Goal: Task Accomplishment & Management: Manage account settings

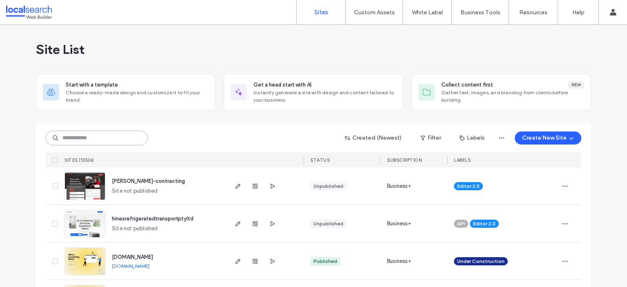
click at [110, 137] on input at bounding box center [97, 138] width 102 height 15
paste input "********"
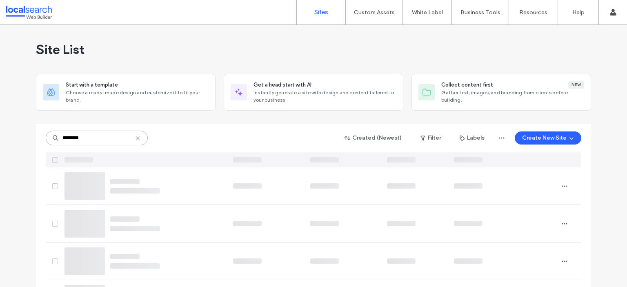
type input "********"
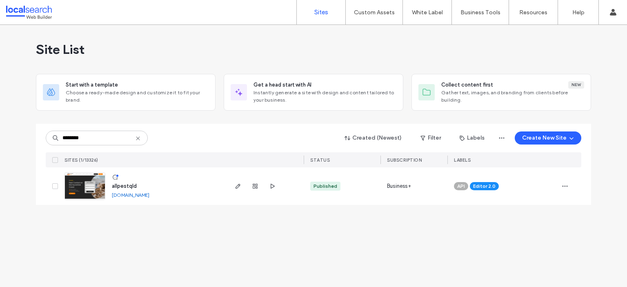
click at [118, 183] on span "allpestqld" at bounding box center [124, 186] width 25 height 6
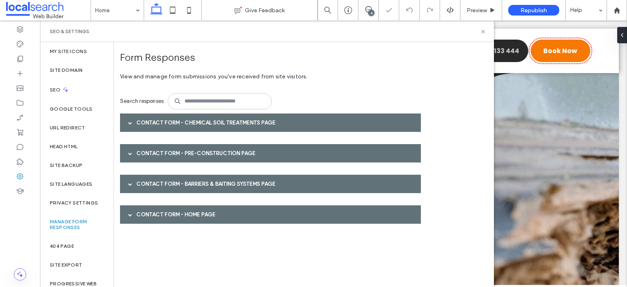
click at [314, 123] on div "Contact Form - Chemical Soil Treatments page" at bounding box center [270, 122] width 301 height 18
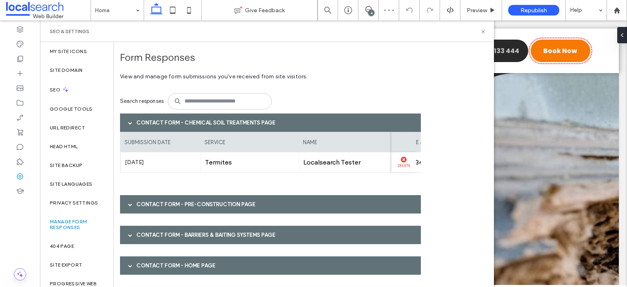
click at [402, 164] on label "Delete" at bounding box center [404, 164] width 16 height 5
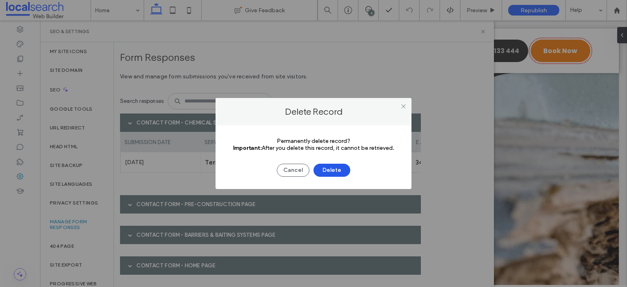
click at [345, 169] on button "Delete" at bounding box center [332, 170] width 37 height 13
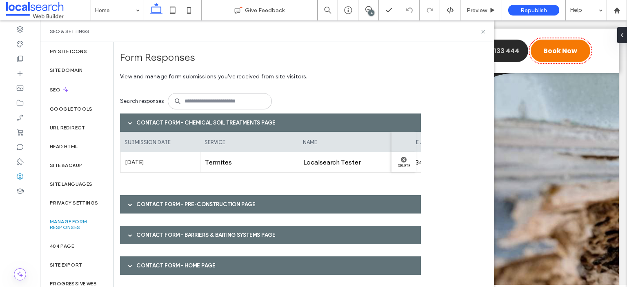
click at [339, 208] on div "Contact Form - Pre-Construction page" at bounding box center [270, 204] width 301 height 18
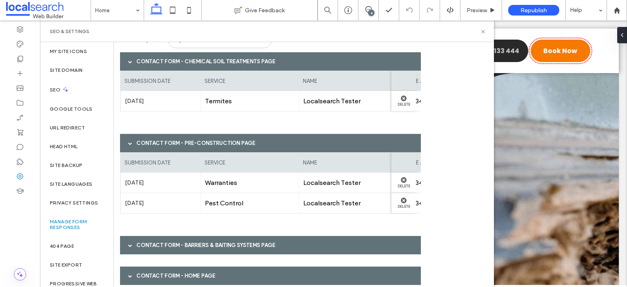
scroll to position [63, 0]
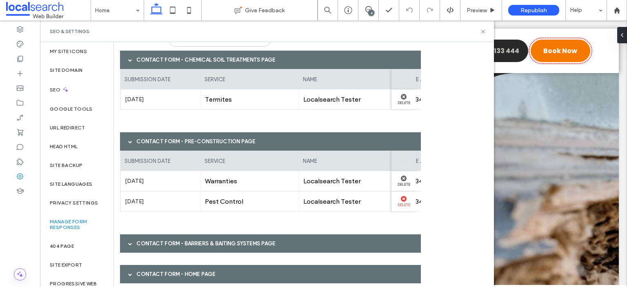
click at [403, 200] on use at bounding box center [404, 199] width 6 height 6
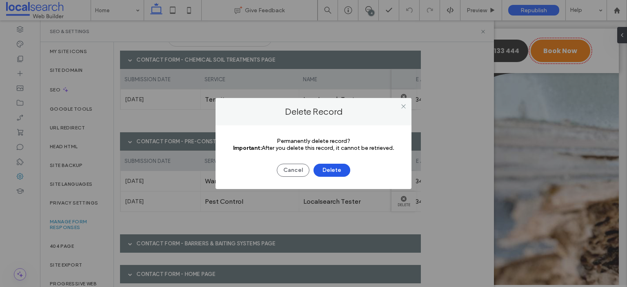
click at [339, 170] on button "Delete" at bounding box center [332, 170] width 37 height 13
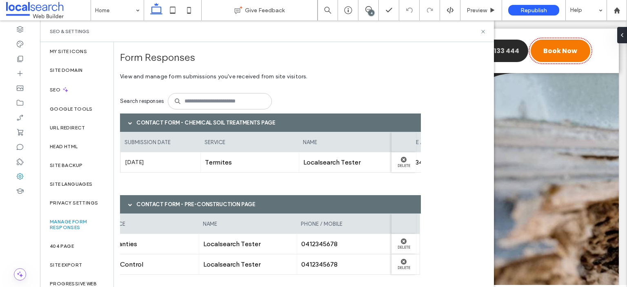
scroll to position [72, 0]
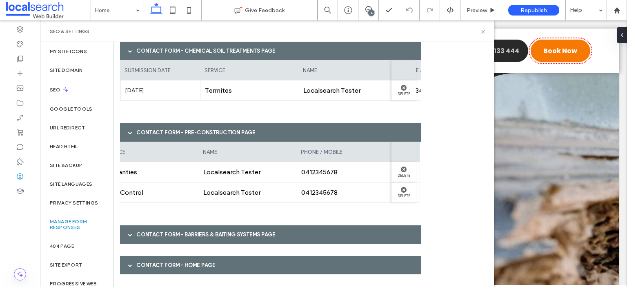
drag, startPoint x: 279, startPoint y: 235, endPoint x: 260, endPoint y: 236, distance: 19.2
click at [260, 236] on div "Contact Form - Barriers & Baiting Systems page" at bounding box center [270, 234] width 301 height 18
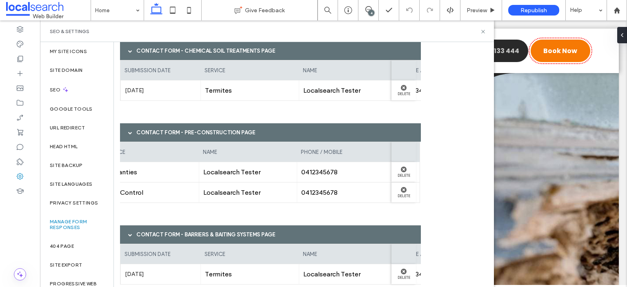
scroll to position [123, 0]
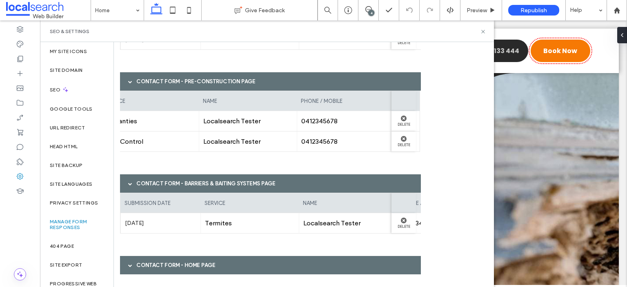
click at [260, 262] on div "Contact Form - Home page" at bounding box center [270, 265] width 301 height 18
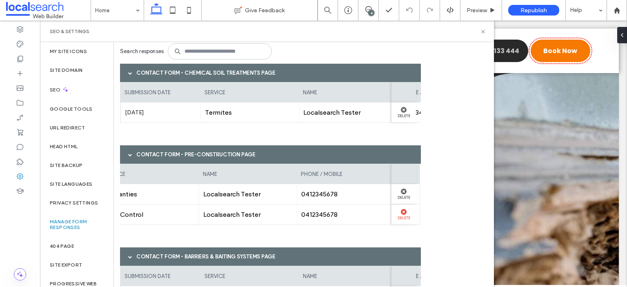
scroll to position [50, 0]
click at [407, 112] on label "Delete" at bounding box center [404, 114] width 16 height 5
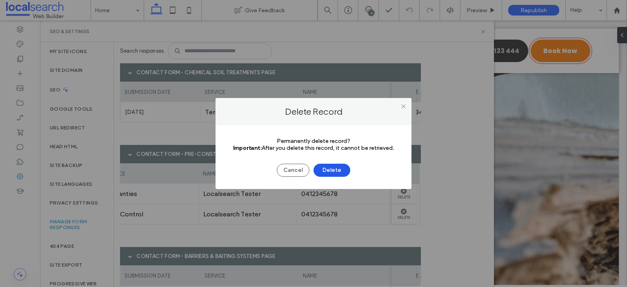
click at [325, 165] on button "Delete" at bounding box center [332, 170] width 37 height 13
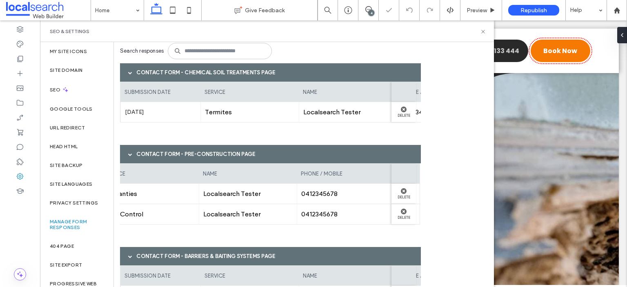
click at [325, 165] on button "Delete" at bounding box center [332, 170] width 37 height 13
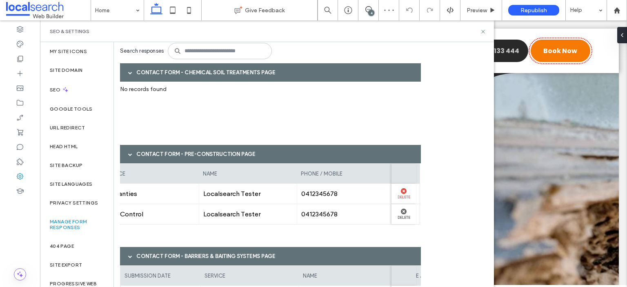
click at [405, 189] on use at bounding box center [404, 191] width 6 height 6
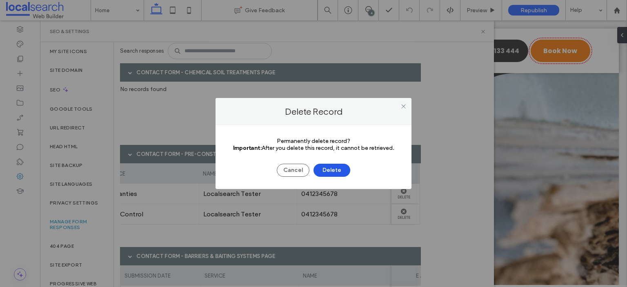
click at [345, 168] on button "Delete" at bounding box center [332, 170] width 37 height 13
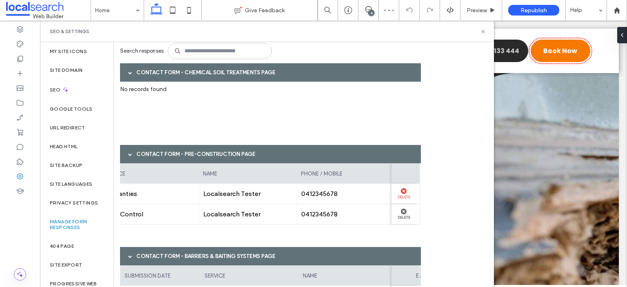
click at [403, 197] on label "Delete" at bounding box center [404, 196] width 16 height 5
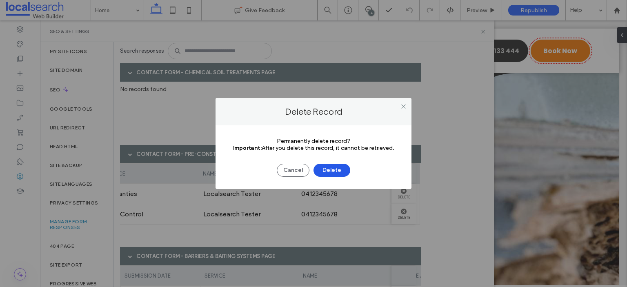
click at [336, 171] on button "Delete" at bounding box center [332, 170] width 37 height 13
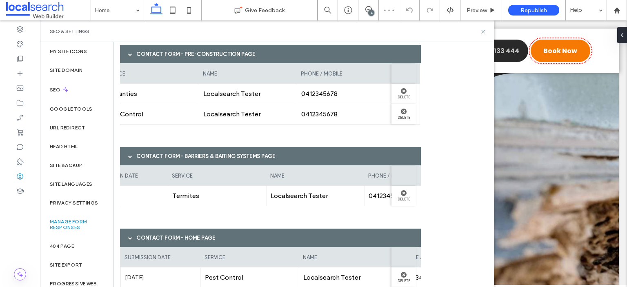
scroll to position [0, 104]
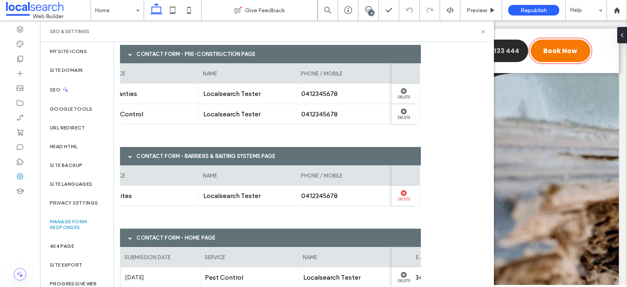
click at [407, 197] on label "Delete" at bounding box center [404, 198] width 16 height 5
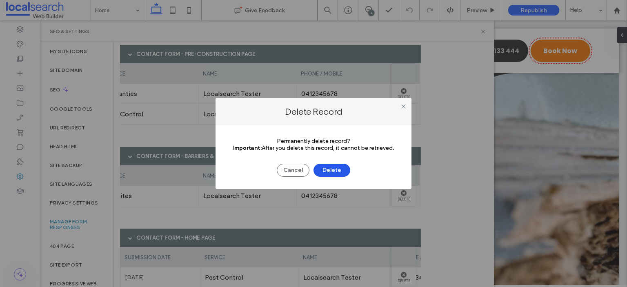
click at [341, 169] on button "Delete" at bounding box center [332, 170] width 37 height 13
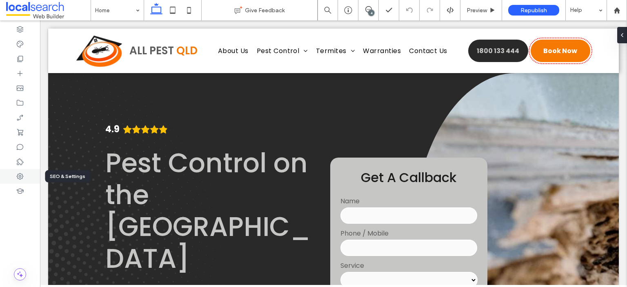
click at [20, 178] on icon at bounding box center [20, 176] width 8 height 8
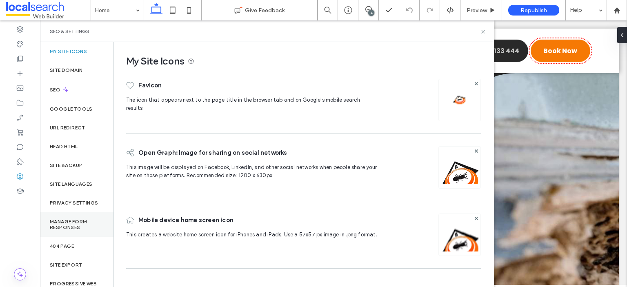
click at [75, 217] on div "Manage Form Responses" at bounding box center [76, 224] width 73 height 24
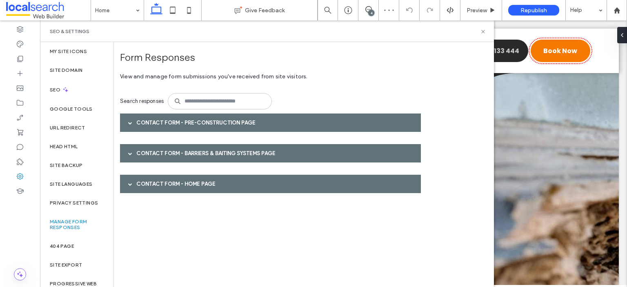
click at [214, 188] on div "Contact Form - Home page" at bounding box center [270, 184] width 301 height 18
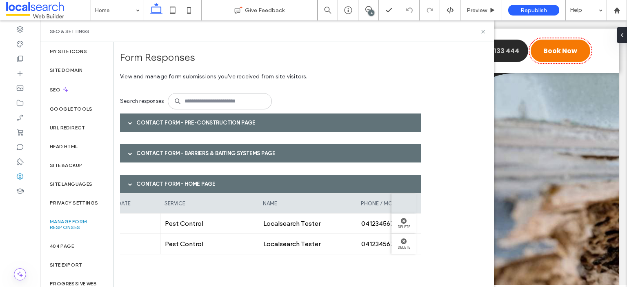
scroll to position [0, 104]
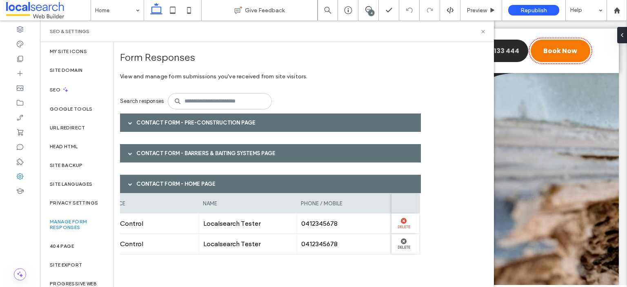
click at [405, 225] on label "Delete" at bounding box center [404, 226] width 16 height 5
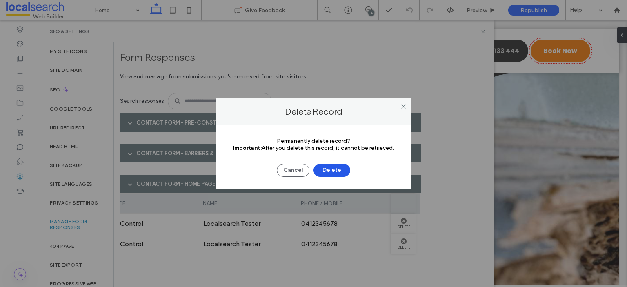
click at [327, 173] on button "Delete" at bounding box center [332, 170] width 37 height 13
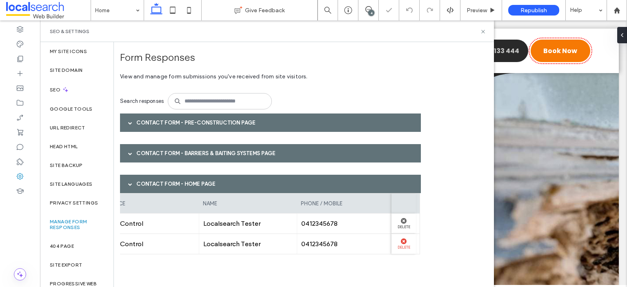
click at [405, 246] on label "Delete" at bounding box center [404, 246] width 16 height 5
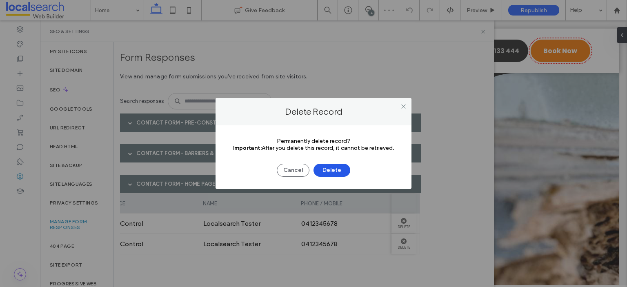
click at [345, 166] on button "Delete" at bounding box center [332, 170] width 37 height 13
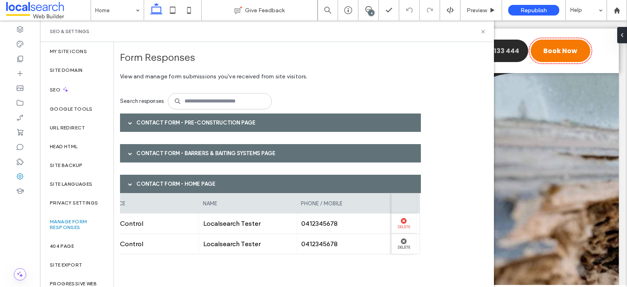
click at [405, 221] on use at bounding box center [404, 221] width 6 height 6
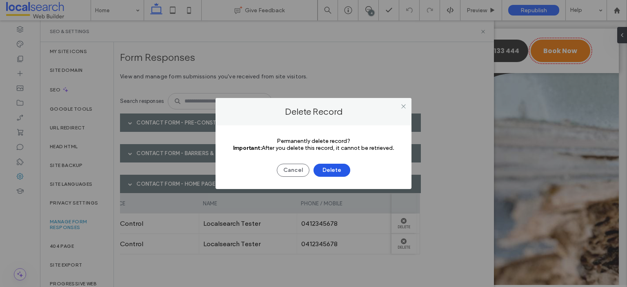
click at [339, 169] on button "Delete" at bounding box center [332, 170] width 37 height 13
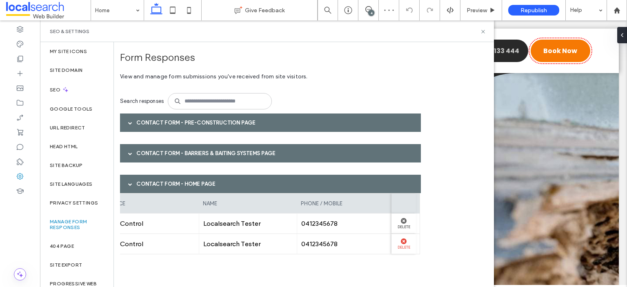
click at [404, 238] on use at bounding box center [404, 241] width 6 height 6
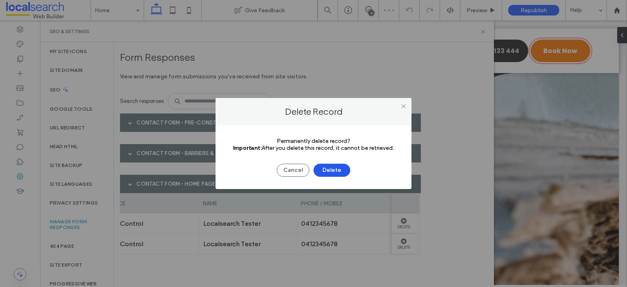
click at [339, 176] on button "Delete" at bounding box center [332, 170] width 37 height 13
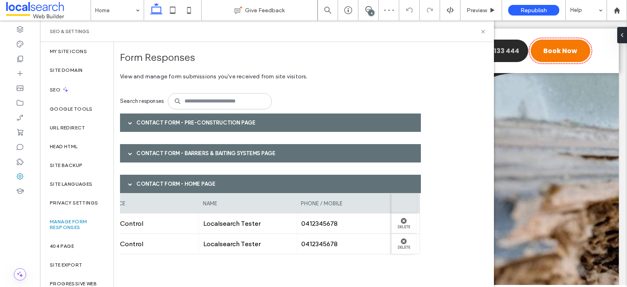
click at [346, 147] on div "Contact Form - Barriers & Baiting Systems page" at bounding box center [270, 153] width 301 height 18
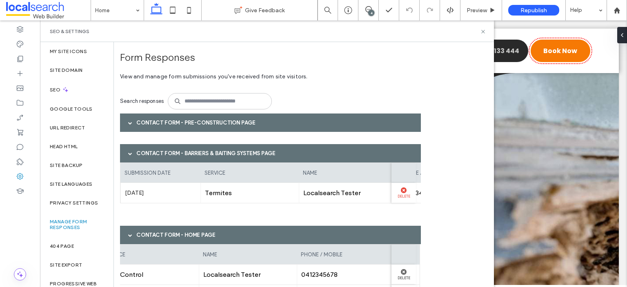
click at [401, 191] on use at bounding box center [404, 190] width 6 height 6
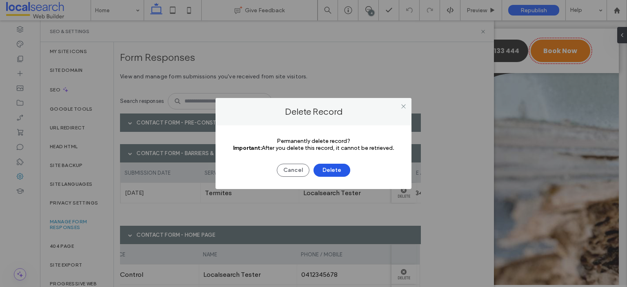
click at [341, 172] on button "Delete" at bounding box center [332, 170] width 37 height 13
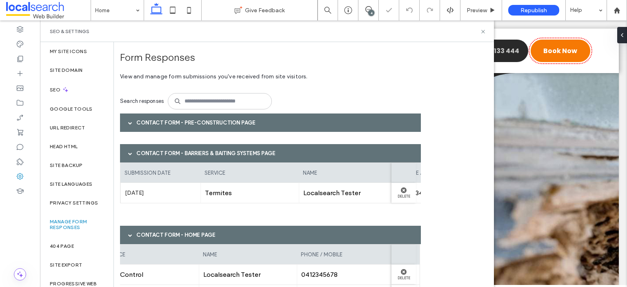
click at [331, 117] on div "Contact Form - Pre-Construction page" at bounding box center [270, 122] width 301 height 18
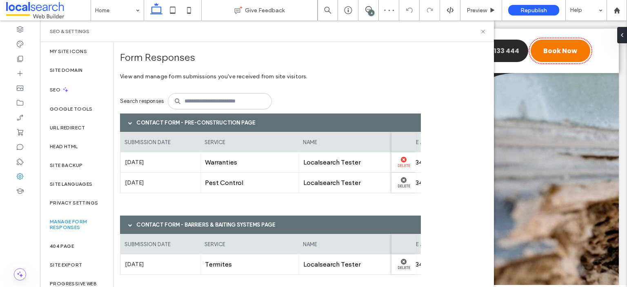
click at [407, 166] on label "Delete" at bounding box center [404, 164] width 16 height 5
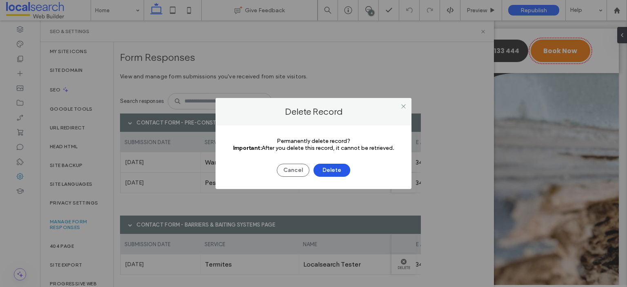
click at [343, 172] on button "Delete" at bounding box center [332, 170] width 37 height 13
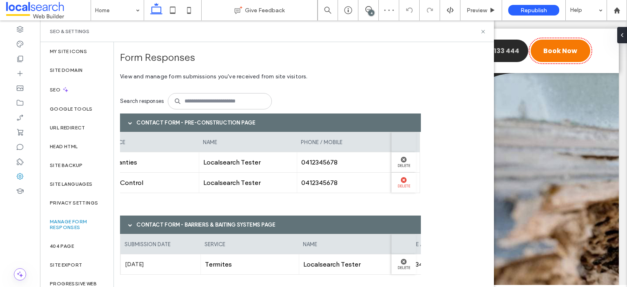
click at [401, 181] on icon at bounding box center [404, 180] width 6 height 6
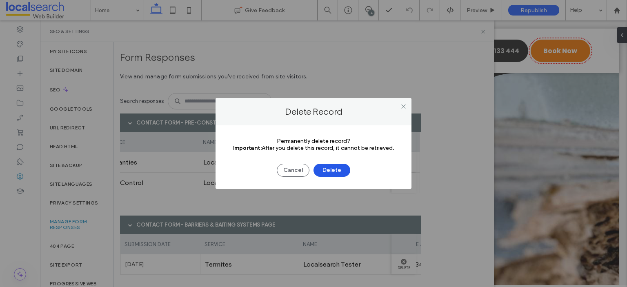
click at [344, 175] on button "Delete" at bounding box center [332, 170] width 37 height 13
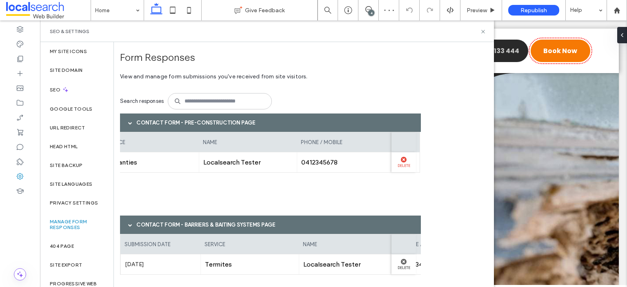
click at [407, 160] on div at bounding box center [404, 160] width 16 height 6
click at [402, 164] on label "Delete" at bounding box center [404, 164] width 16 height 5
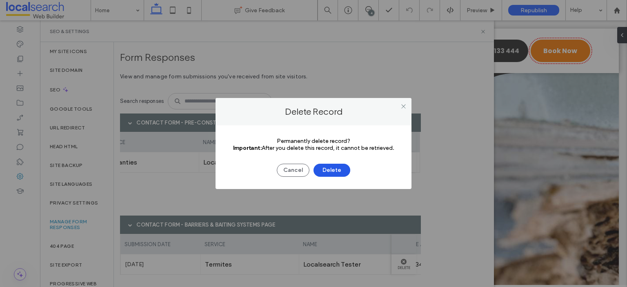
click at [337, 170] on button "Delete" at bounding box center [332, 170] width 37 height 13
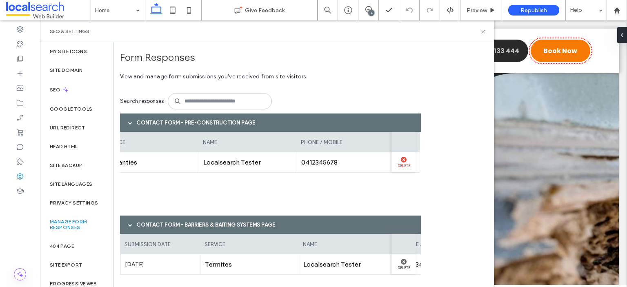
click at [401, 164] on label "Delete" at bounding box center [404, 164] width 16 height 5
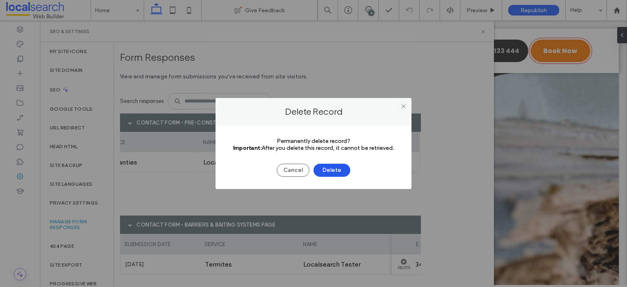
click at [342, 173] on button "Delete" at bounding box center [332, 170] width 37 height 13
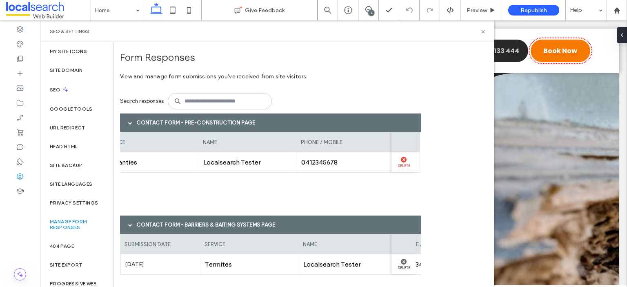
click at [402, 160] on use at bounding box center [404, 160] width 6 height 6
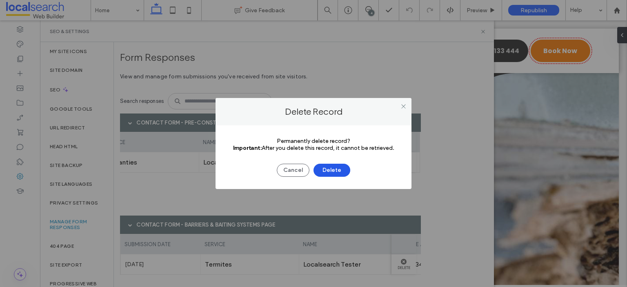
click at [331, 174] on button "Delete" at bounding box center [332, 170] width 37 height 13
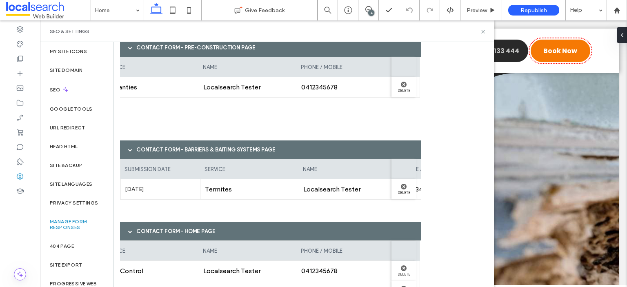
scroll to position [113, 0]
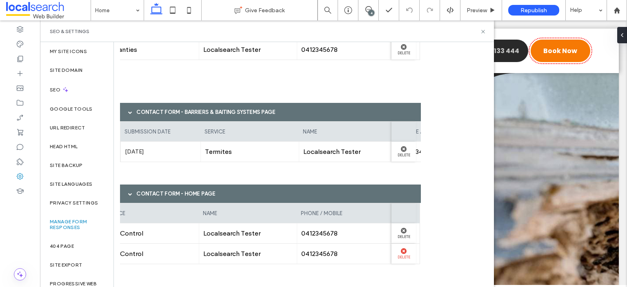
click at [402, 252] on use at bounding box center [404, 251] width 6 height 6
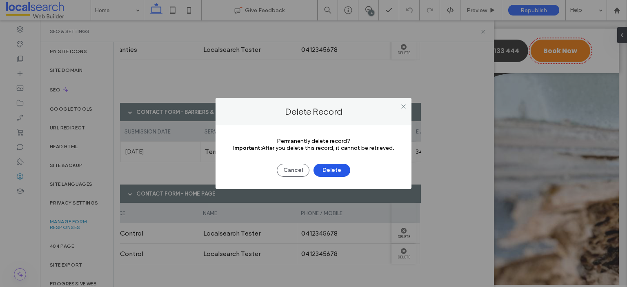
click at [345, 171] on button "Delete" at bounding box center [332, 170] width 37 height 13
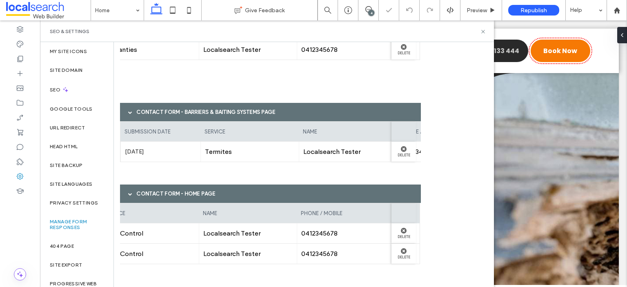
scroll to position [0, 0]
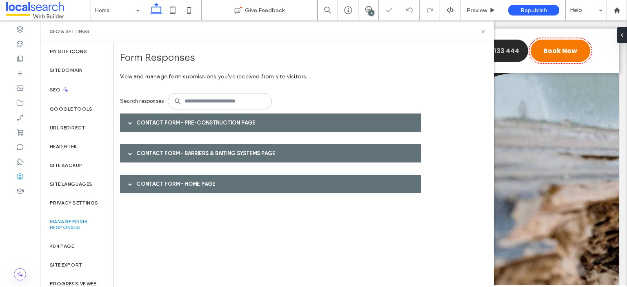
click at [175, 182] on div "Contact Form - Home page" at bounding box center [270, 184] width 301 height 18
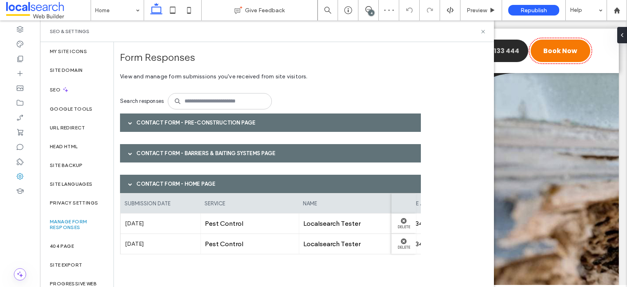
click at [176, 159] on div "Contact Form - Barriers & Baiting Systems page" at bounding box center [270, 153] width 301 height 18
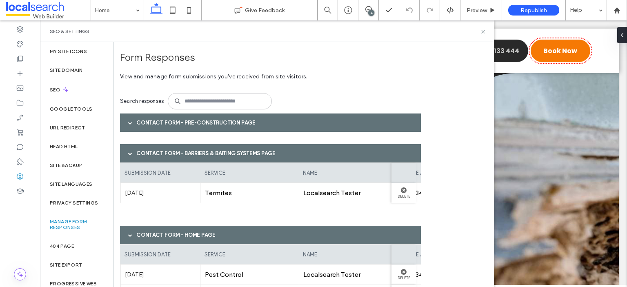
click at [180, 122] on div "Contact Form - Pre-Construction page" at bounding box center [270, 122] width 301 height 18
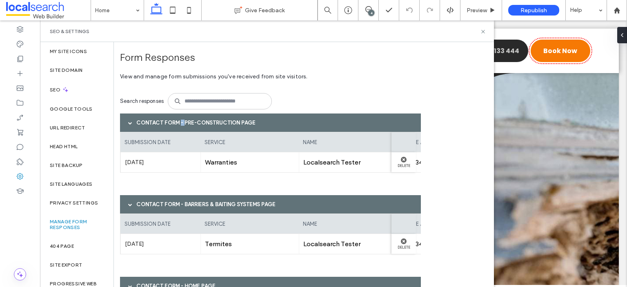
click at [180, 122] on div "Contact Form - Pre-Construction page" at bounding box center [270, 122] width 301 height 18
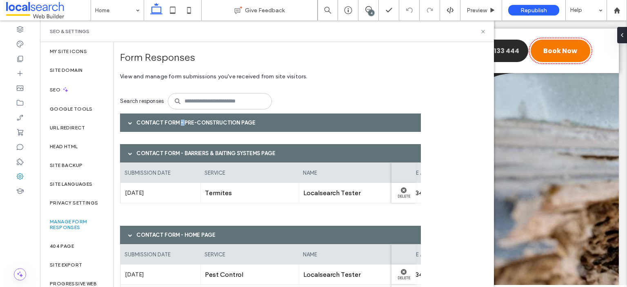
click at [180, 122] on div "Contact Form - Pre-Construction page" at bounding box center [270, 122] width 301 height 18
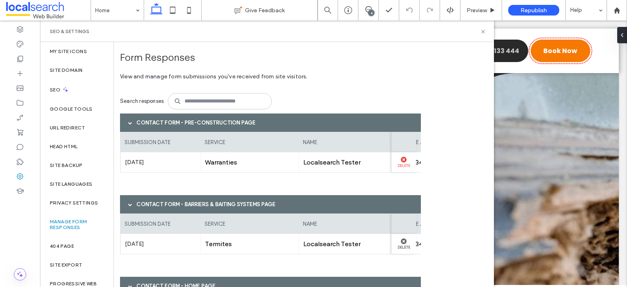
click at [403, 162] on label "Delete" at bounding box center [404, 164] width 16 height 5
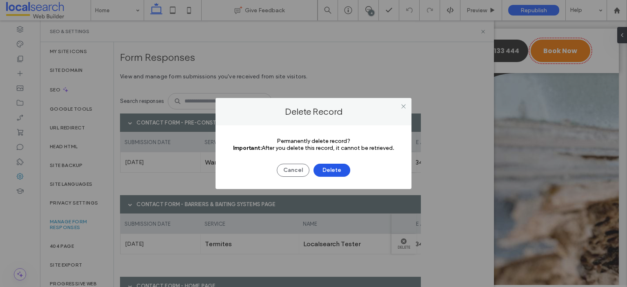
click at [330, 168] on button "Delete" at bounding box center [332, 170] width 37 height 13
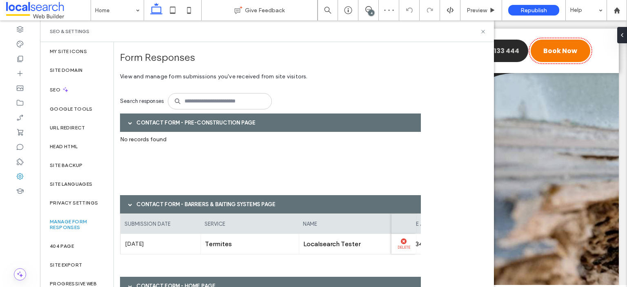
click at [400, 241] on div at bounding box center [404, 241] width 16 height 6
click at [405, 244] on label "Delete" at bounding box center [404, 246] width 16 height 5
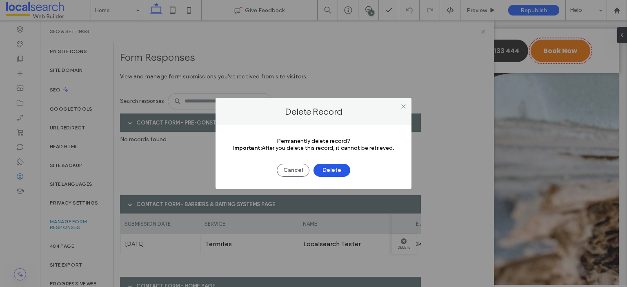
click at [338, 167] on button "Delete" at bounding box center [332, 170] width 37 height 13
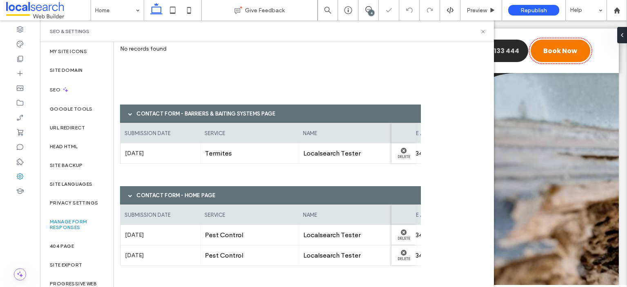
scroll to position [92, 0]
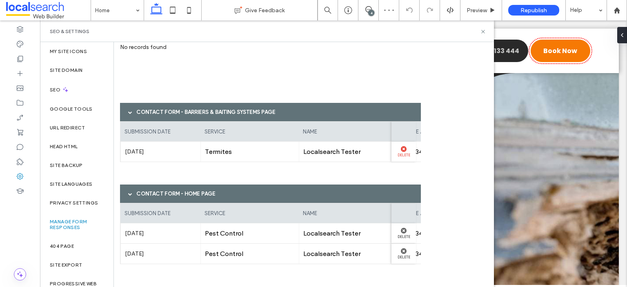
click at [407, 154] on label "Delete" at bounding box center [404, 154] width 16 height 5
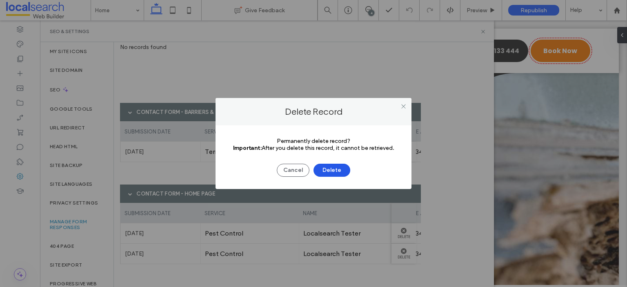
click at [328, 173] on button "Delete" at bounding box center [332, 170] width 37 height 13
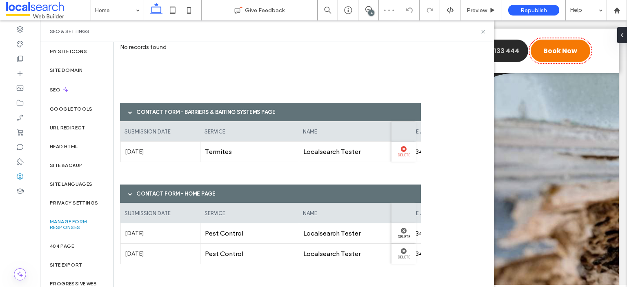
click at [405, 147] on use at bounding box center [404, 149] width 6 height 6
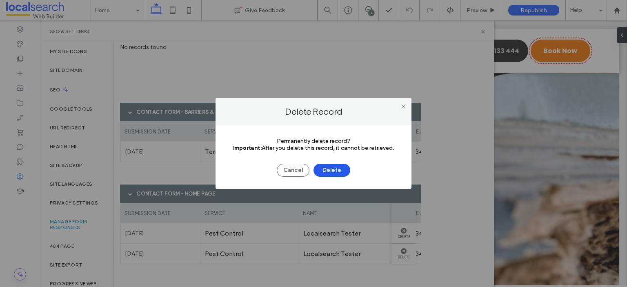
click at [346, 173] on button "Delete" at bounding box center [332, 170] width 37 height 13
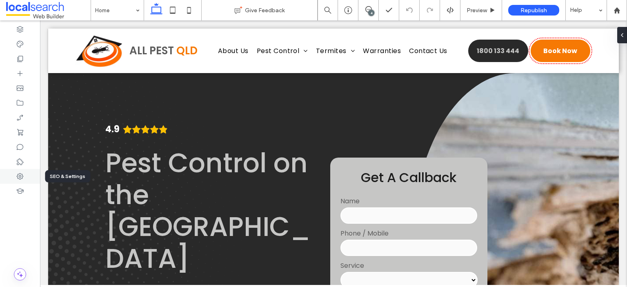
click at [18, 177] on icon at bounding box center [20, 176] width 8 height 8
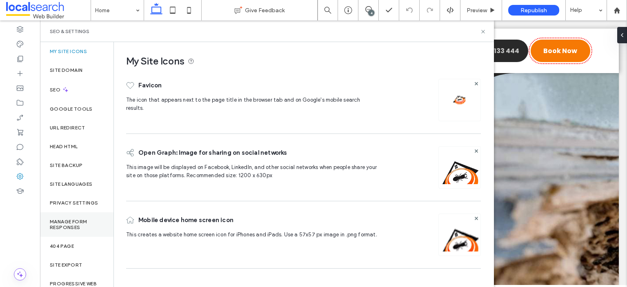
click at [72, 221] on label "Manage Form Responses" at bounding box center [77, 224] width 54 height 11
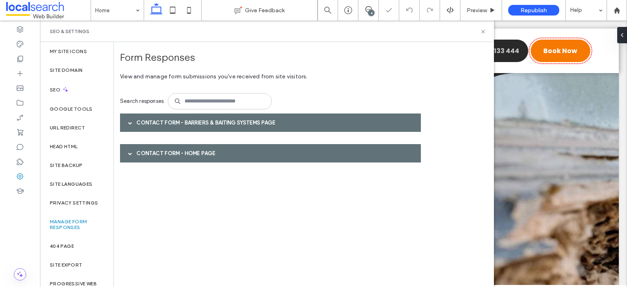
click at [172, 150] on div "Contact Form - Home page" at bounding box center [270, 153] width 301 height 18
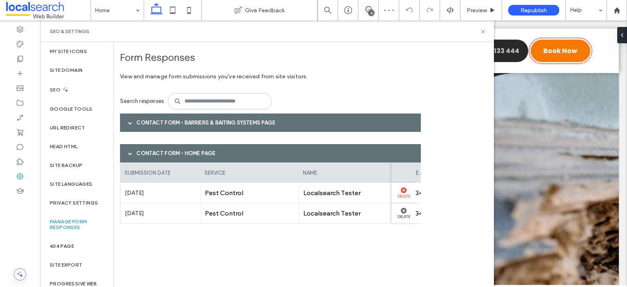
click at [400, 194] on label "Delete" at bounding box center [404, 195] width 16 height 5
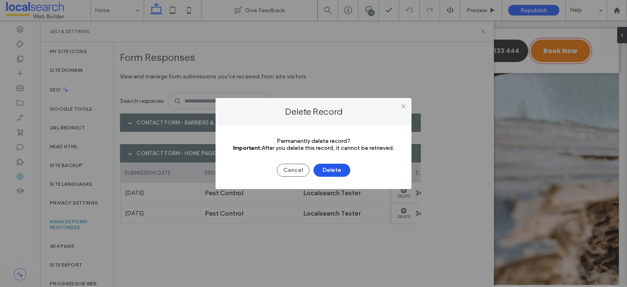
click at [338, 175] on button "Delete" at bounding box center [332, 170] width 37 height 13
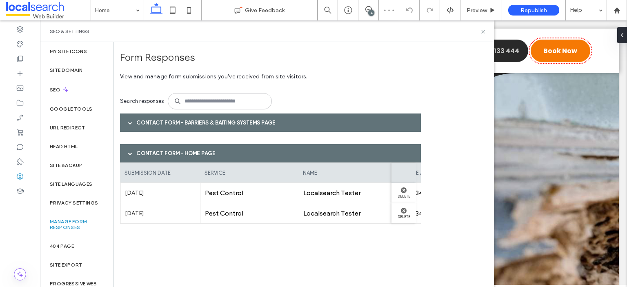
click at [383, 125] on div "Contact Form - Barriers & Baiting Systems page" at bounding box center [270, 122] width 301 height 18
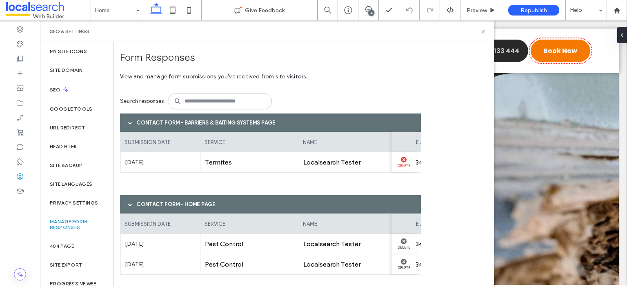
click at [404, 160] on use at bounding box center [404, 160] width 6 height 6
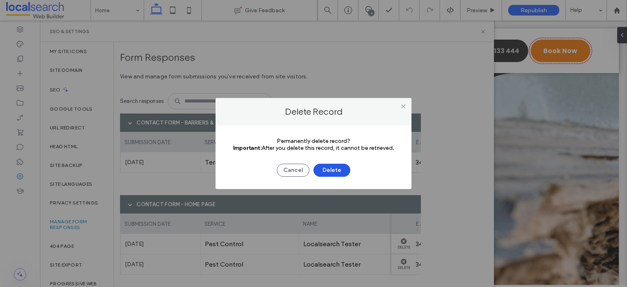
click at [342, 164] on button "Delete" at bounding box center [332, 170] width 37 height 13
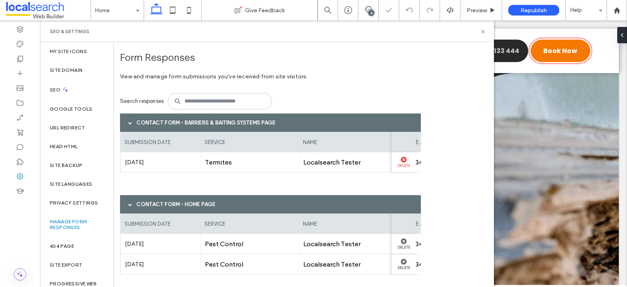
click at [405, 158] on use at bounding box center [404, 160] width 6 height 6
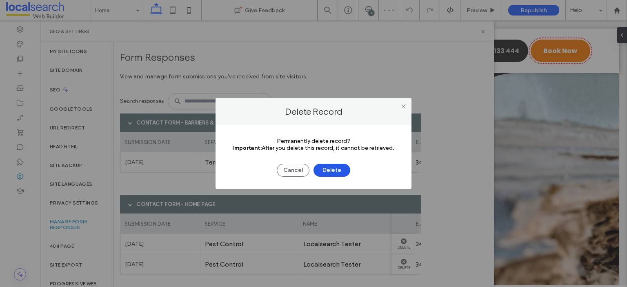
click at [338, 171] on button "Delete" at bounding box center [332, 170] width 37 height 13
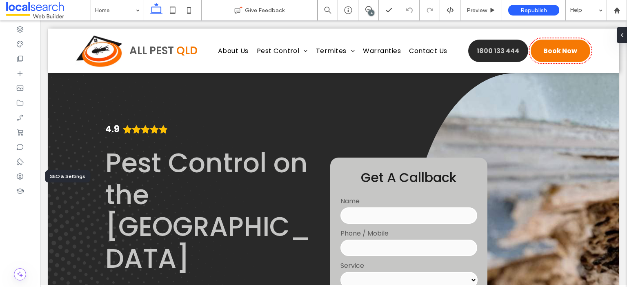
click at [24, 179] on div at bounding box center [20, 176] width 40 height 15
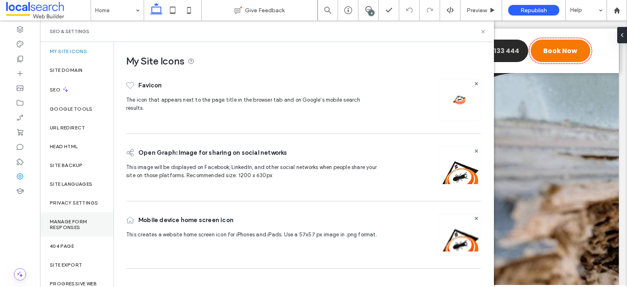
click at [64, 219] on label "Manage Form Responses" at bounding box center [77, 224] width 54 height 11
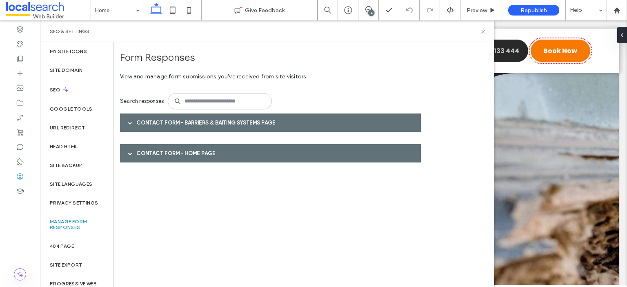
click at [182, 116] on div "Contact Form - Barriers & Baiting Systems page" at bounding box center [270, 122] width 301 height 18
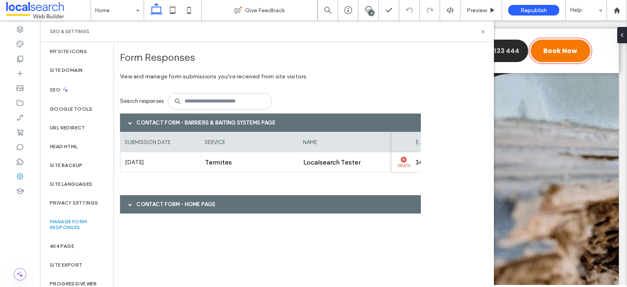
click at [409, 165] on label "Delete" at bounding box center [404, 164] width 16 height 5
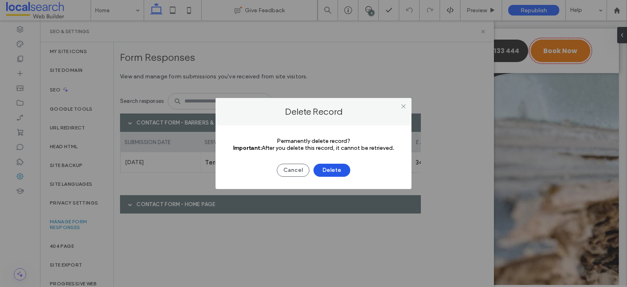
click at [345, 165] on button "Delete" at bounding box center [332, 170] width 37 height 13
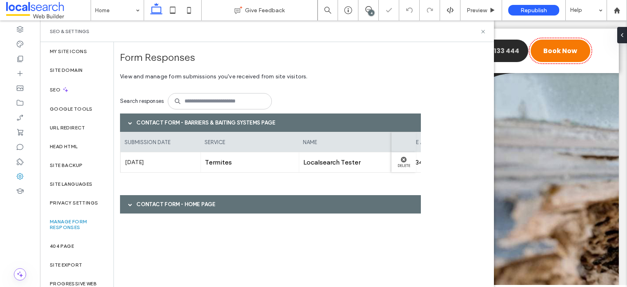
click at [343, 200] on div "Contact Form - Home page" at bounding box center [270, 204] width 301 height 18
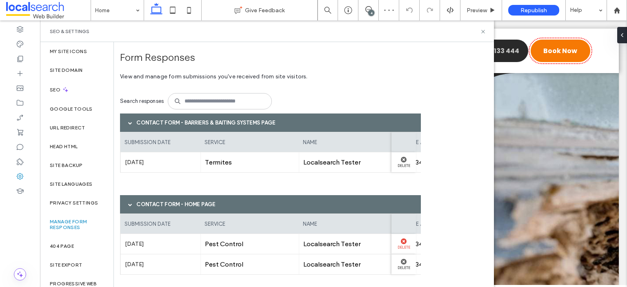
click at [398, 238] on div at bounding box center [404, 241] width 16 height 6
click at [405, 242] on use at bounding box center [404, 241] width 6 height 6
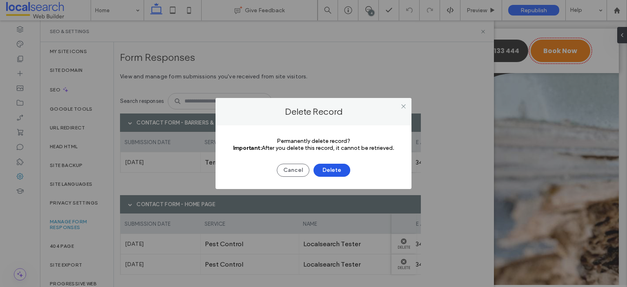
click at [345, 173] on button "Delete" at bounding box center [332, 170] width 37 height 13
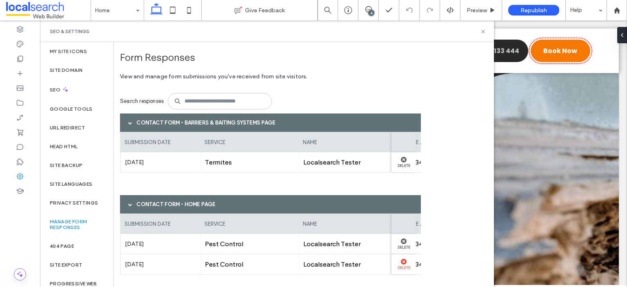
click at [403, 265] on label "Delete" at bounding box center [404, 267] width 16 height 5
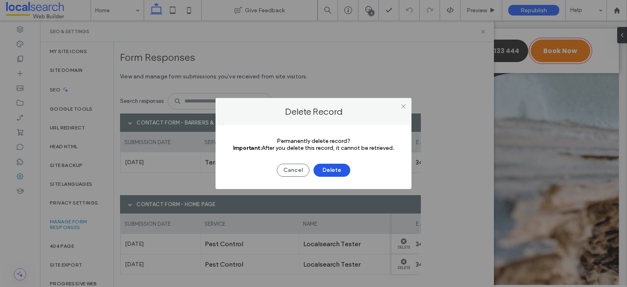
click at [343, 173] on button "Delete" at bounding box center [332, 170] width 37 height 13
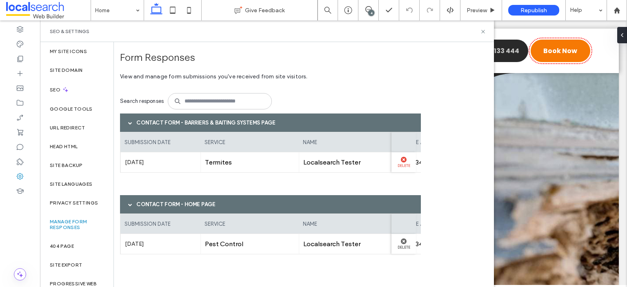
click at [402, 156] on div "Delete" at bounding box center [403, 162] width 24 height 20
click at [400, 240] on div at bounding box center [404, 241] width 16 height 6
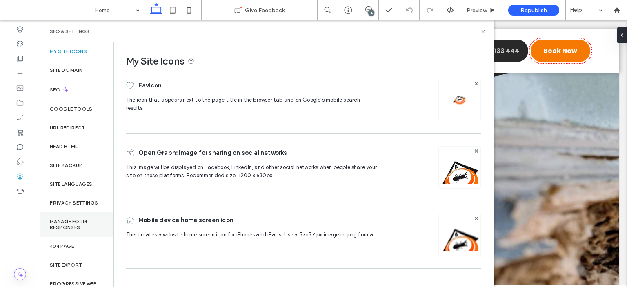
click at [82, 223] on label "Manage Form Responses" at bounding box center [77, 224] width 54 height 11
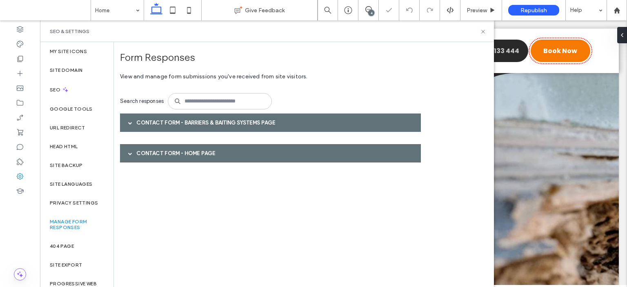
click at [290, 152] on div "Contact Form - Home page" at bounding box center [270, 153] width 301 height 18
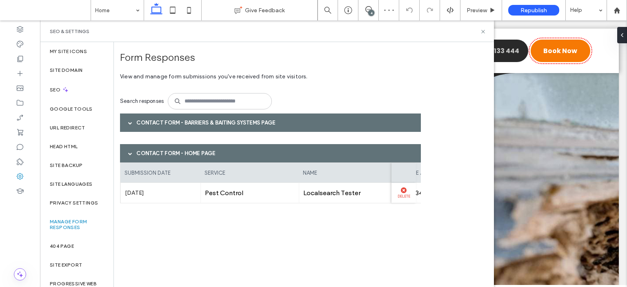
click at [405, 194] on label "Delete" at bounding box center [404, 195] width 16 height 5
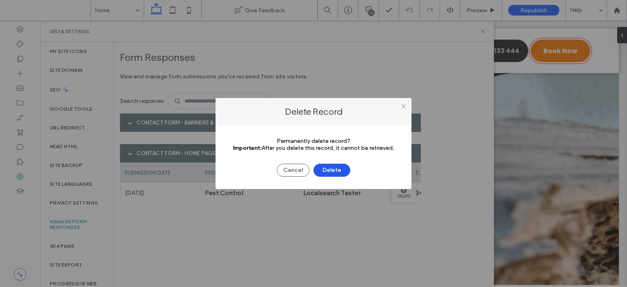
click at [335, 167] on button "Delete" at bounding box center [332, 170] width 37 height 13
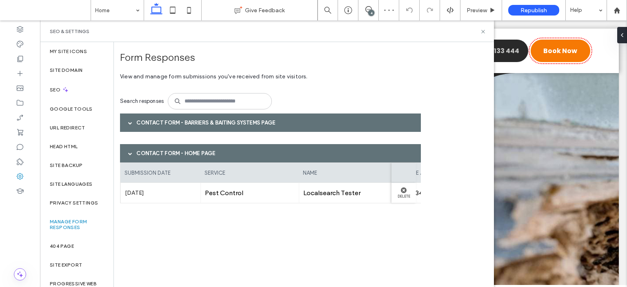
click at [358, 125] on div "Contact Form - Barriers & Baiting Systems page" at bounding box center [270, 122] width 301 height 18
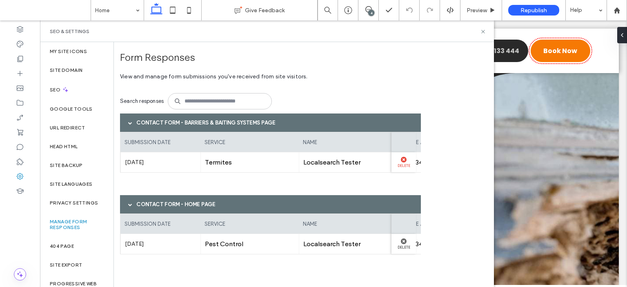
click at [407, 166] on label "Delete" at bounding box center [404, 164] width 16 height 5
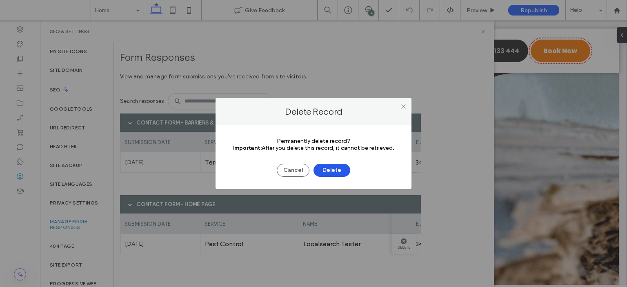
click at [343, 169] on button "Delete" at bounding box center [332, 170] width 37 height 13
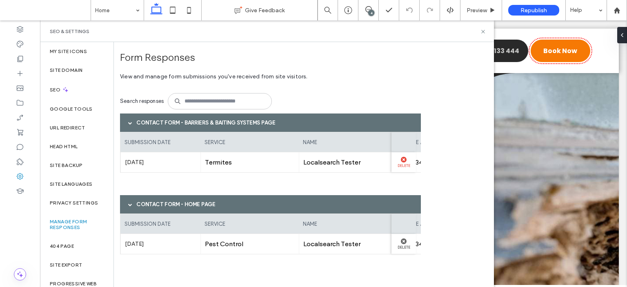
click at [400, 166] on label "Delete" at bounding box center [404, 164] width 16 height 5
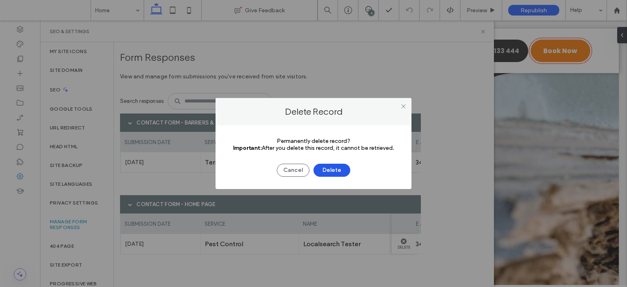
click at [329, 172] on button "Delete" at bounding box center [332, 170] width 37 height 13
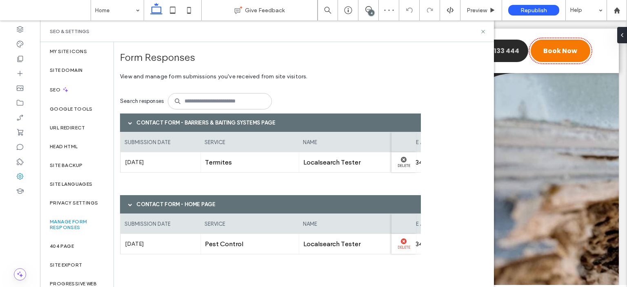
click at [407, 248] on label "Delete" at bounding box center [404, 246] width 16 height 5
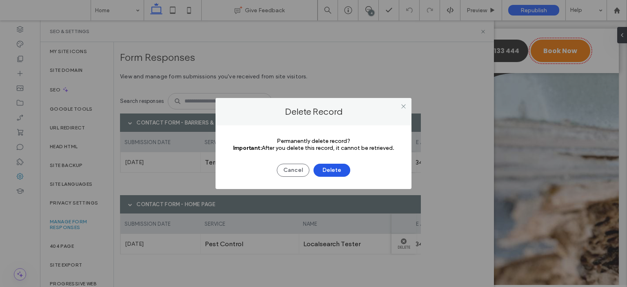
click at [339, 171] on button "Delete" at bounding box center [332, 170] width 37 height 13
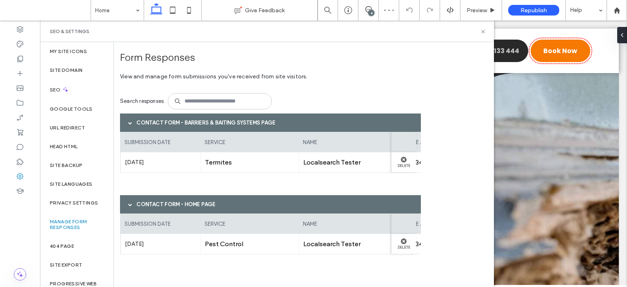
click at [323, 147] on div "name" at bounding box center [348, 142] width 98 height 20
click at [347, 11] on icon at bounding box center [348, 10] width 8 height 8
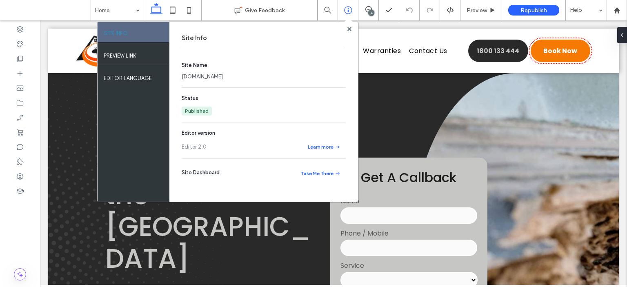
click at [223, 75] on link "[DOMAIN_NAME]" at bounding box center [202, 77] width 41 height 8
click at [349, 27] on icon at bounding box center [349, 29] width 4 height 4
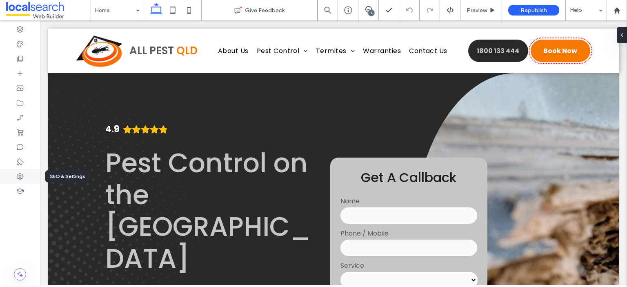
click at [24, 173] on div at bounding box center [20, 176] width 40 height 15
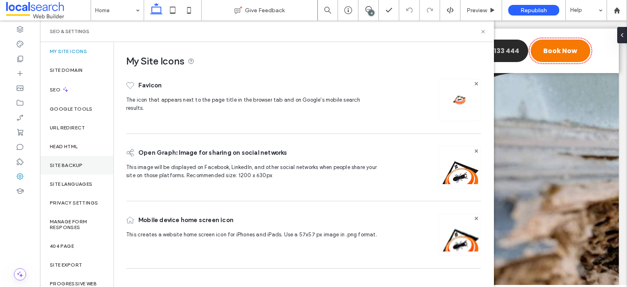
click at [68, 160] on div "Site Backup" at bounding box center [76, 165] width 73 height 19
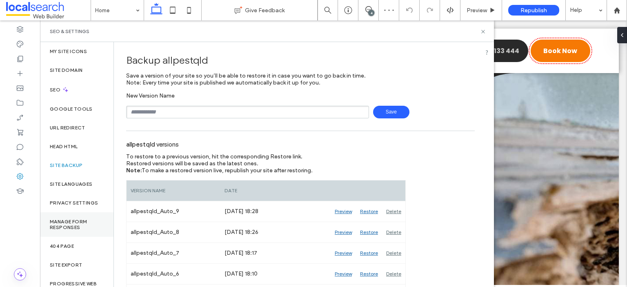
click at [68, 235] on div "Manage Form Responses" at bounding box center [76, 224] width 73 height 24
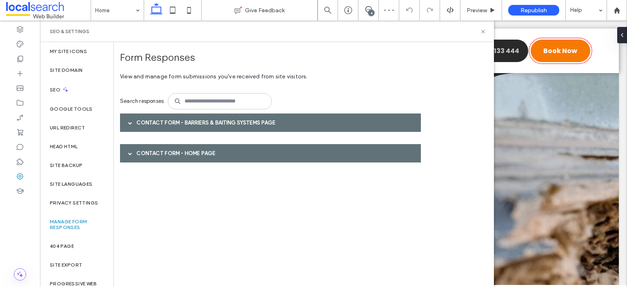
click at [268, 126] on div "Contact Form - Barriers & Baiting Systems page" at bounding box center [270, 122] width 301 height 18
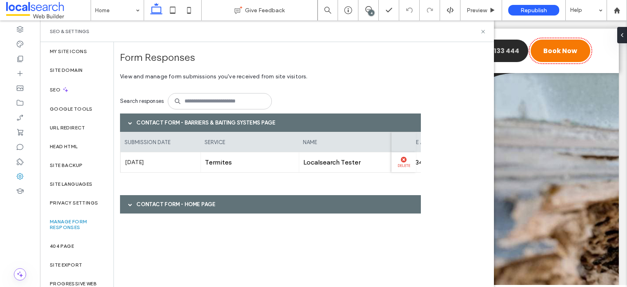
click at [401, 161] on icon at bounding box center [404, 160] width 6 height 6
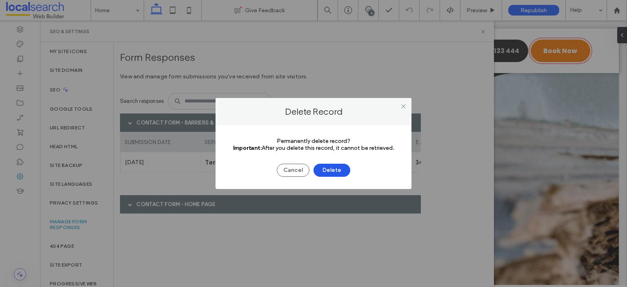
click at [342, 168] on button "Delete" at bounding box center [332, 170] width 37 height 13
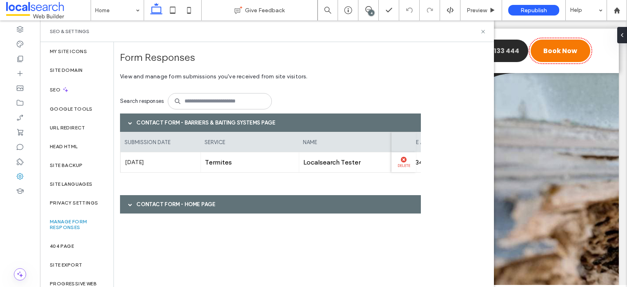
click at [400, 164] on label "Delete" at bounding box center [404, 164] width 16 height 5
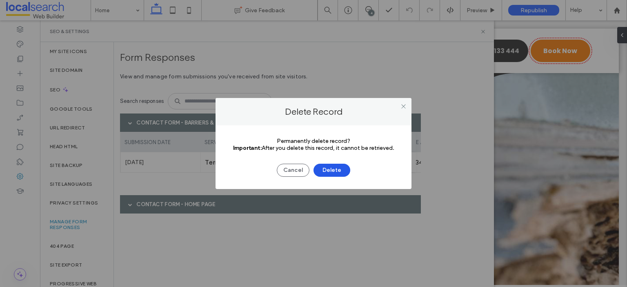
click at [335, 164] on button "Delete" at bounding box center [332, 170] width 37 height 13
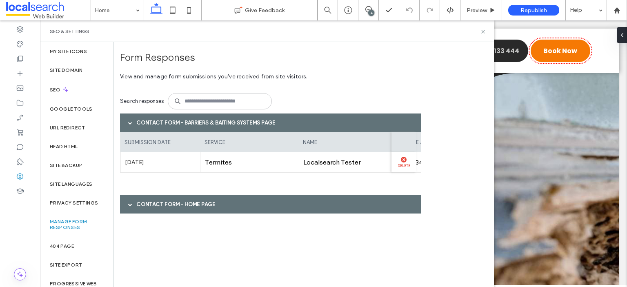
click at [407, 165] on label "Delete" at bounding box center [404, 164] width 16 height 5
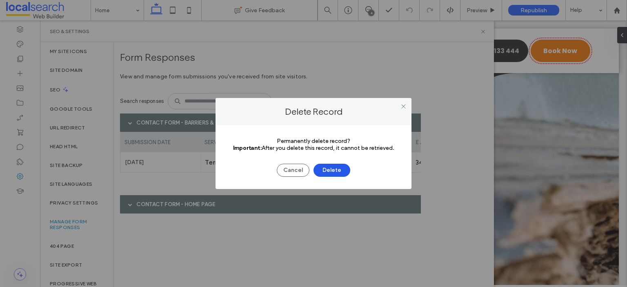
click at [333, 170] on button "Delete" at bounding box center [332, 170] width 37 height 13
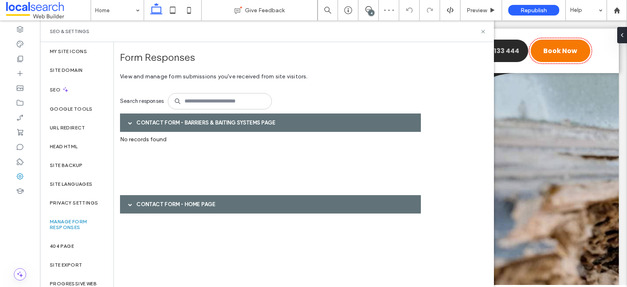
click at [407, 204] on div "Contact Form - Home page" at bounding box center [270, 204] width 301 height 18
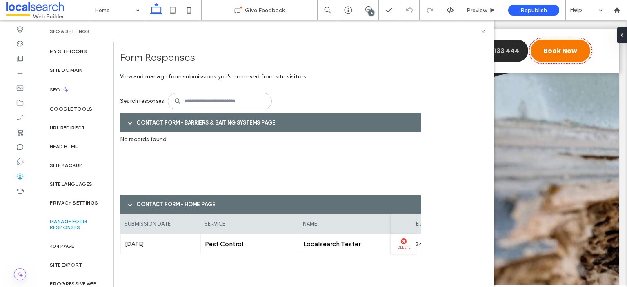
click at [403, 243] on use at bounding box center [404, 241] width 6 height 6
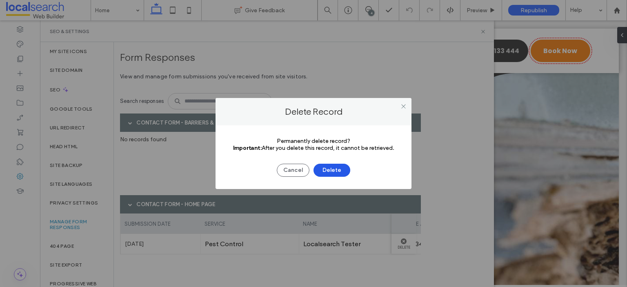
click at [331, 170] on button "Delete" at bounding box center [332, 170] width 37 height 13
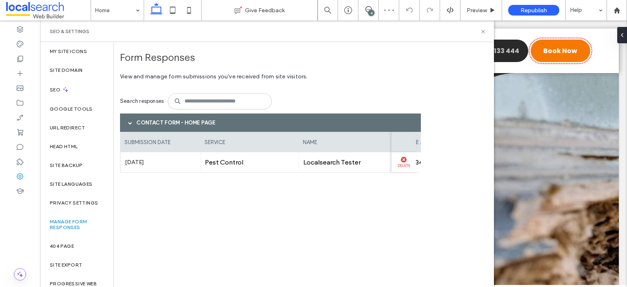
click at [402, 164] on label "Delete" at bounding box center [404, 164] width 16 height 5
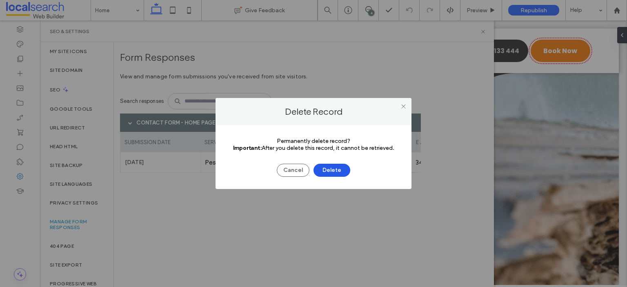
click at [338, 171] on button "Delete" at bounding box center [332, 170] width 37 height 13
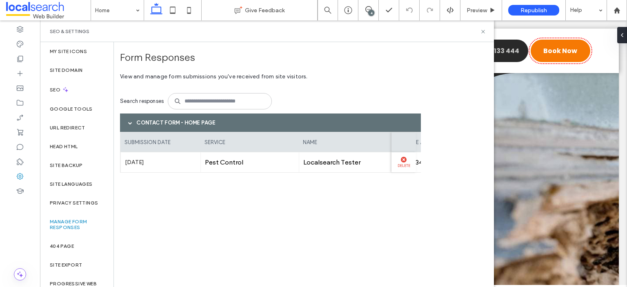
click at [398, 166] on label "Delete" at bounding box center [404, 164] width 16 height 5
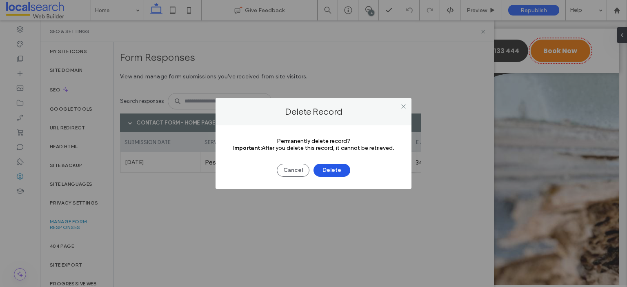
click at [341, 171] on button "Delete" at bounding box center [332, 170] width 37 height 13
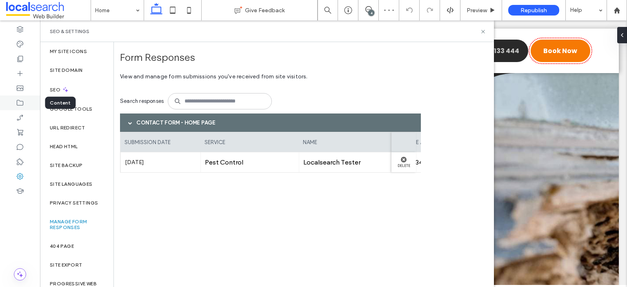
click at [28, 108] on div at bounding box center [20, 103] width 40 height 15
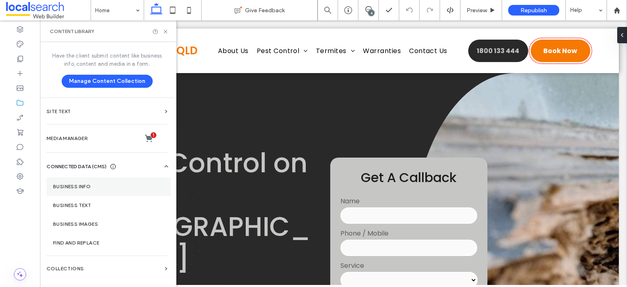
click at [87, 184] on label "Business Info" at bounding box center [108, 187] width 111 height 6
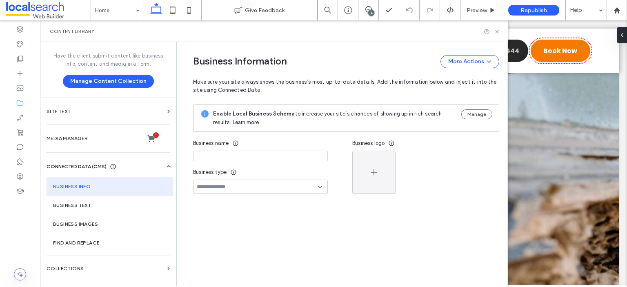
type input "**********"
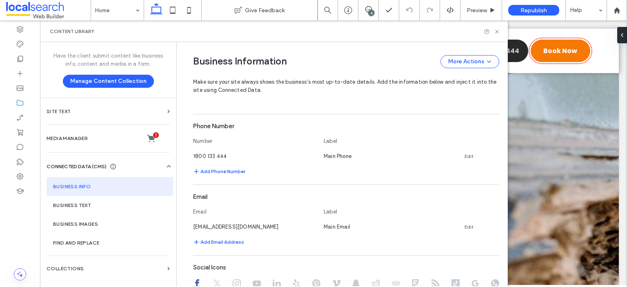
scroll to position [231, 0]
click at [23, 169] on div at bounding box center [20, 176] width 40 height 15
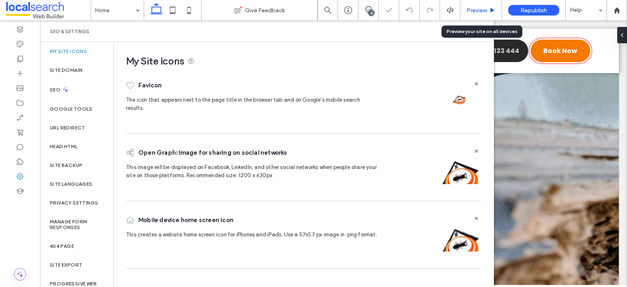
click at [465, 11] on div "Preview" at bounding box center [480, 10] width 41 height 7
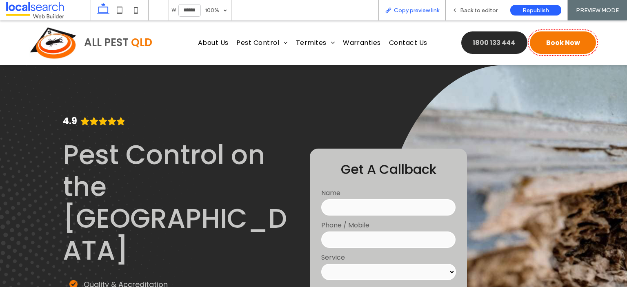
click at [410, 7] on span "Copy preview link" at bounding box center [416, 10] width 45 height 7
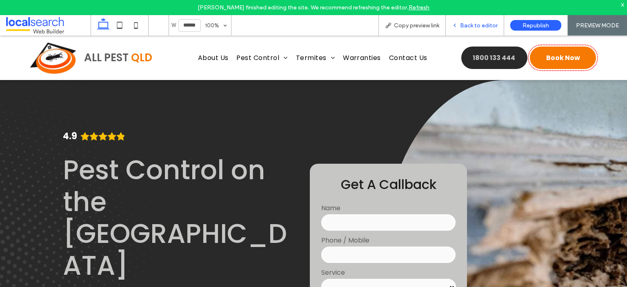
click at [468, 24] on span "Back to editor" at bounding box center [479, 25] width 38 height 7
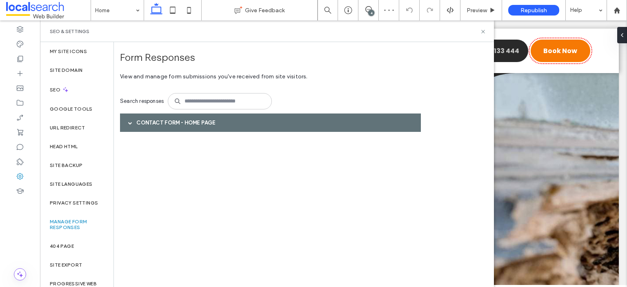
click at [202, 122] on div "Contact Form - Home page" at bounding box center [270, 122] width 301 height 18
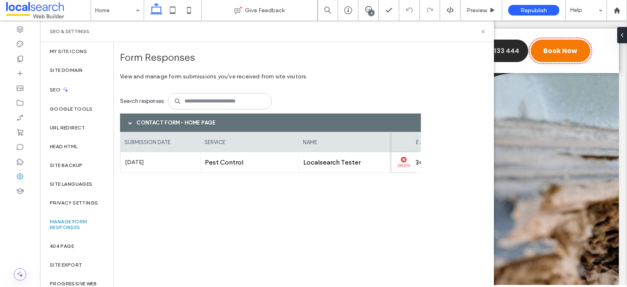
click at [406, 161] on icon at bounding box center [404, 160] width 6 height 6
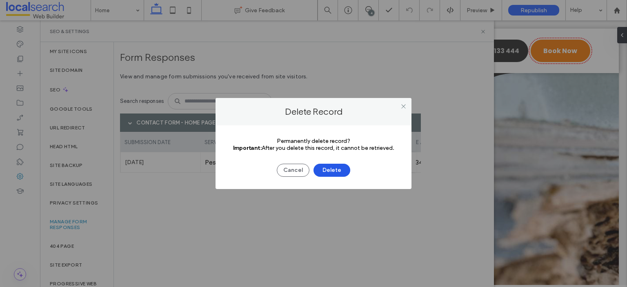
click at [336, 170] on button "Delete" at bounding box center [332, 170] width 37 height 13
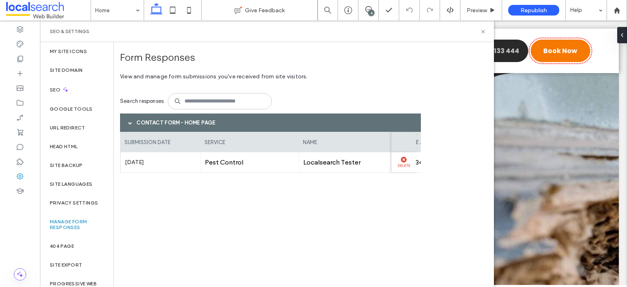
click at [402, 160] on use at bounding box center [404, 160] width 6 height 6
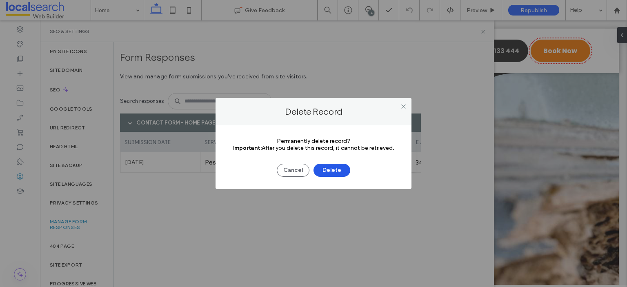
click at [339, 165] on button "Delete" at bounding box center [332, 170] width 37 height 13
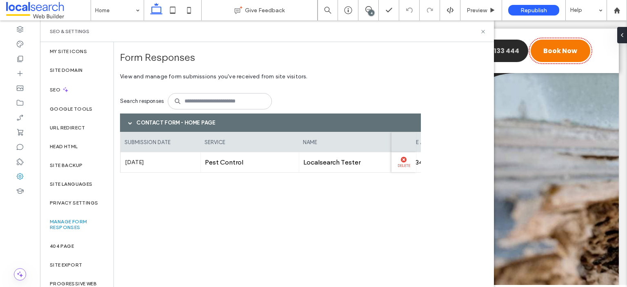
click at [401, 160] on icon at bounding box center [404, 160] width 6 height 6
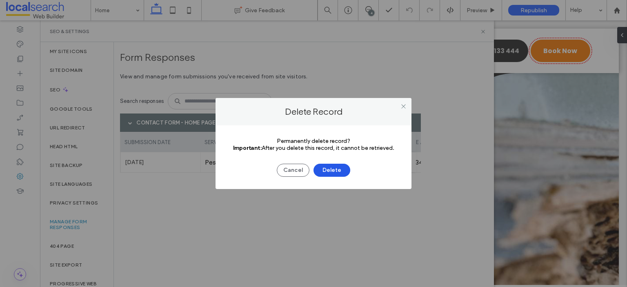
click at [336, 170] on button "Delete" at bounding box center [332, 170] width 37 height 13
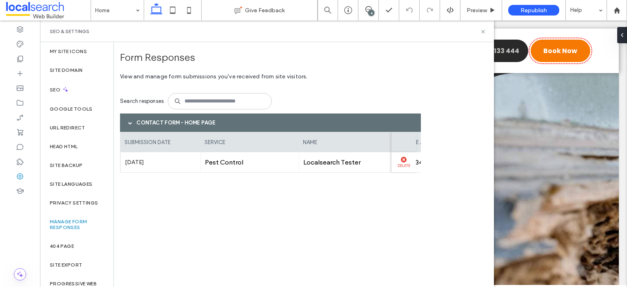
click at [403, 163] on label "Delete" at bounding box center [404, 164] width 16 height 5
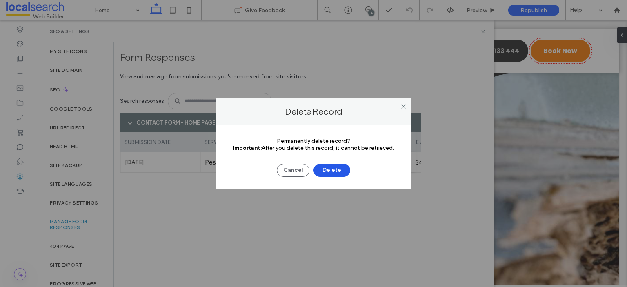
click at [332, 172] on button "Delete" at bounding box center [332, 170] width 37 height 13
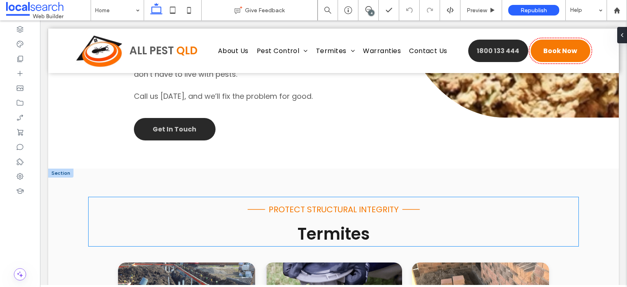
scroll to position [1690, 0]
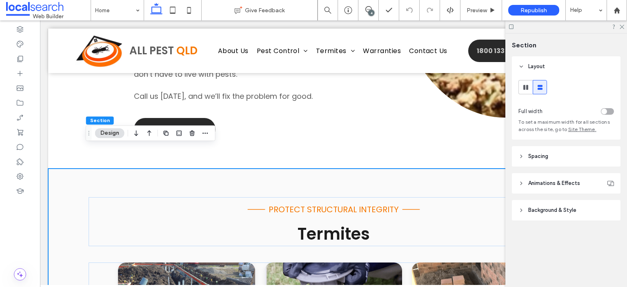
click at [572, 206] on header "Background & Style" at bounding box center [566, 210] width 109 height 20
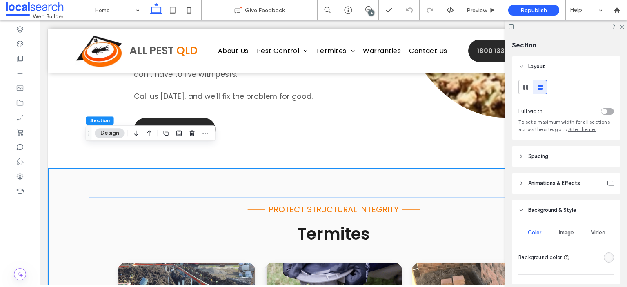
click at [605, 254] on div "rgba(250, 250, 250, 1)" at bounding box center [608, 257] width 7 height 7
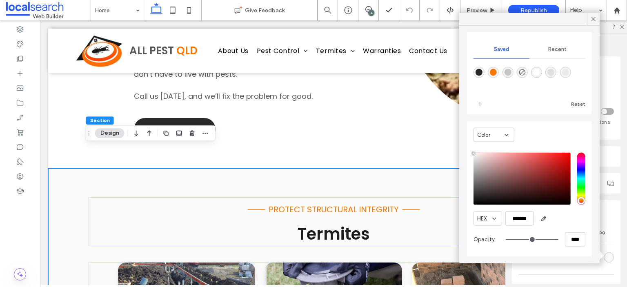
scroll to position [0, 0]
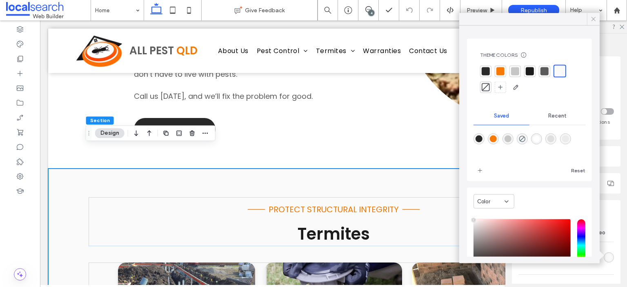
click at [594, 22] on icon at bounding box center [593, 19] width 7 height 7
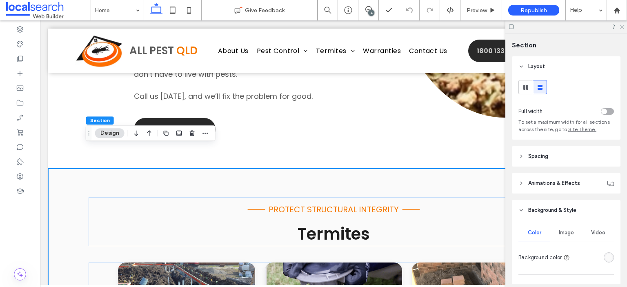
click at [621, 27] on use at bounding box center [622, 27] width 4 height 4
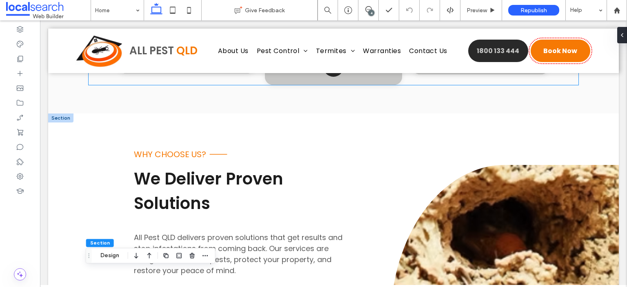
scroll to position [1331, 0]
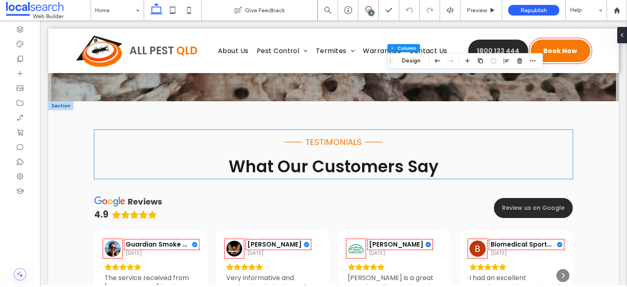
scroll to position [2389, 0]
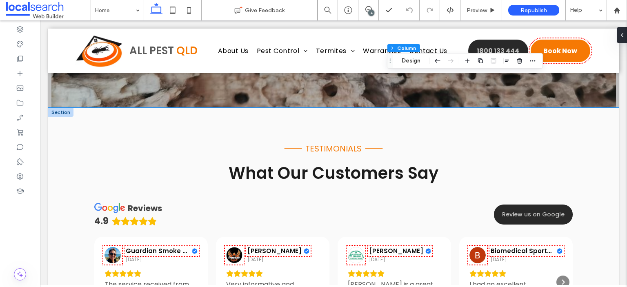
click at [394, 108] on div "Line Icon testimonials Line Icon What Our Customers Say reviews 4.9 Review us o…" at bounding box center [334, 239] width 490 height 262
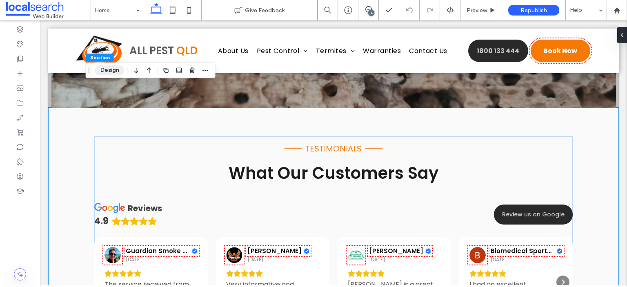
click at [113, 71] on button "Design" at bounding box center [109, 70] width 29 height 10
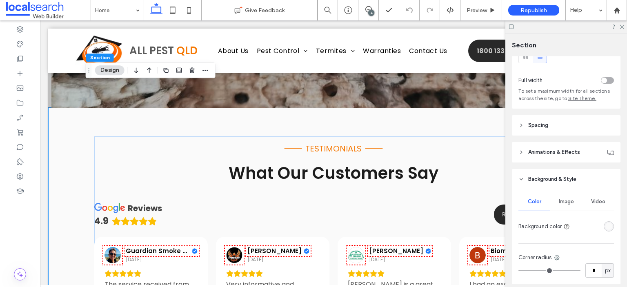
scroll to position [30, 0]
click at [563, 126] on header "Spacing" at bounding box center [566, 126] width 109 height 20
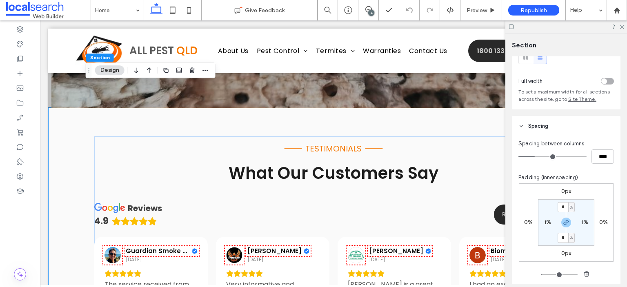
type input "**"
type input "****"
type input "**"
click at [539, 157] on input "range" at bounding box center [552, 156] width 68 height 1
click at [562, 206] on input "*" at bounding box center [563, 207] width 11 height 10
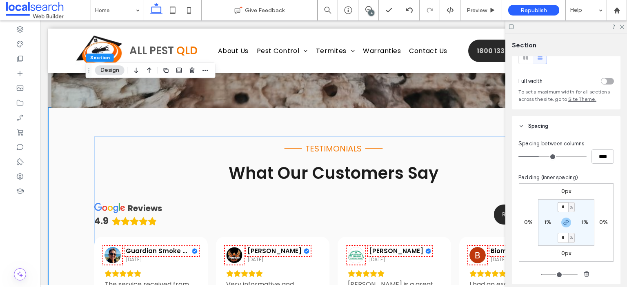
type input "*"
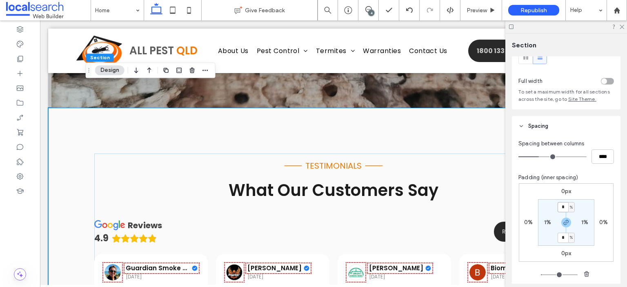
type input "*"
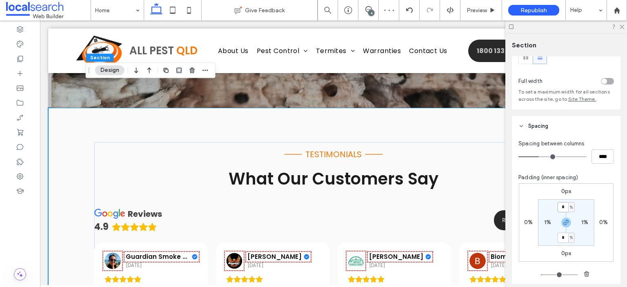
type input "*"
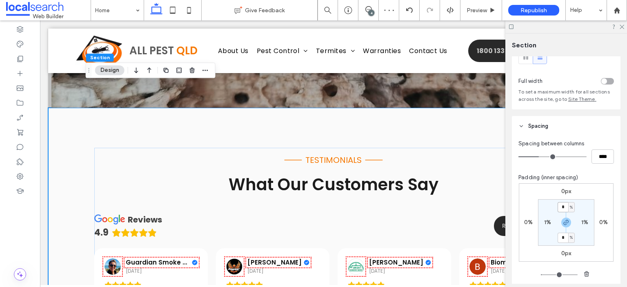
type input "*"
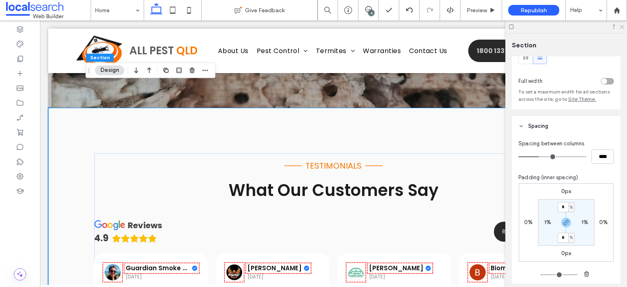
click at [621, 28] on icon at bounding box center [621, 26] width 5 height 5
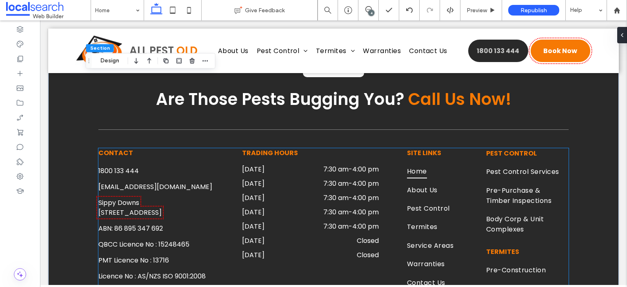
scroll to position [2795, 0]
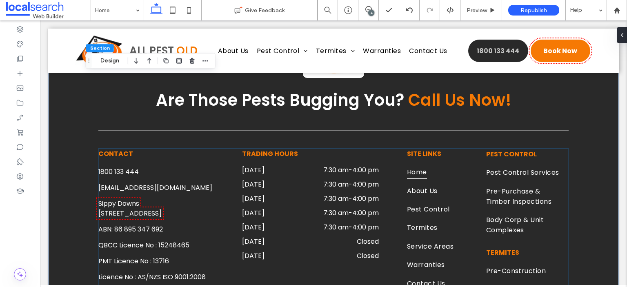
click at [331, 222] on div "[DATE] 7:30 am - 4:00 pm" at bounding box center [310, 229] width 137 height 14
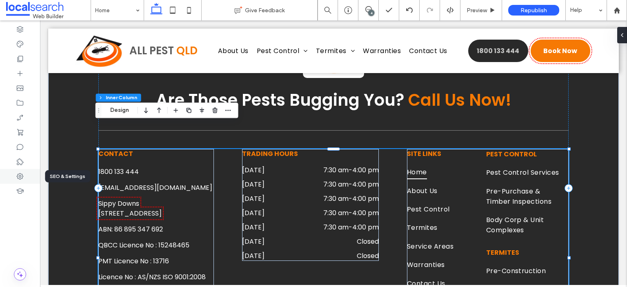
click at [25, 174] on div at bounding box center [20, 176] width 40 height 15
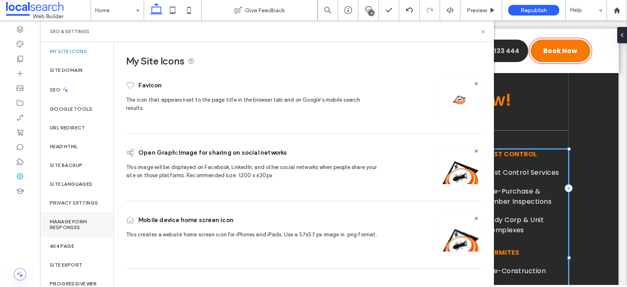
click at [77, 223] on label "Manage Form Responses" at bounding box center [77, 224] width 54 height 11
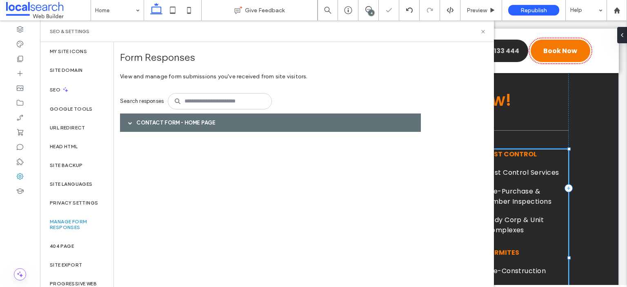
click at [319, 125] on div "Contact Form - Home page" at bounding box center [270, 122] width 301 height 18
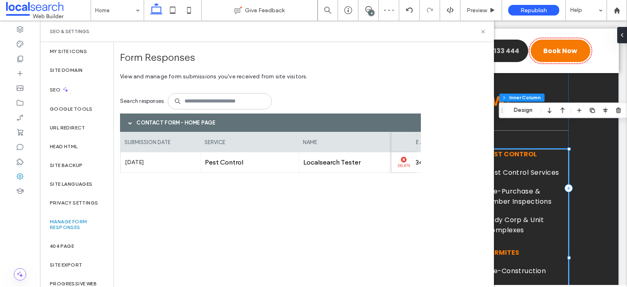
click at [402, 168] on div "Delete" at bounding box center [403, 162] width 24 height 20
click at [404, 160] on use at bounding box center [404, 160] width 6 height 6
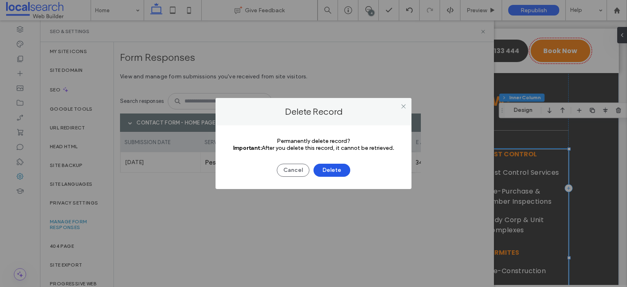
click at [341, 173] on button "Delete" at bounding box center [332, 170] width 37 height 13
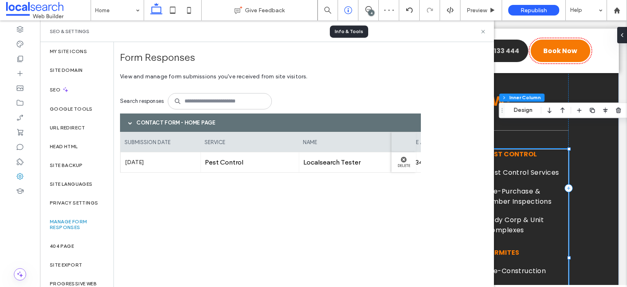
click at [350, 10] on icon at bounding box center [348, 10] width 8 height 8
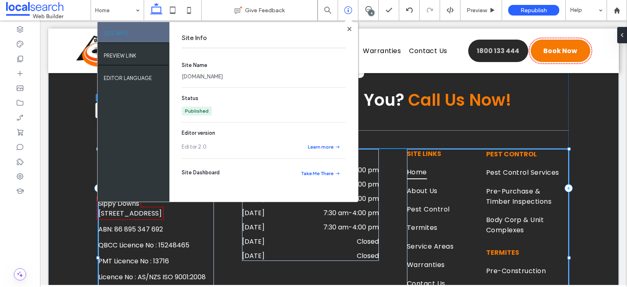
click at [223, 79] on link "[DOMAIN_NAME]" at bounding box center [202, 77] width 41 height 8
click at [22, 173] on icon at bounding box center [20, 176] width 8 height 8
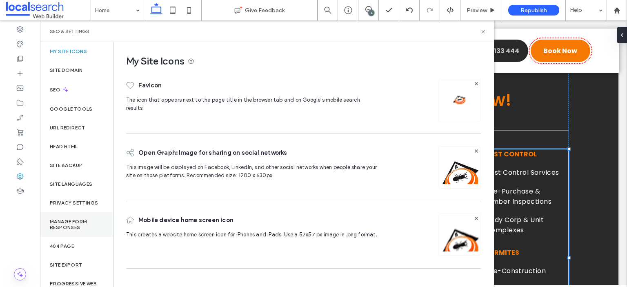
click at [73, 219] on label "Manage Form Responses" at bounding box center [77, 224] width 54 height 11
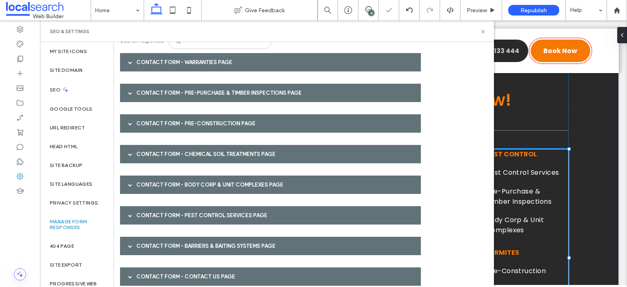
scroll to position [102, 0]
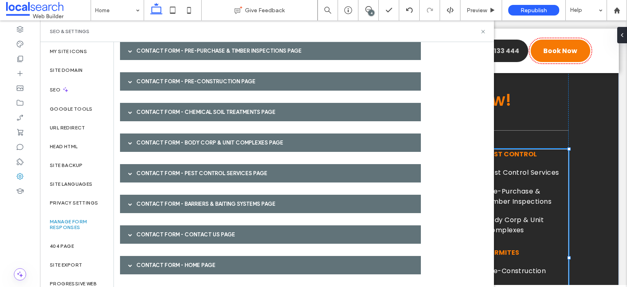
click at [217, 262] on div "Contact Form - Home page" at bounding box center [270, 265] width 301 height 18
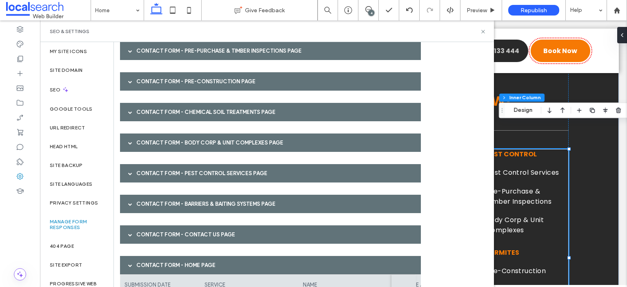
scroll to position [153, 0]
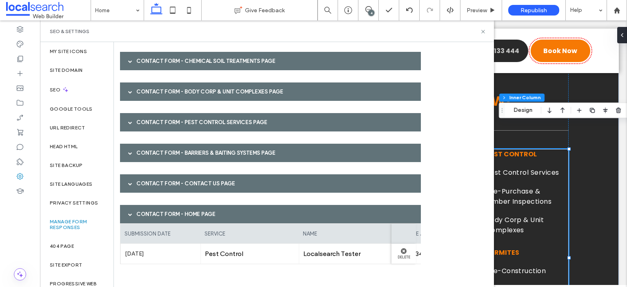
click at [242, 178] on div "Contact Form - Contact Us page" at bounding box center [270, 183] width 301 height 18
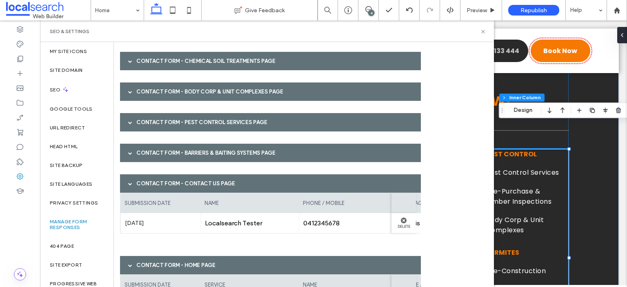
click at [249, 147] on div "Contact Form - Barriers & Baiting Systems page" at bounding box center [270, 153] width 301 height 18
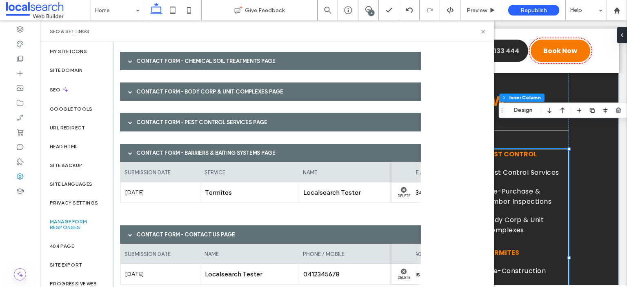
click at [250, 123] on div "Contact Form - Pest Control Services page" at bounding box center [270, 122] width 301 height 18
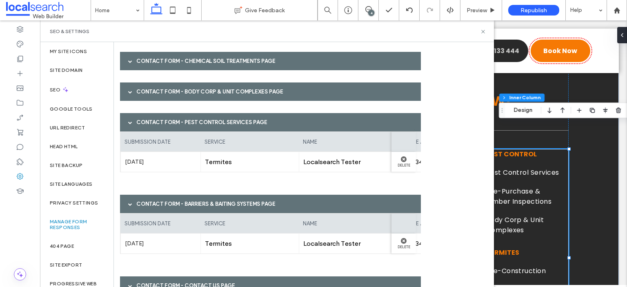
click at [251, 94] on div "Contact Form - Body Corp & Unit Complexes page" at bounding box center [270, 91] width 301 height 18
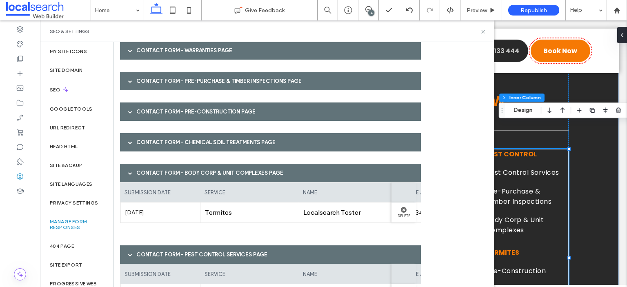
scroll to position [70, 0]
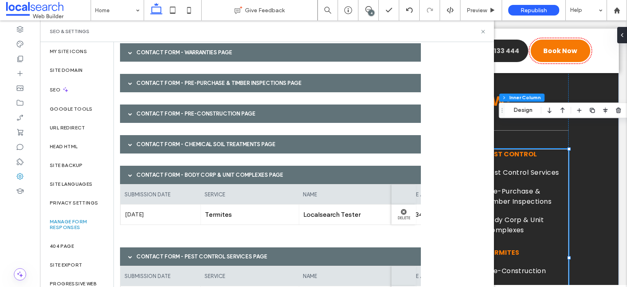
click at [250, 82] on div "Contact Form - Pre-Purchase & Timber Inspections page" at bounding box center [270, 83] width 301 height 18
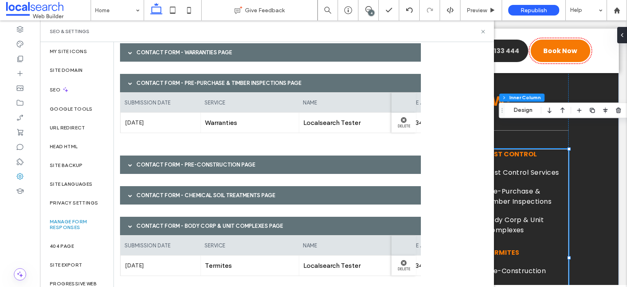
drag, startPoint x: 253, startPoint y: 165, endPoint x: 230, endPoint y: 164, distance: 22.9
click at [230, 164] on div "Contact Form - Pre-Construction page" at bounding box center [270, 165] width 301 height 18
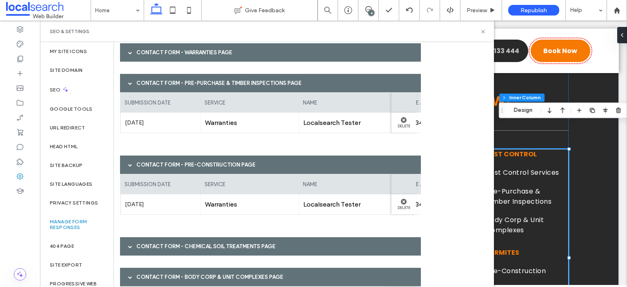
drag, startPoint x: 238, startPoint y: 248, endPoint x: 221, endPoint y: 245, distance: 17.9
click at [221, 245] on div "Contact Form - Chemical Soil Treatments page" at bounding box center [270, 246] width 301 height 18
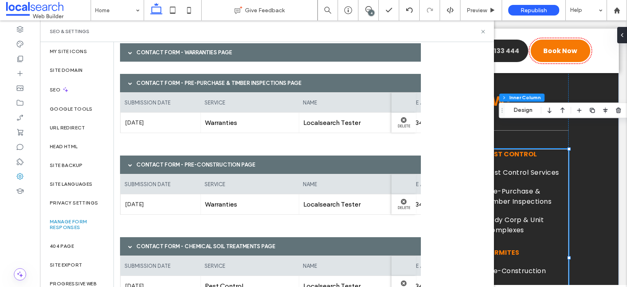
scroll to position [0, 0]
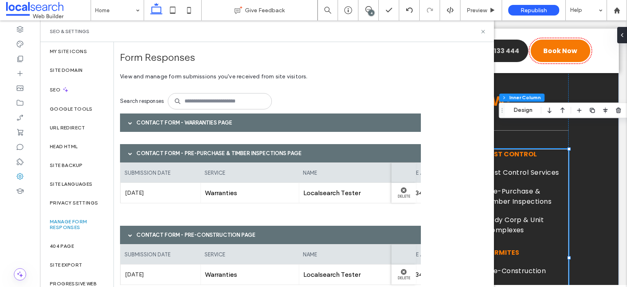
click at [229, 120] on div "Contact Form - Warranties page" at bounding box center [270, 122] width 301 height 18
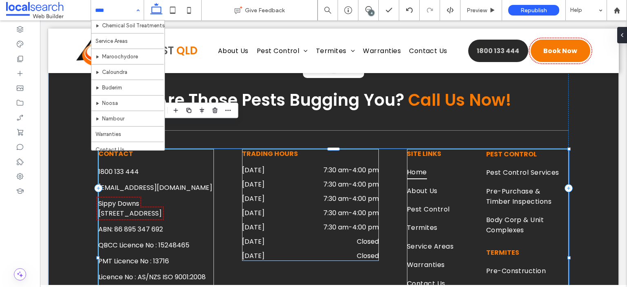
scroll to position [154, 0]
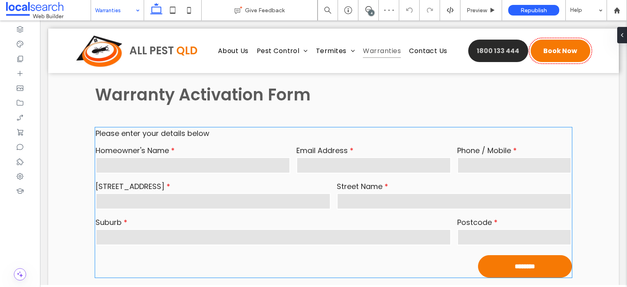
scroll to position [816, 0]
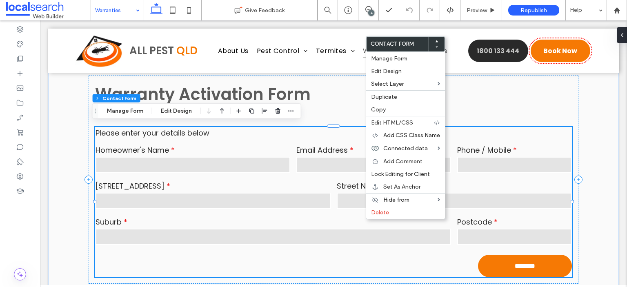
type input "*"
type input "***"
click at [138, 114] on button "Manage Form" at bounding box center [125, 111] width 47 height 10
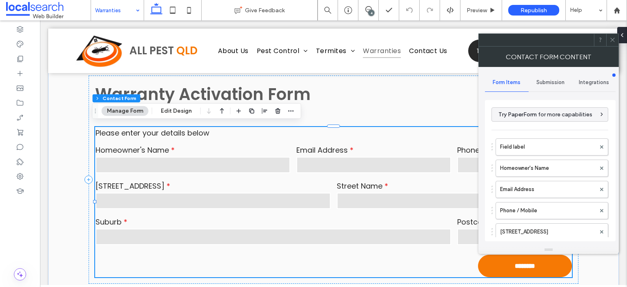
drag, startPoint x: 554, startPoint y: 83, endPoint x: 565, endPoint y: 84, distance: 10.2
click at [565, 84] on span "Submission" at bounding box center [550, 82] width 28 height 7
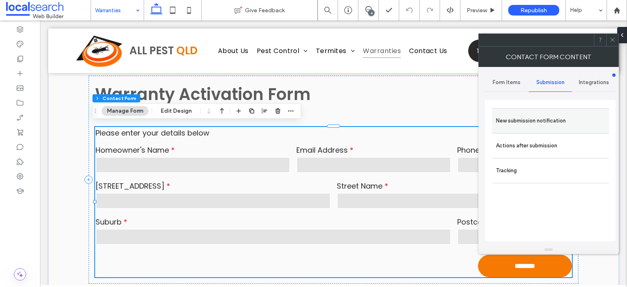
click at [549, 121] on label "New submission notification" at bounding box center [550, 121] width 109 height 16
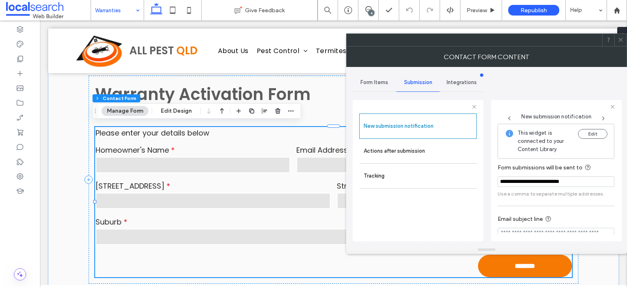
scroll to position [42, 0]
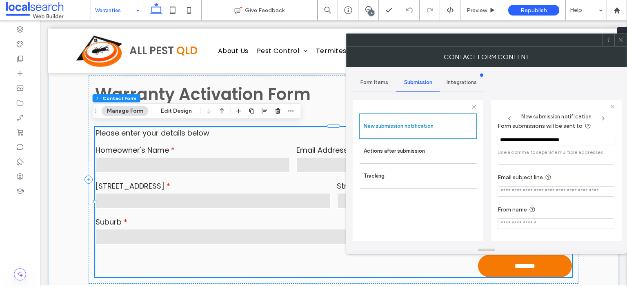
click at [551, 189] on input "Email subject line" at bounding box center [556, 191] width 117 height 11
type input "**********"
click at [551, 223] on input "From name" at bounding box center [556, 223] width 117 height 11
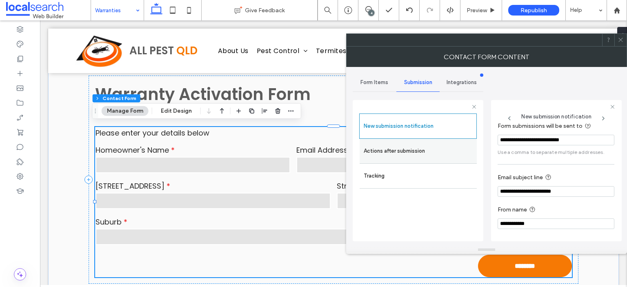
type input "**********"
click at [440, 157] on label "Actions after submission" at bounding box center [418, 151] width 109 height 16
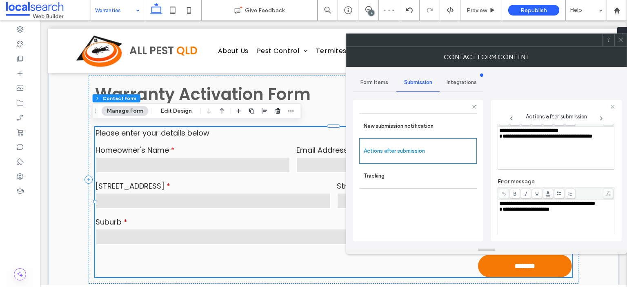
click at [531, 207] on div "**********" at bounding box center [556, 204] width 114 height 6
click at [577, 129] on div "**********" at bounding box center [556, 131] width 114 height 6
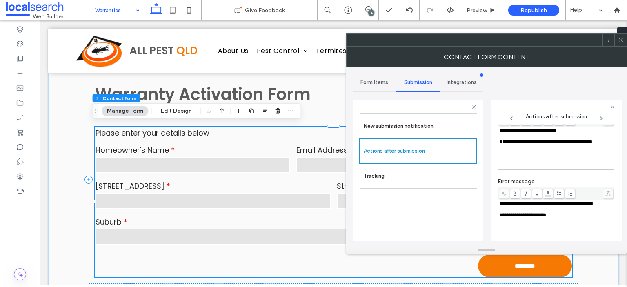
click at [501, 142] on span "**********" at bounding box center [545, 141] width 93 height 5
click at [556, 132] on span "**********" at bounding box center [527, 130] width 57 height 5
click at [567, 132] on span "**********" at bounding box center [538, 130] width 78 height 5
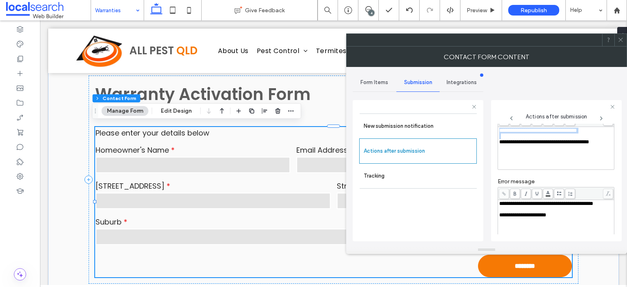
click at [567, 132] on span "**********" at bounding box center [538, 130] width 78 height 5
click at [565, 132] on span "**********" at bounding box center [538, 130] width 78 height 5
drag, startPoint x: 562, startPoint y: 131, endPoint x: 590, endPoint y: 133, distance: 27.8
click at [577, 133] on span "**********" at bounding box center [538, 130] width 78 height 5
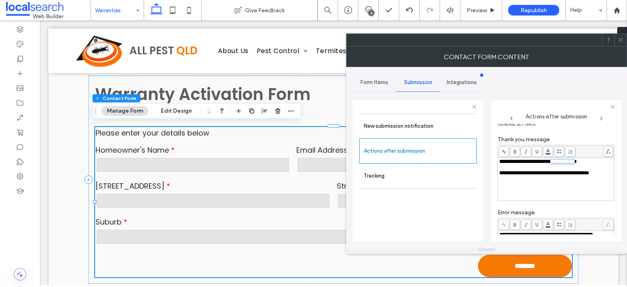
scroll to position [10, 0]
click at [516, 150] on icon at bounding box center [515, 152] width 4 height 4
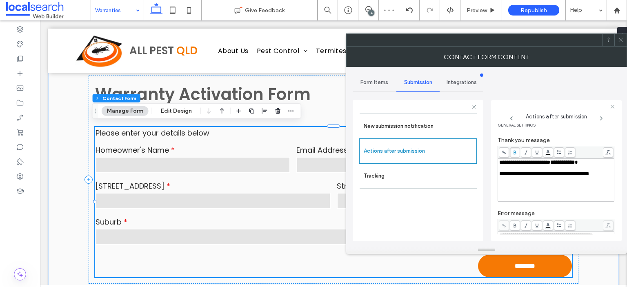
click at [558, 183] on div "**********" at bounding box center [556, 180] width 114 height 41
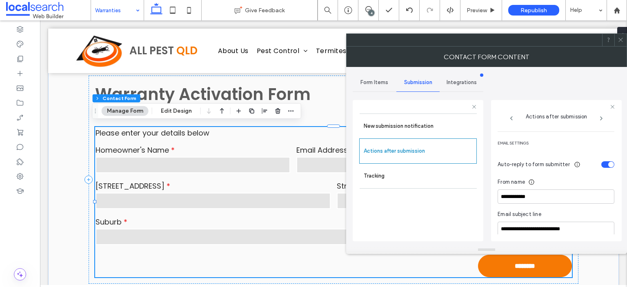
scroll to position [203, 0]
click at [601, 165] on div "toggle" at bounding box center [607, 164] width 13 height 7
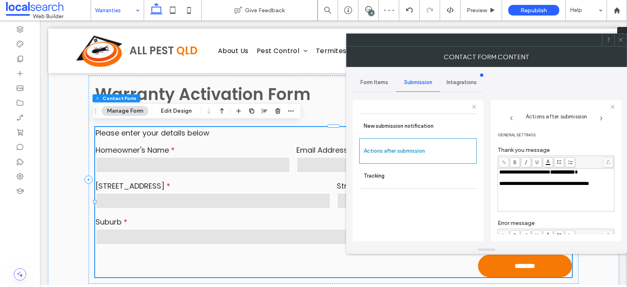
scroll to position [140, 0]
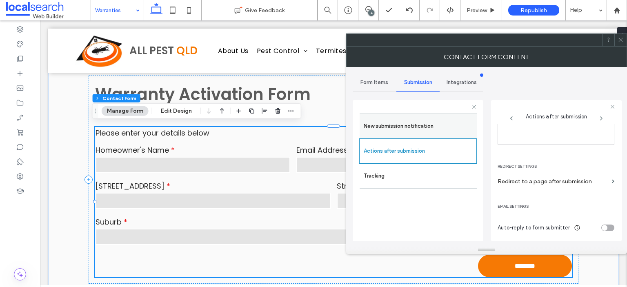
click at [413, 133] on label "New submission notification" at bounding box center [418, 126] width 109 height 16
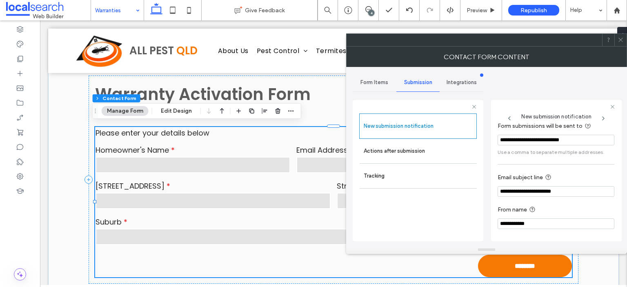
scroll to position [42, 0]
click at [454, 145] on label "Actions after submission" at bounding box center [418, 151] width 109 height 16
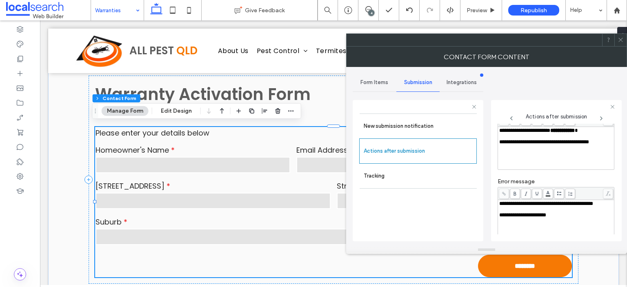
click at [618, 38] on icon at bounding box center [621, 40] width 6 height 6
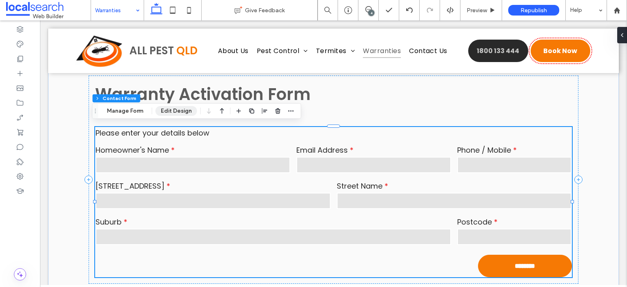
click at [167, 113] on button "Edit Design" at bounding box center [177, 111] width 42 height 10
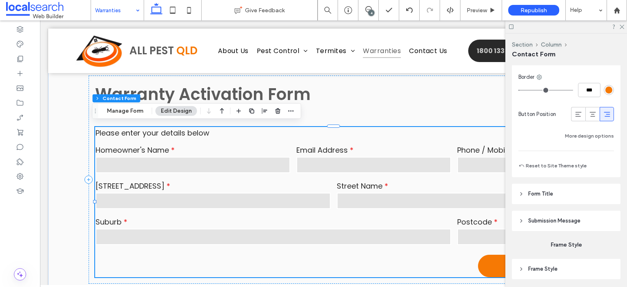
scroll to position [692, 0]
click at [568, 212] on header "Submission Message" at bounding box center [566, 220] width 109 height 20
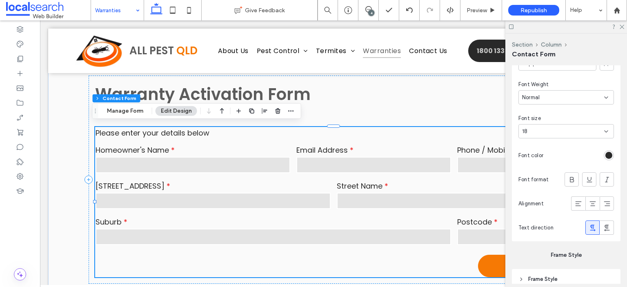
scroll to position [885, 0]
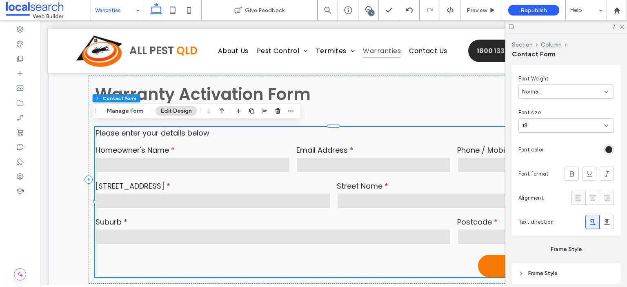
click at [574, 198] on icon at bounding box center [578, 198] width 8 height 8
click at [605, 151] on div "rgb(41, 41, 41)" at bounding box center [608, 149] width 7 height 7
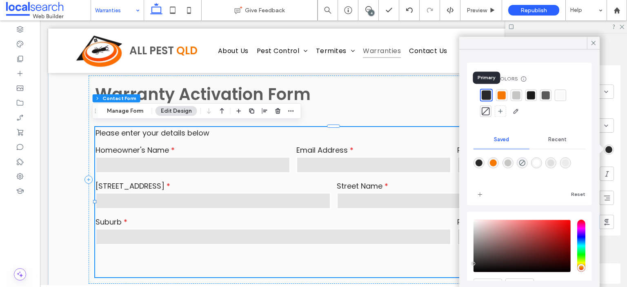
click at [487, 98] on div at bounding box center [486, 94] width 9 height 9
click at [593, 46] on icon at bounding box center [593, 42] width 7 height 7
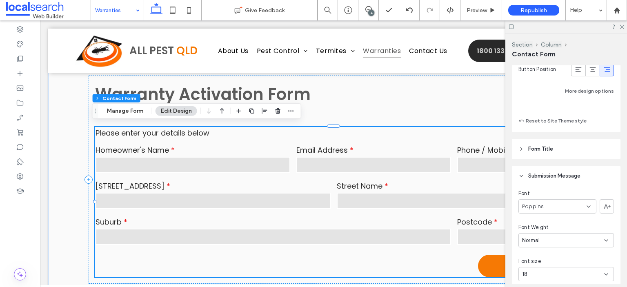
scroll to position [736, 0]
click at [579, 150] on header "Form Title" at bounding box center [566, 149] width 109 height 20
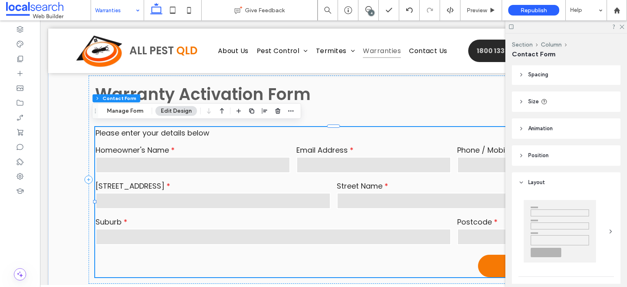
scroll to position [0, 0]
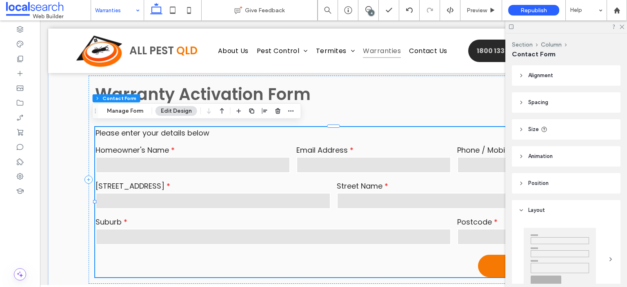
click at [618, 27] on div at bounding box center [566, 26] width 122 height 13
click at [621, 28] on icon at bounding box center [621, 26] width 5 height 5
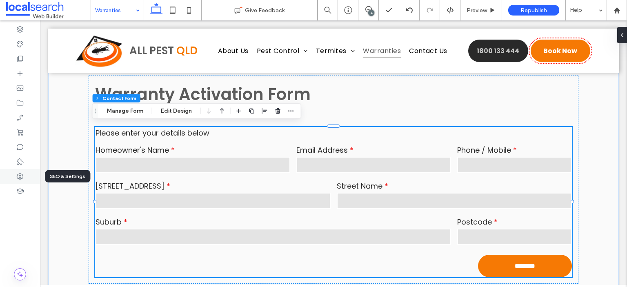
click at [22, 178] on use at bounding box center [20, 176] width 7 height 7
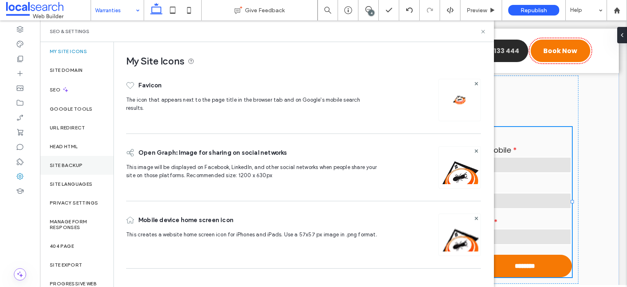
click at [74, 165] on label "Site Backup" at bounding box center [66, 165] width 33 height 6
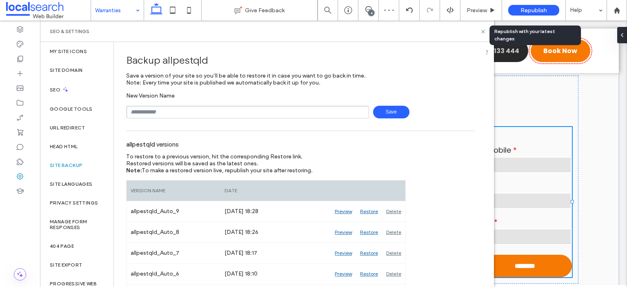
click at [532, 11] on span "Republish" at bounding box center [533, 10] width 27 height 7
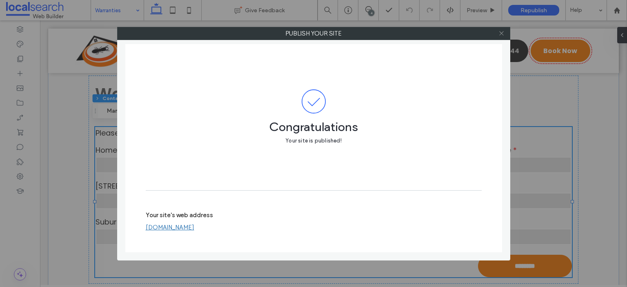
click at [503, 33] on icon at bounding box center [501, 33] width 6 height 6
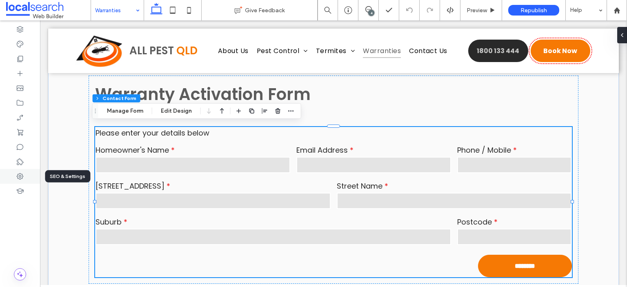
click at [18, 175] on icon at bounding box center [20, 176] width 8 height 8
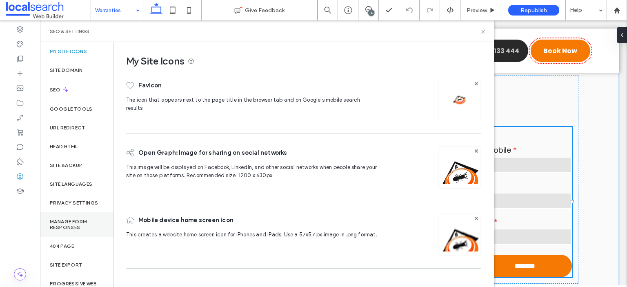
click at [67, 220] on label "Manage Form Responses" at bounding box center [77, 224] width 54 height 11
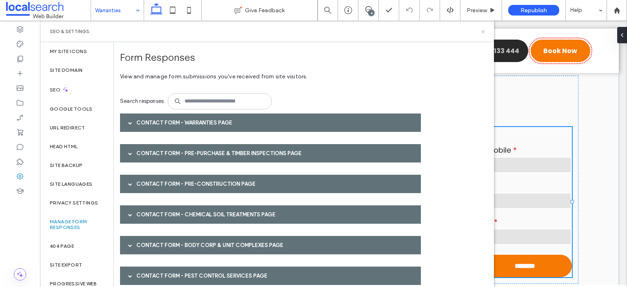
click at [482, 32] on icon at bounding box center [483, 32] width 6 height 6
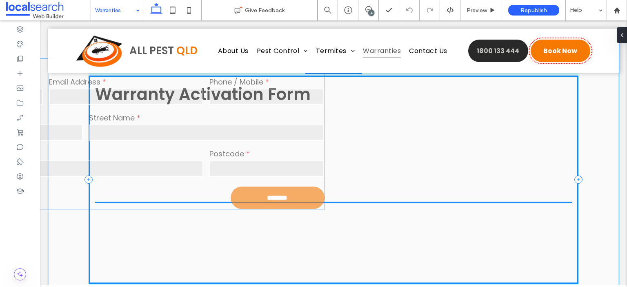
drag, startPoint x: 454, startPoint y: 169, endPoint x: 191, endPoint y: 102, distance: 271.5
type input "*"
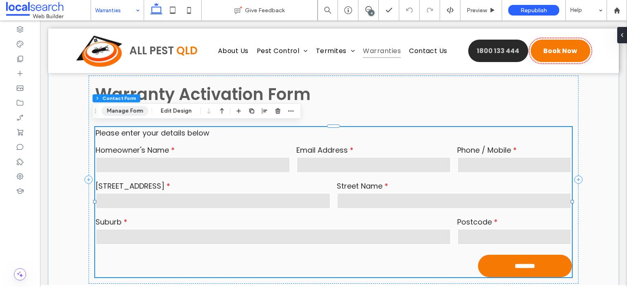
click at [128, 115] on button "Manage Form" at bounding box center [125, 111] width 47 height 10
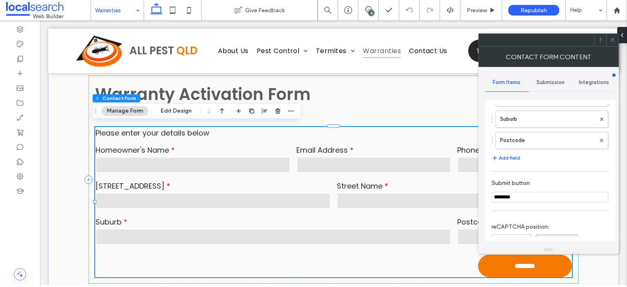
scroll to position [159, 0]
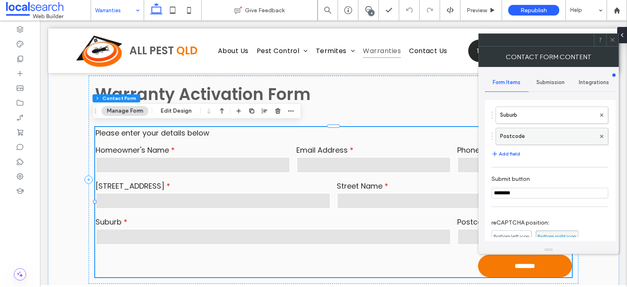
click at [554, 136] on label "Postcode" at bounding box center [548, 136] width 96 height 16
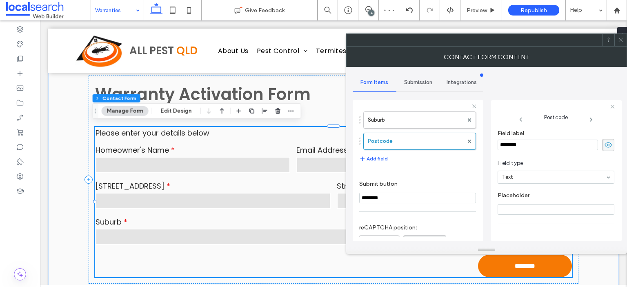
scroll to position [56, 0]
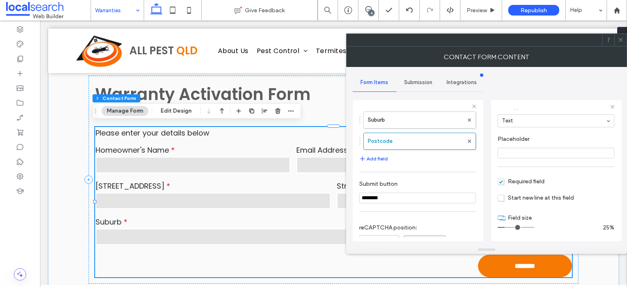
click at [620, 36] on span at bounding box center [621, 40] width 6 height 12
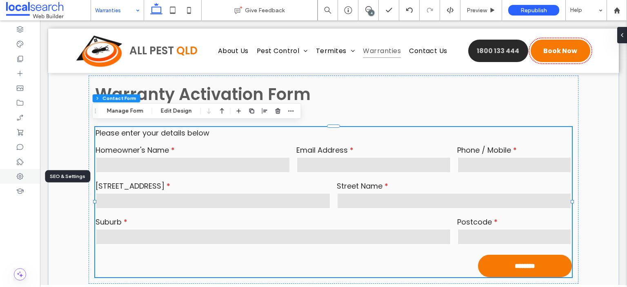
click at [23, 178] on icon at bounding box center [20, 176] width 8 height 8
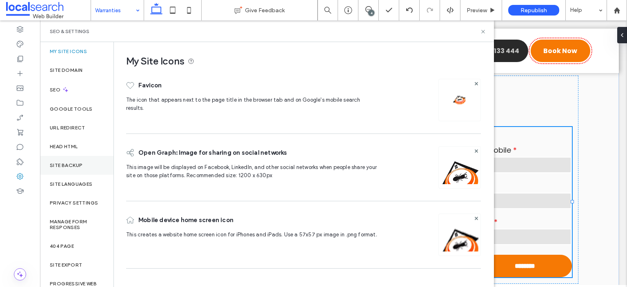
click at [80, 165] on label "Site Backup" at bounding box center [66, 165] width 33 height 6
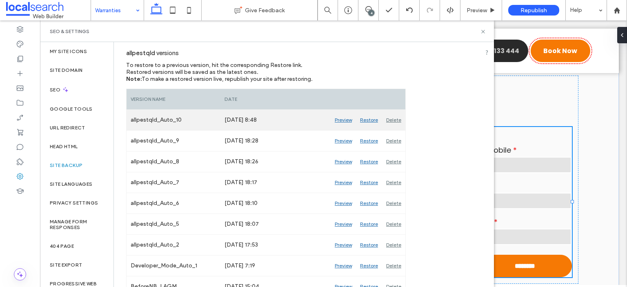
scroll to position [97, 0]
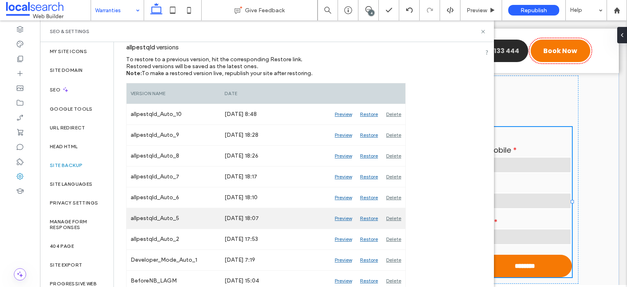
click at [397, 218] on div "Delete" at bounding box center [393, 218] width 23 height 20
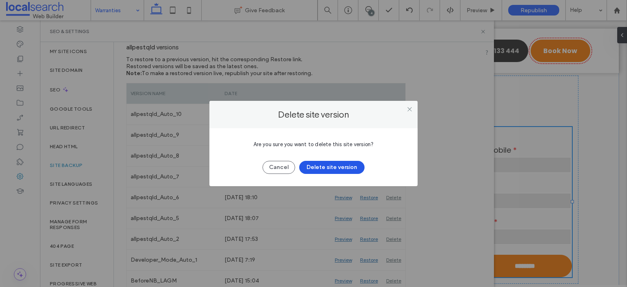
click at [352, 165] on button "Delete site version" at bounding box center [331, 167] width 65 height 13
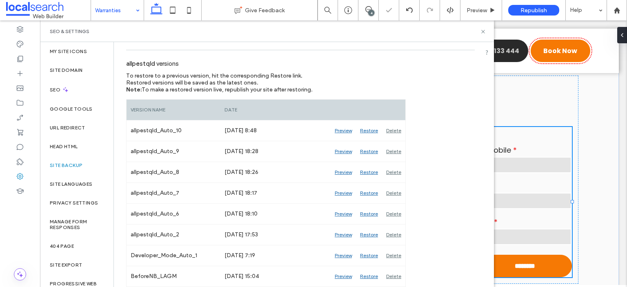
scroll to position [80, 0]
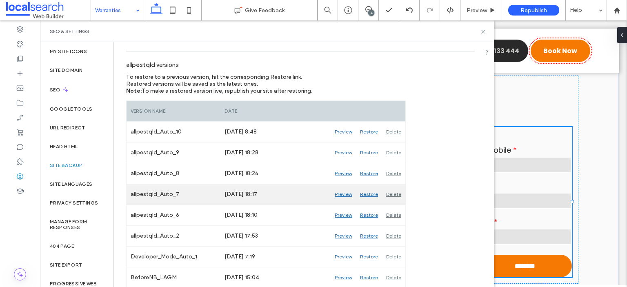
click at [394, 195] on div "Delete" at bounding box center [393, 194] width 23 height 20
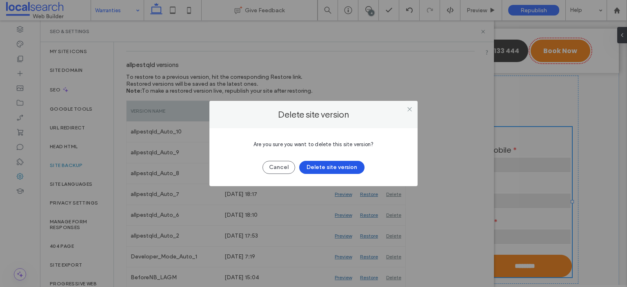
click at [356, 169] on button "Delete site version" at bounding box center [331, 167] width 65 height 13
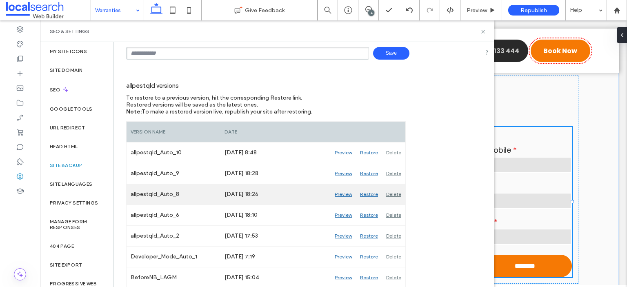
scroll to position [0, 0]
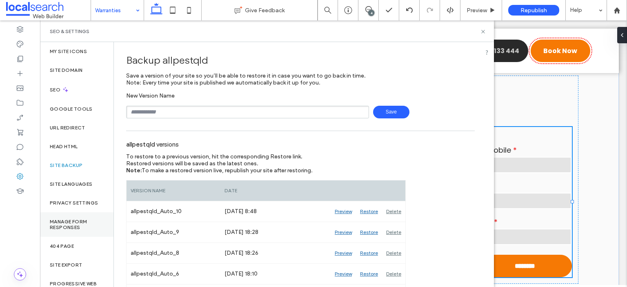
click at [79, 223] on label "Manage Form Responses" at bounding box center [77, 224] width 54 height 11
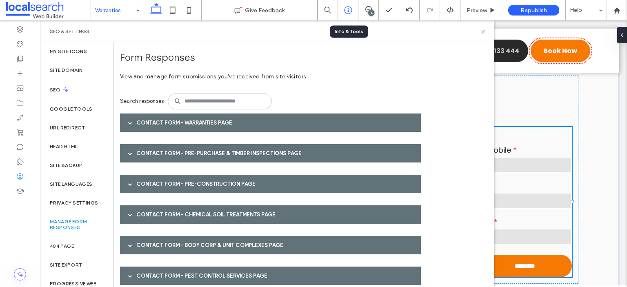
click at [351, 13] on icon at bounding box center [348, 10] width 8 height 8
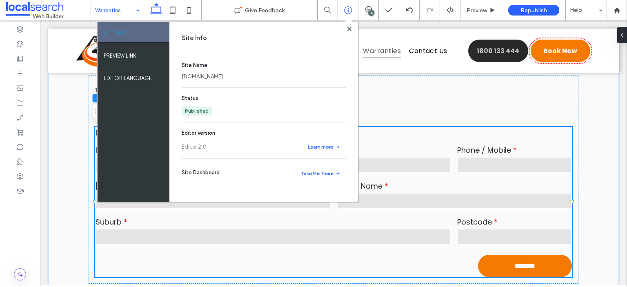
click at [223, 75] on link "[DOMAIN_NAME]" at bounding box center [202, 77] width 41 height 8
click at [351, 27] on use at bounding box center [349, 29] width 4 height 4
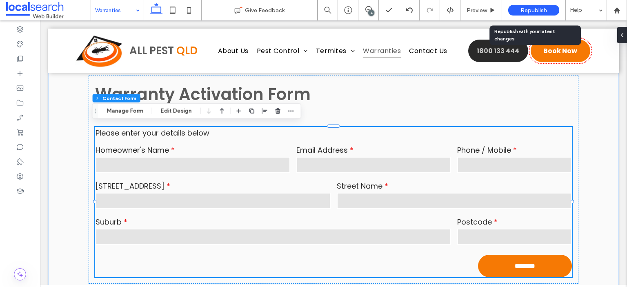
click at [514, 7] on div "Republish" at bounding box center [533, 10] width 51 height 11
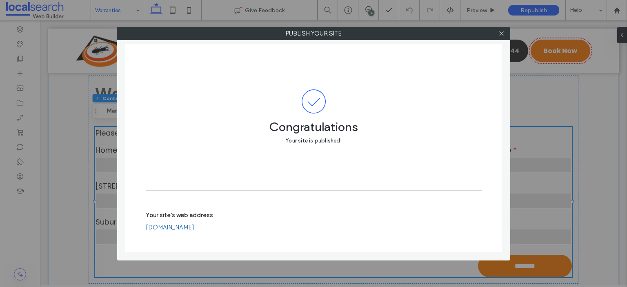
click at [194, 229] on link "[DOMAIN_NAME]" at bounding box center [170, 227] width 49 height 7
click at [194, 230] on link "[DOMAIN_NAME]" at bounding box center [170, 227] width 49 height 7
click at [502, 36] on span at bounding box center [501, 33] width 6 height 12
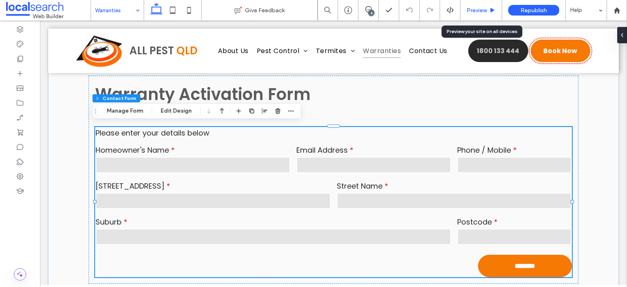
drag, startPoint x: 485, startPoint y: 10, endPoint x: 480, endPoint y: 8, distance: 5.5
click at [480, 8] on span "Preview" at bounding box center [477, 10] width 20 height 7
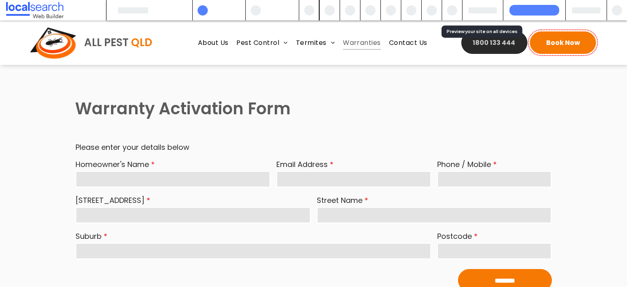
scroll to position [829, 0]
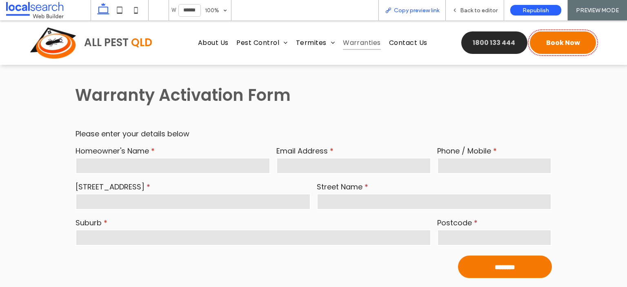
click at [431, 11] on span "Copy preview link" at bounding box center [416, 10] width 45 height 7
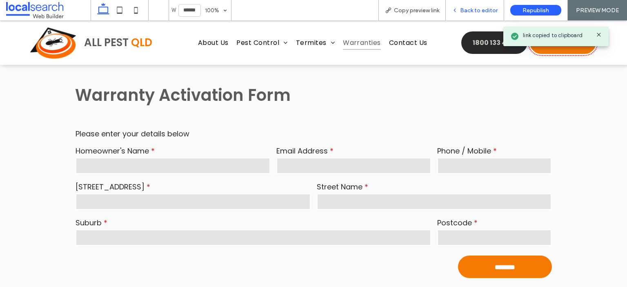
click at [474, 8] on span "Back to editor" at bounding box center [479, 10] width 38 height 7
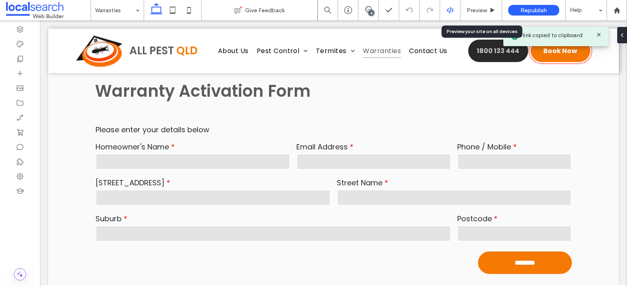
scroll to position [816, 0]
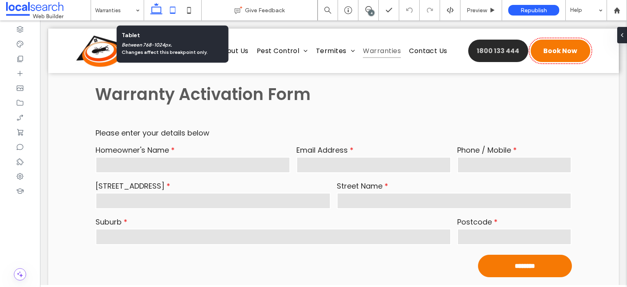
click at [174, 9] on icon at bounding box center [173, 10] width 16 height 16
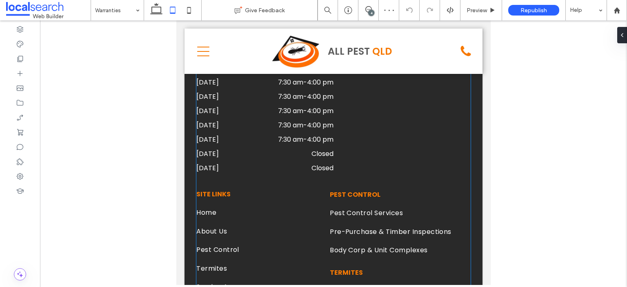
scroll to position [1506, 0]
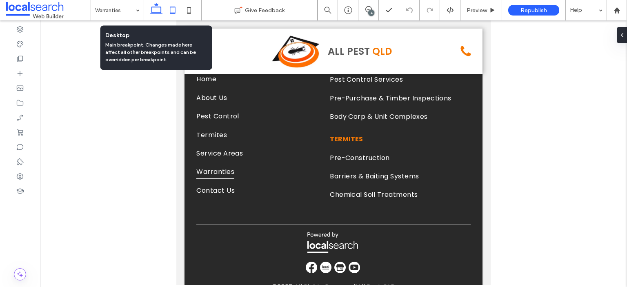
click at [154, 7] on use at bounding box center [156, 8] width 12 height 11
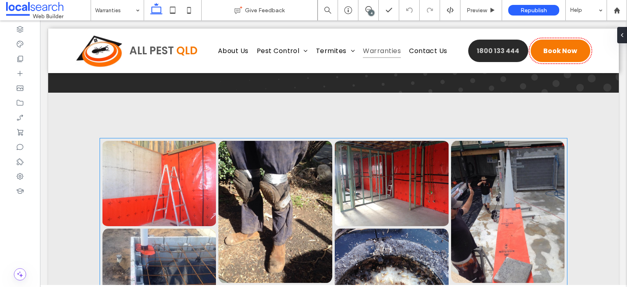
scroll to position [0, 0]
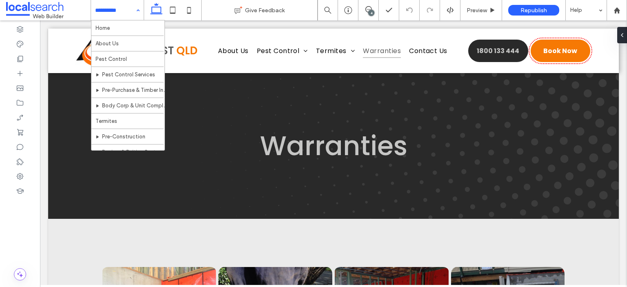
drag, startPoint x: 128, startPoint y: 6, endPoint x: 105, endPoint y: 12, distance: 23.6
drag, startPoint x: 105, startPoint y: 28, endPoint x: 96, endPoint y: 29, distance: 9.8
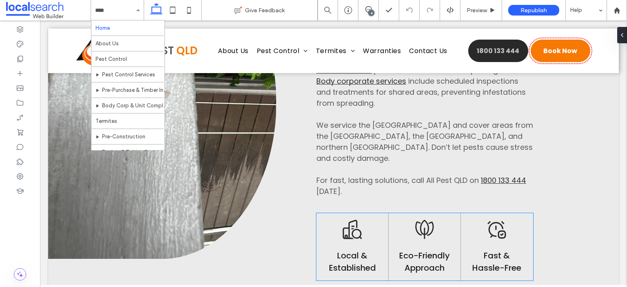
scroll to position [737, 0]
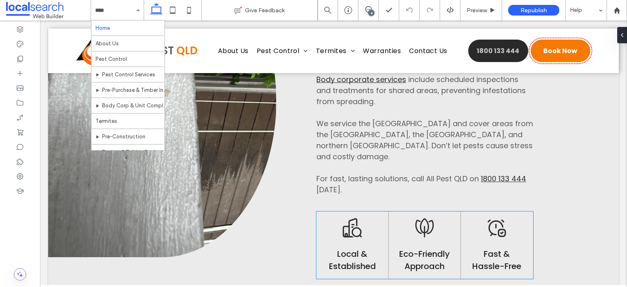
click at [369, 255] on span "Local & Established" at bounding box center [352, 260] width 47 height 24
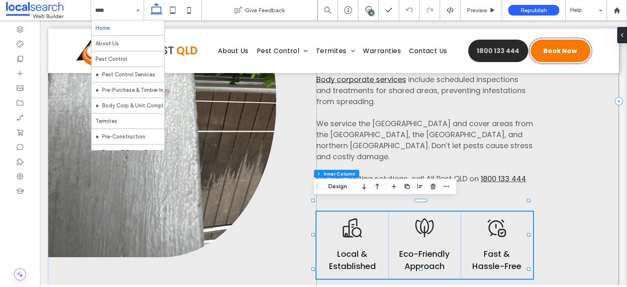
click at [369, 255] on span "Local & Established" at bounding box center [352, 260] width 47 height 24
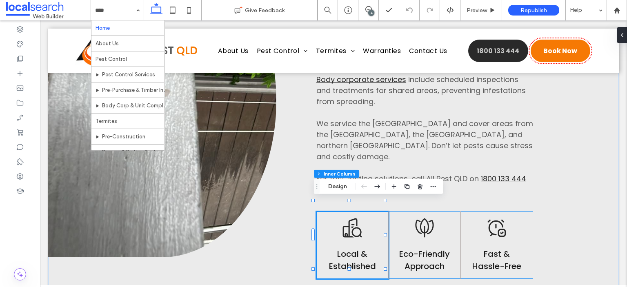
click at [369, 255] on span "Local & Established" at bounding box center [352, 260] width 47 height 24
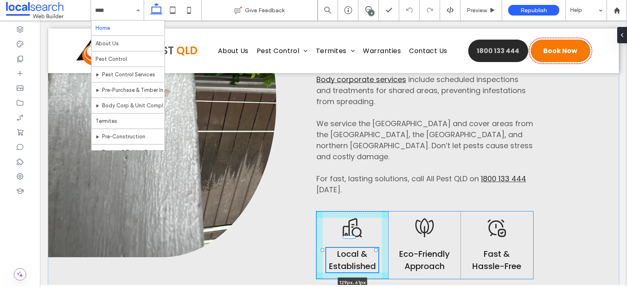
click at [376, 249] on div at bounding box center [375, 249] width 3 height 3
type input "***"
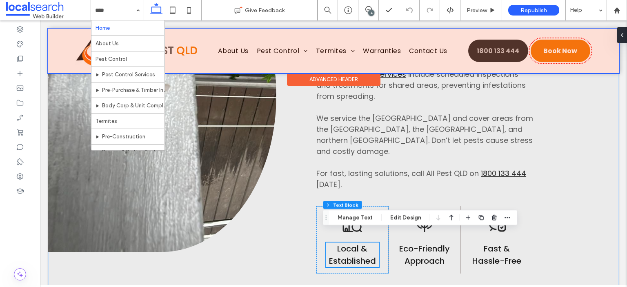
scroll to position [743, 0]
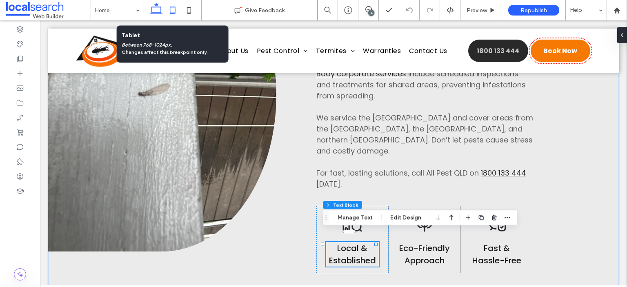
click at [176, 10] on icon at bounding box center [173, 10] width 16 height 16
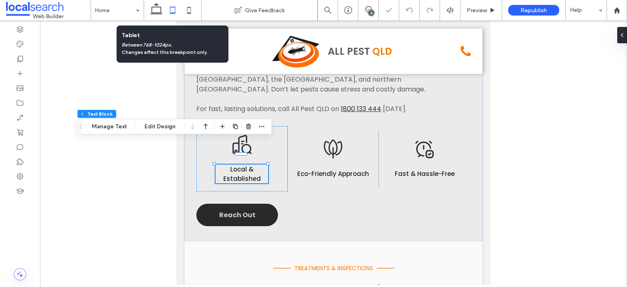
scroll to position [0, 0]
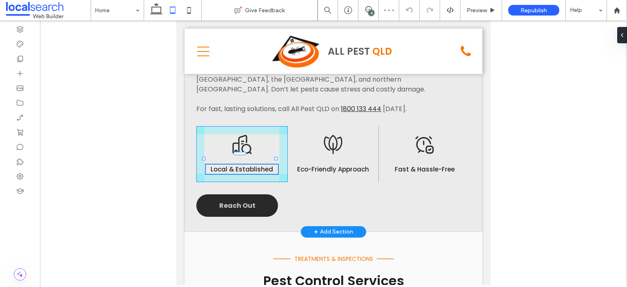
drag, startPoint x: 269, startPoint y: 162, endPoint x: 279, endPoint y: 165, distance: 10.1
type input "***"
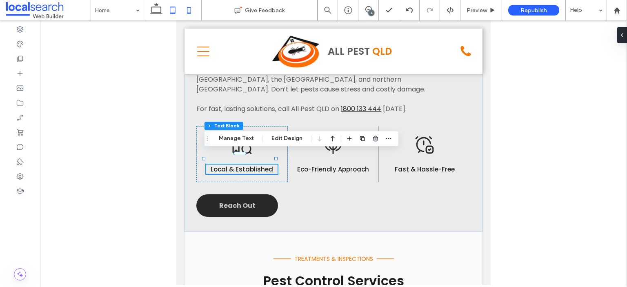
click at [189, 9] on icon at bounding box center [189, 10] width 16 height 16
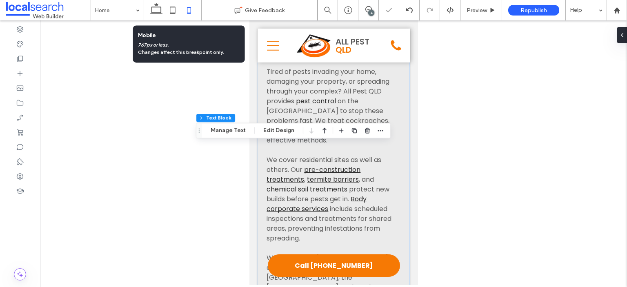
type input "**"
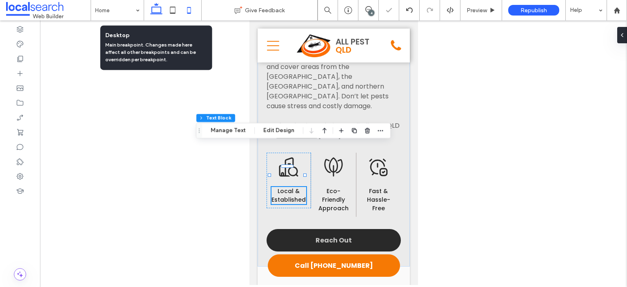
click at [150, 7] on icon at bounding box center [156, 10] width 16 height 16
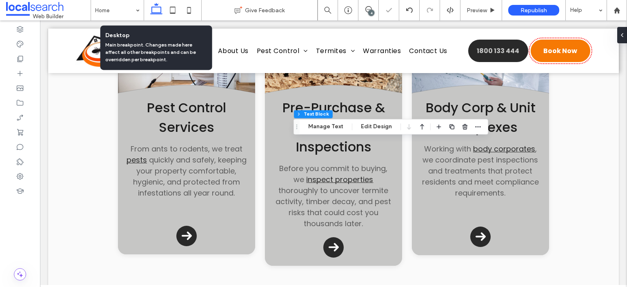
type input "***"
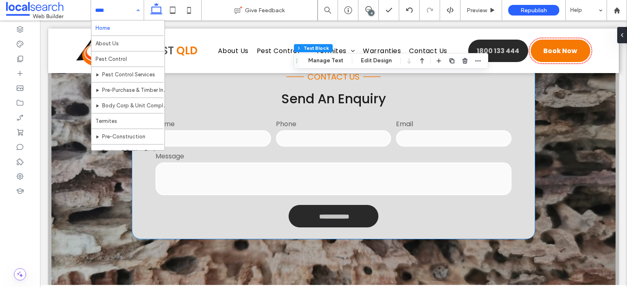
scroll to position [2197, 0]
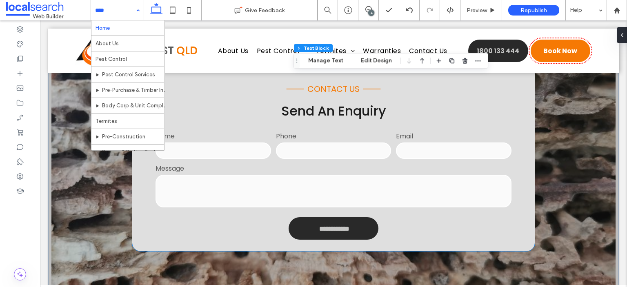
click at [323, 131] on label "Phone" at bounding box center [334, 136] width 116 height 10
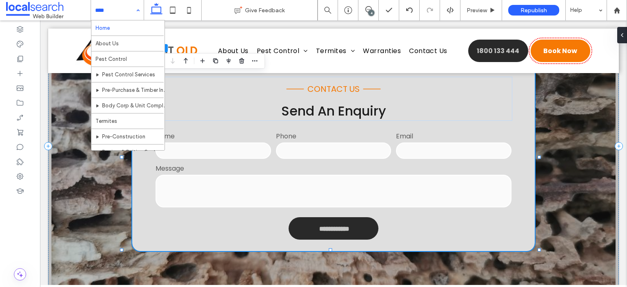
click at [323, 131] on label "Phone" at bounding box center [334, 136] width 116 height 10
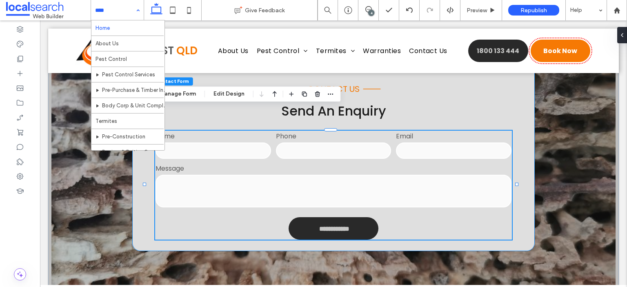
type input "*"
type input "***"
type input "**"
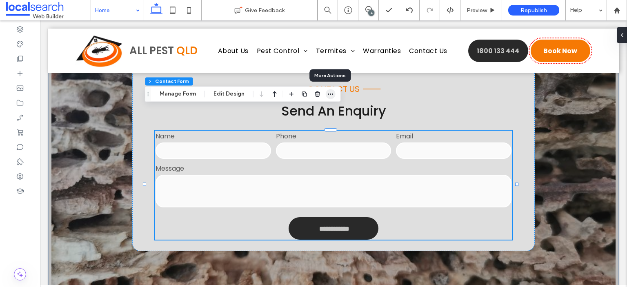
click at [328, 97] on icon "button" at bounding box center [330, 94] width 7 height 7
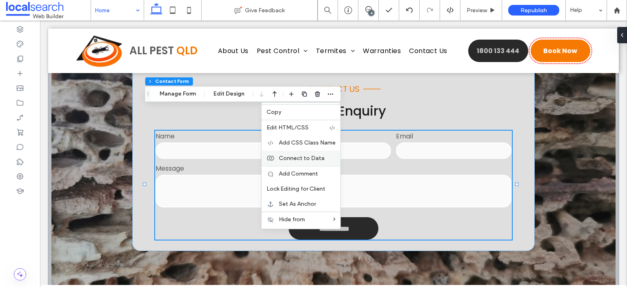
click at [315, 153] on div "Connect to Data" at bounding box center [301, 158] width 79 height 16
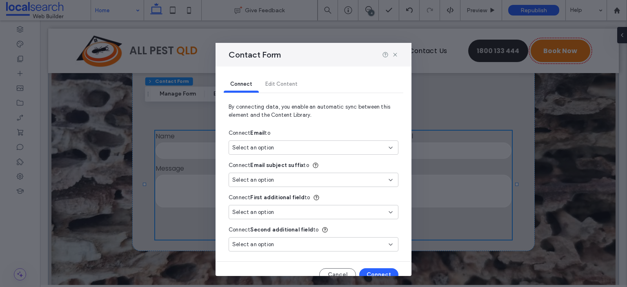
click at [315, 153] on div "Select an option" at bounding box center [314, 147] width 170 height 14
click at [318, 173] on span "[EMAIL_ADDRESS][DOMAIN_NAME]" at bounding box center [334, 176] width 104 height 8
type input "*"
type input "***"
click at [369, 270] on button "Connect" at bounding box center [378, 274] width 39 height 13
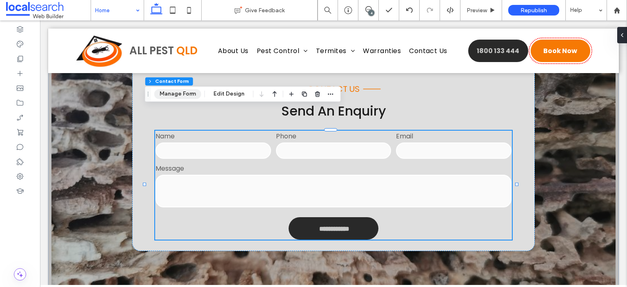
click at [188, 91] on button "Manage Form" at bounding box center [177, 94] width 47 height 10
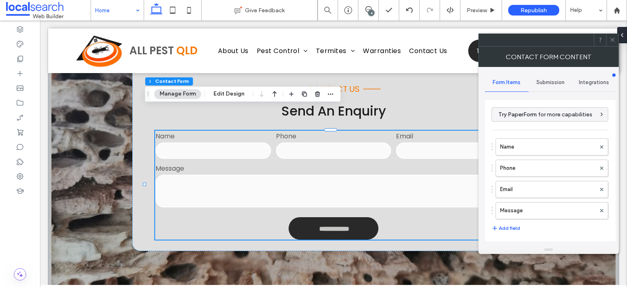
click at [553, 85] on div "Submission" at bounding box center [551, 82] width 44 height 18
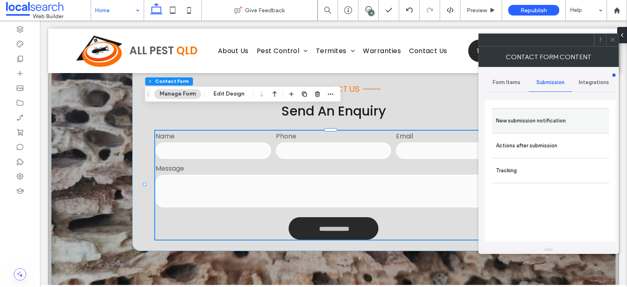
click at [546, 119] on label "New submission notification" at bounding box center [550, 121] width 109 height 16
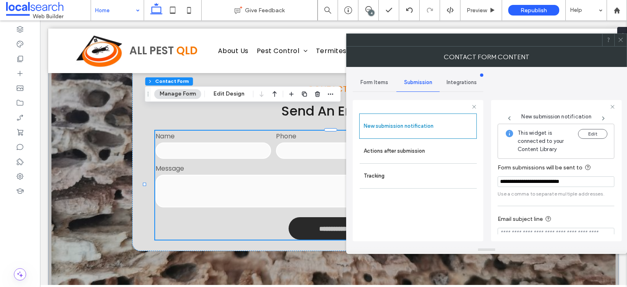
scroll to position [42, 0]
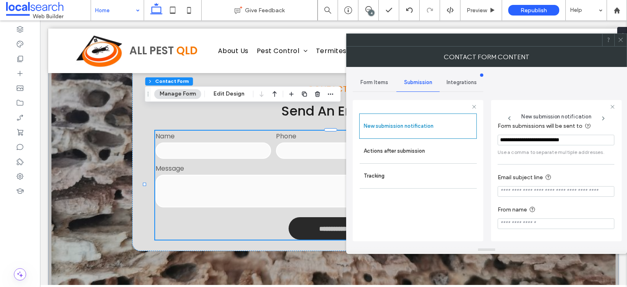
click at [546, 194] on input "Email subject line" at bounding box center [556, 191] width 117 height 11
type input "**********"
click at [556, 227] on input "From name" at bounding box center [556, 223] width 117 height 11
type input "**********"
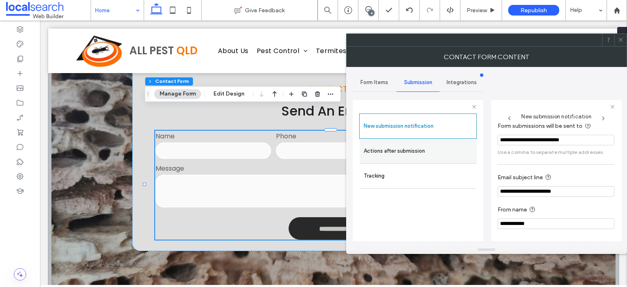
click at [461, 159] on div "Actions after submission" at bounding box center [418, 151] width 117 height 24
click at [437, 151] on label "Actions after submission" at bounding box center [418, 151] width 109 height 16
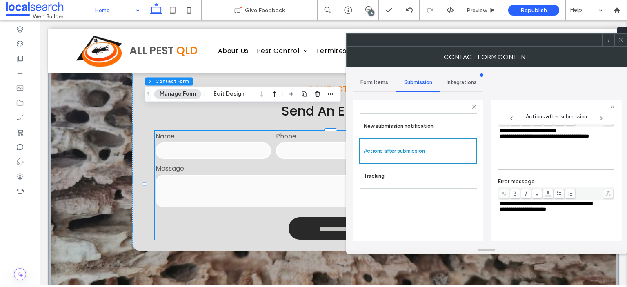
click at [537, 207] on div "**********" at bounding box center [556, 204] width 114 height 6
click at [575, 129] on div "**********" at bounding box center [556, 131] width 114 height 6
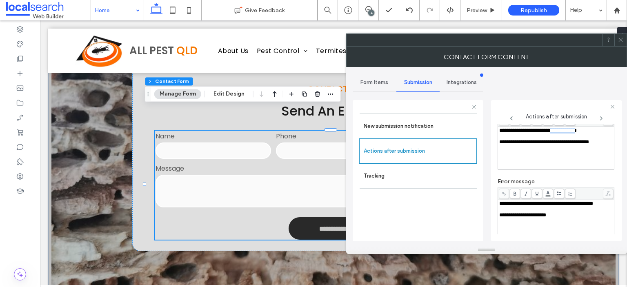
drag, startPoint x: 561, startPoint y: 130, endPoint x: 590, endPoint y: 132, distance: 29.4
click at [577, 132] on span "**********" at bounding box center [538, 130] width 78 height 5
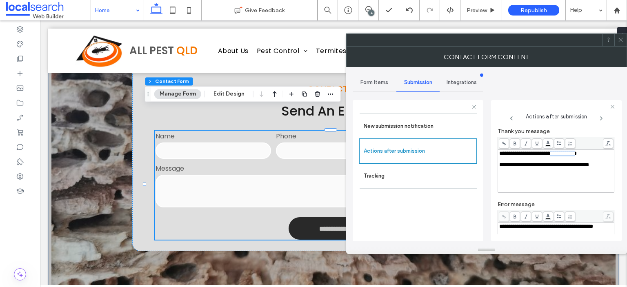
scroll to position [17, 0]
click at [517, 145] on icon at bounding box center [515, 145] width 4 height 4
click at [523, 167] on span "**********" at bounding box center [544, 166] width 90 height 5
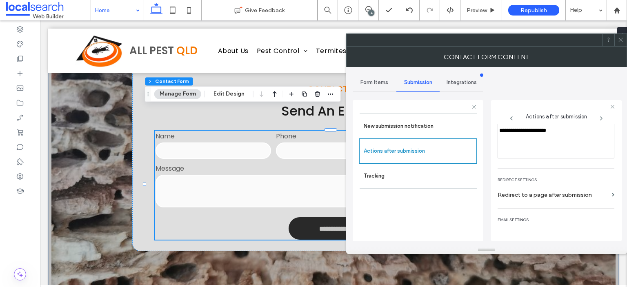
scroll to position [140, 0]
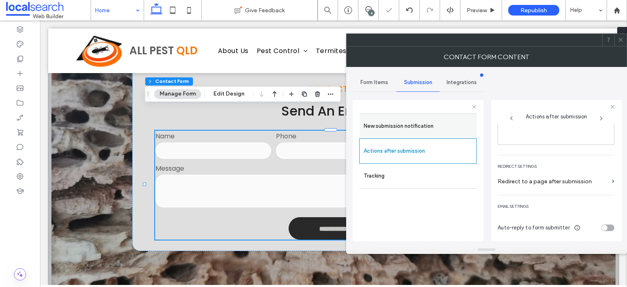
click at [439, 132] on label "New submission notification" at bounding box center [418, 126] width 109 height 16
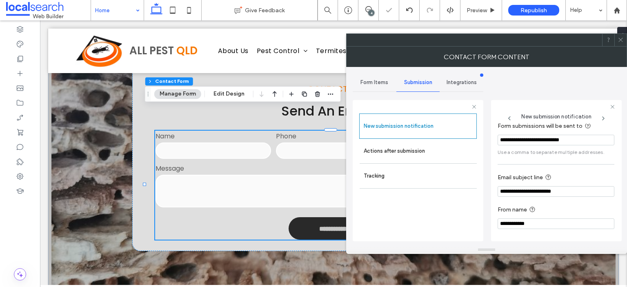
scroll to position [42, 0]
click at [621, 38] on icon at bounding box center [621, 40] width 6 height 6
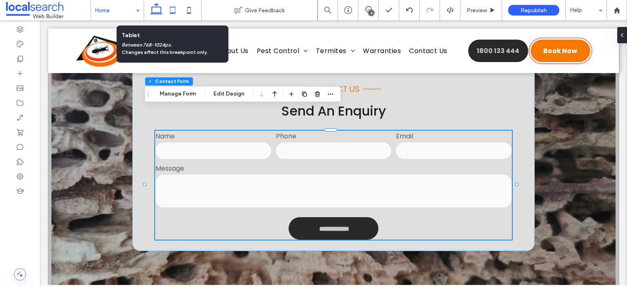
click at [173, 8] on icon at bounding box center [173, 10] width 16 height 16
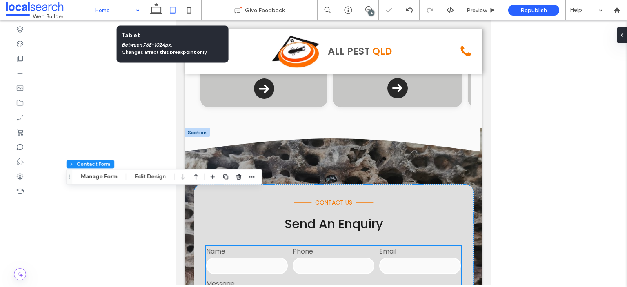
type input "*"
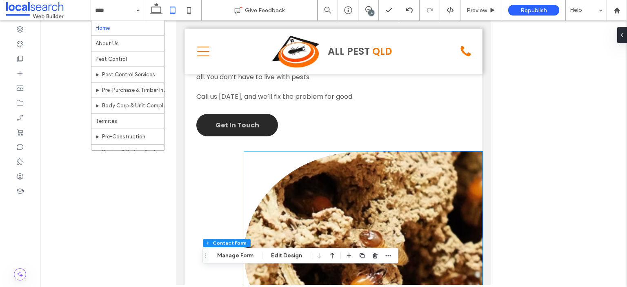
scroll to position [1662, 0]
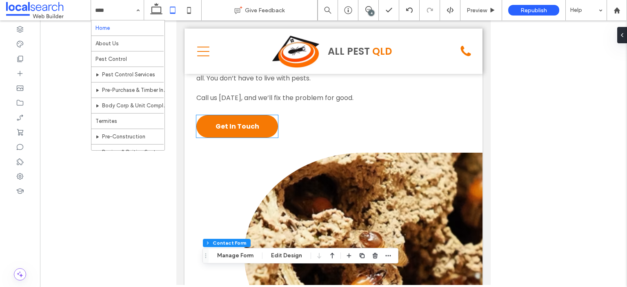
click at [268, 115] on link "Get In Touch" at bounding box center [237, 126] width 82 height 22
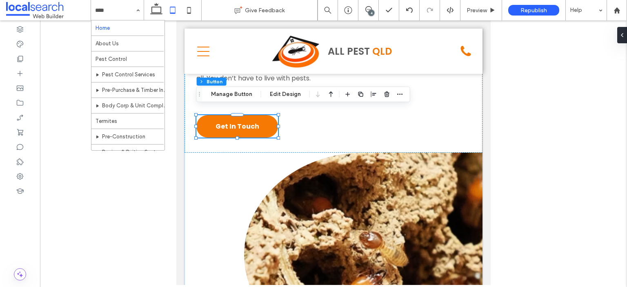
type input "**"
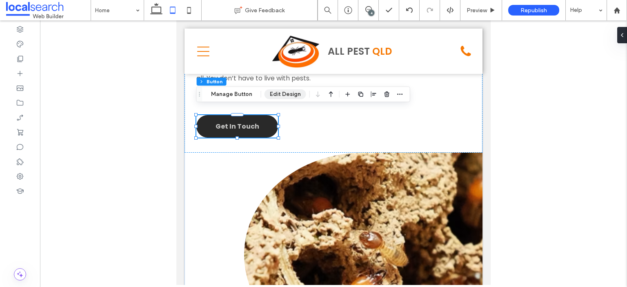
click at [278, 95] on button "Edit Design" at bounding box center [286, 94] width 42 height 10
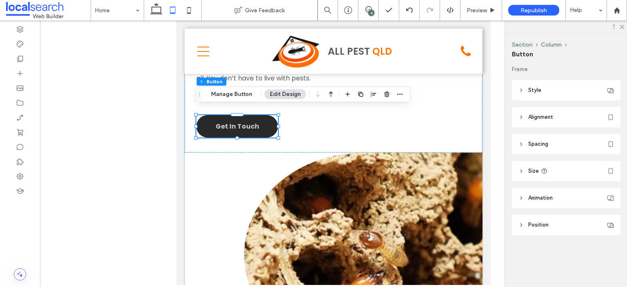
click at [526, 175] on header "Size" at bounding box center [566, 171] width 109 height 20
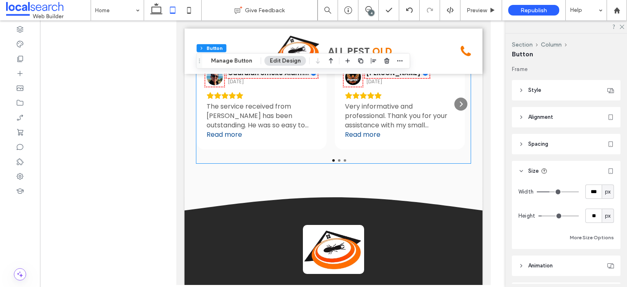
scroll to position [2647, 0]
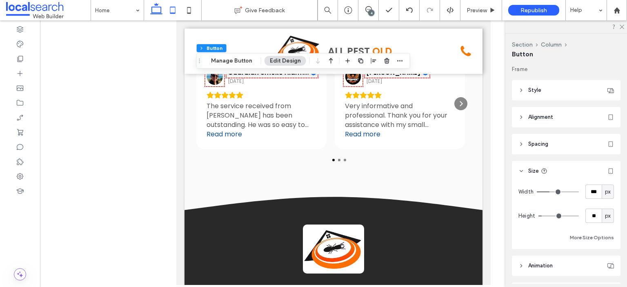
click at [158, 11] on icon at bounding box center [156, 10] width 16 height 16
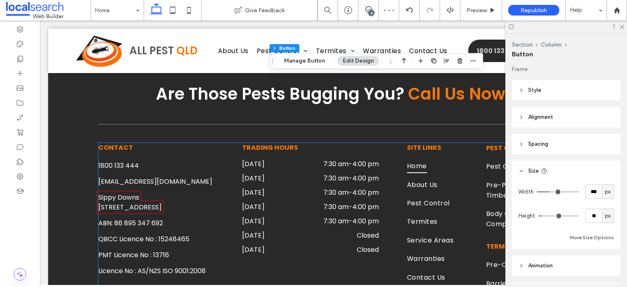
scroll to position [2802, 0]
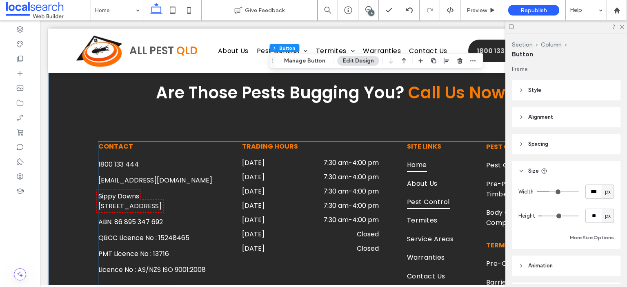
click at [419, 195] on span "Pest Control" at bounding box center [428, 202] width 43 height 14
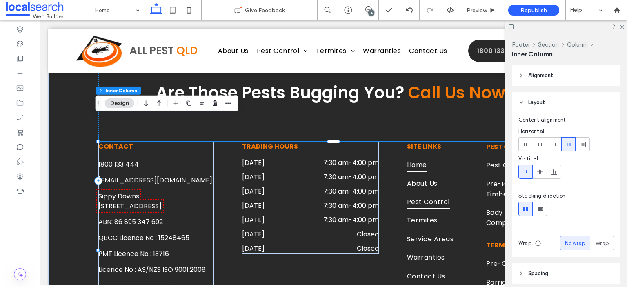
click at [419, 195] on span "Pest Control" at bounding box center [428, 202] width 43 height 14
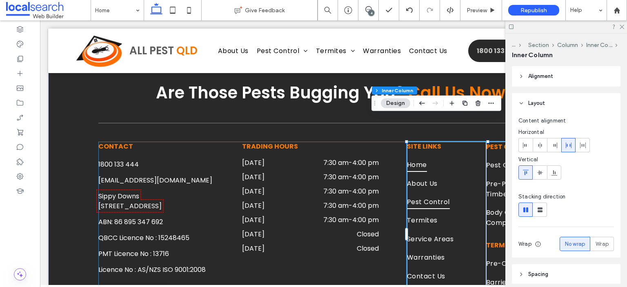
click at [419, 195] on span "Pest Control" at bounding box center [428, 202] width 43 height 14
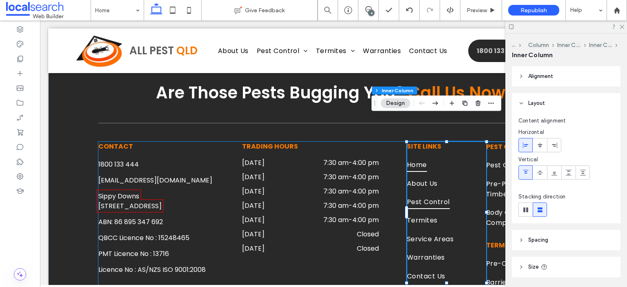
click at [419, 195] on span "Pest Control" at bounding box center [428, 202] width 43 height 14
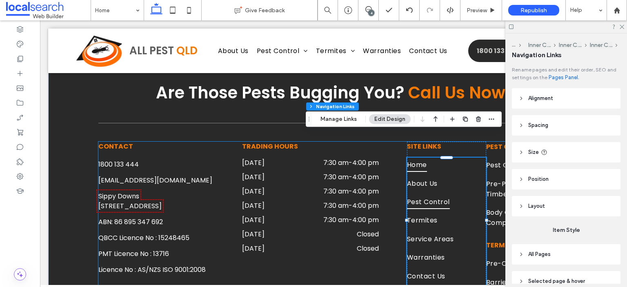
type input "***"
type input "****"
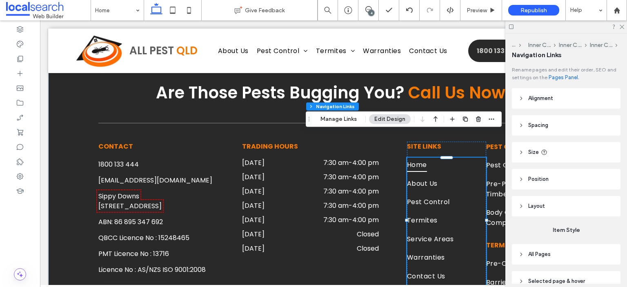
scroll to position [40, 0]
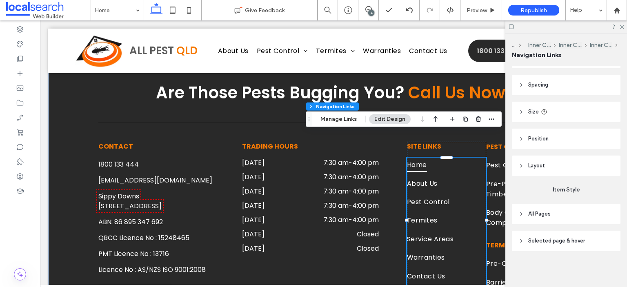
click at [576, 238] on span "Selected page & hover" at bounding box center [556, 241] width 57 height 8
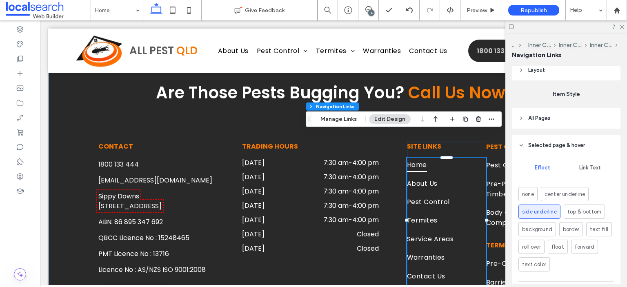
scroll to position [207, 0]
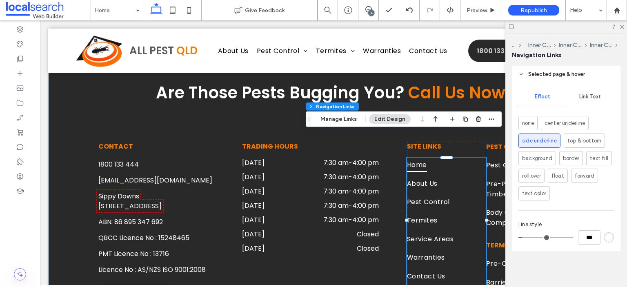
click at [605, 240] on div "rgb(255, 255, 255)" at bounding box center [608, 237] width 7 height 7
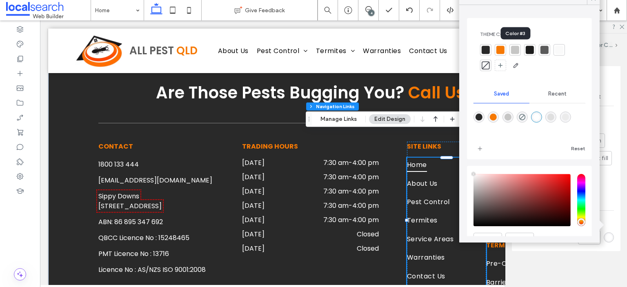
click at [517, 48] on div at bounding box center [515, 50] width 8 height 8
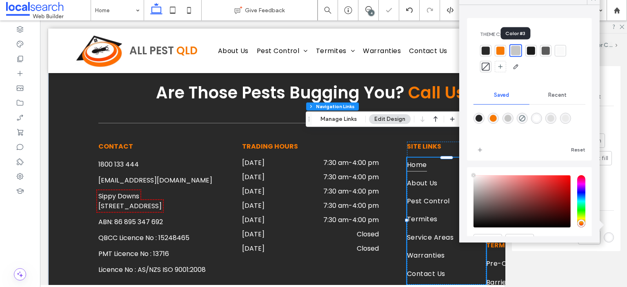
type input "*"
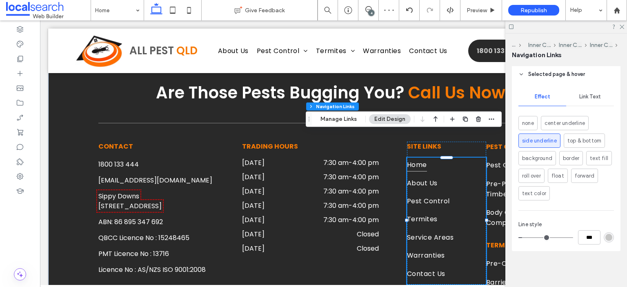
click at [589, 98] on span "Link Text" at bounding box center [590, 96] width 22 height 7
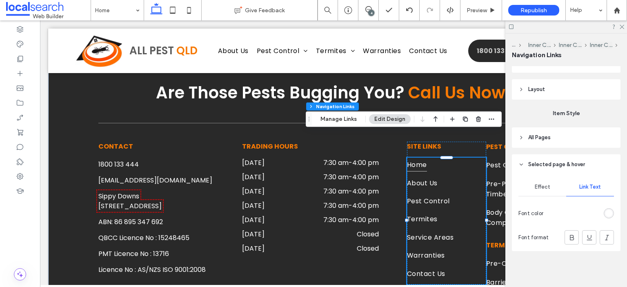
scroll to position [117, 0]
click at [605, 215] on div "rgb(255, 255, 255)" at bounding box center [608, 213] width 7 height 7
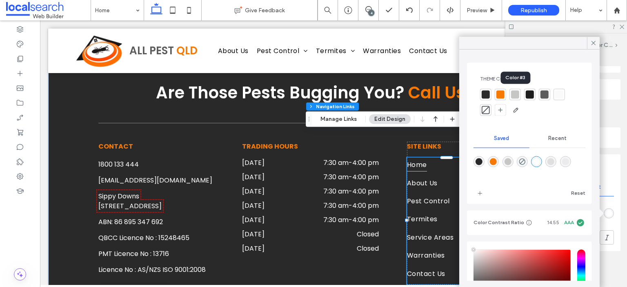
click at [518, 97] on div at bounding box center [515, 94] width 8 height 8
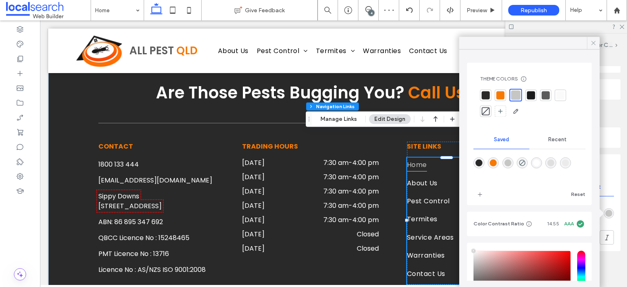
click at [592, 42] on icon at bounding box center [593, 42] width 7 height 7
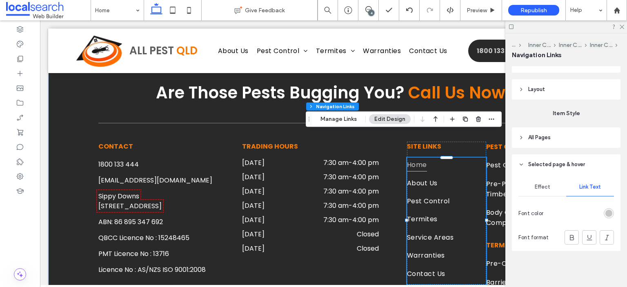
click at [623, 29] on div at bounding box center [566, 26] width 122 height 13
click at [622, 27] on icon at bounding box center [621, 26] width 5 height 5
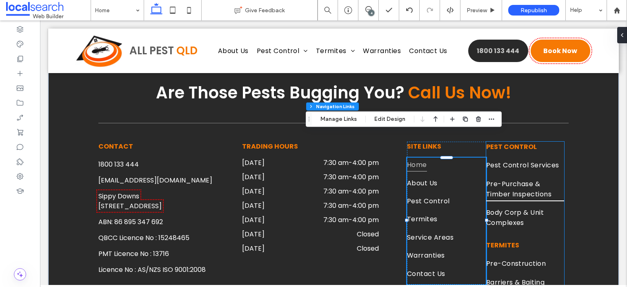
click at [527, 176] on span "Pre-Purchase & Timber Inspections" at bounding box center [525, 188] width 78 height 24
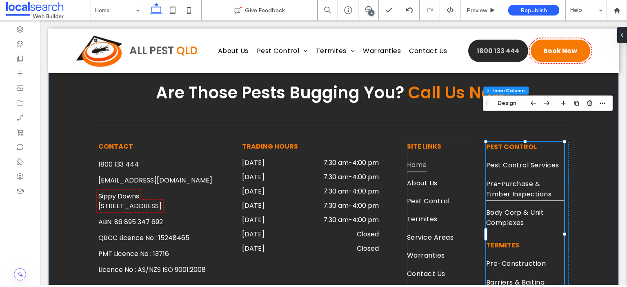
click at [527, 176] on span "Pre-Purchase & Timber Inspections" at bounding box center [525, 188] width 78 height 24
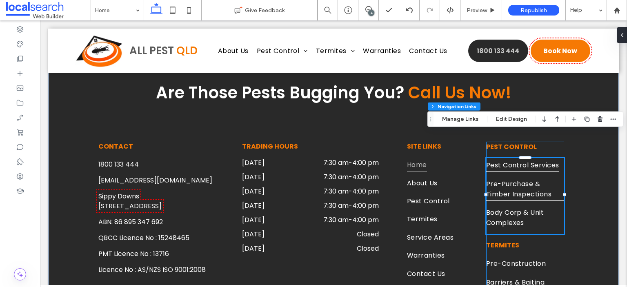
type input "***"
type input "****"
click at [471, 118] on button "Manage Links" at bounding box center [460, 119] width 47 height 10
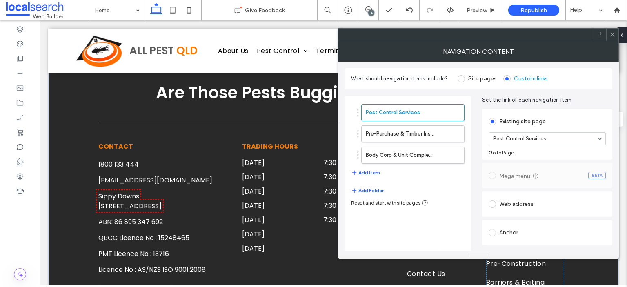
click at [612, 37] on span at bounding box center [612, 35] width 6 height 12
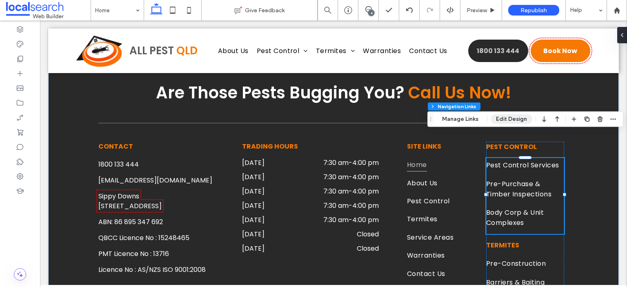
click at [518, 124] on button "Edit Design" at bounding box center [512, 119] width 42 height 10
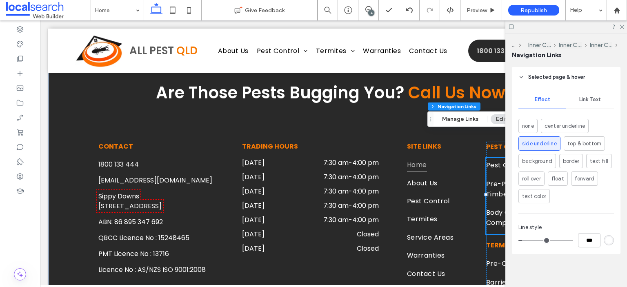
scroll to position [207, 0]
click at [605, 239] on div "rgb(255, 255, 255)" at bounding box center [608, 237] width 7 height 7
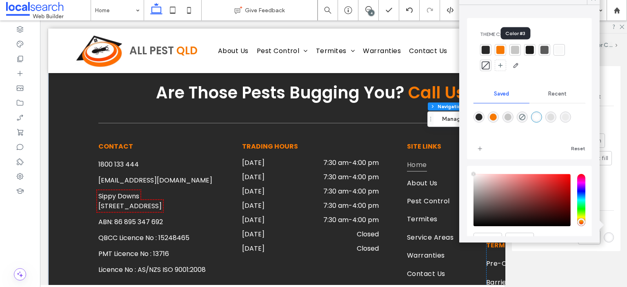
click at [515, 49] on div at bounding box center [515, 50] width 8 height 8
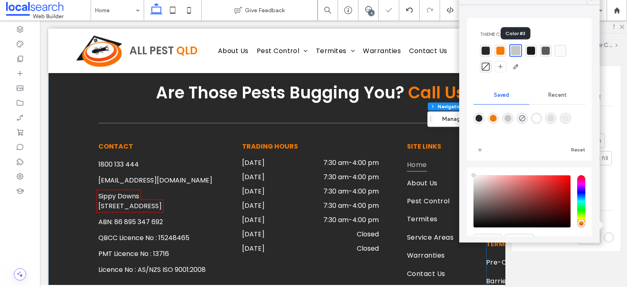
type input "*"
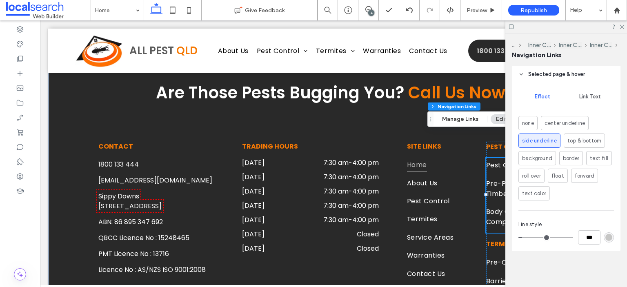
click at [585, 96] on span "Link Text" at bounding box center [590, 96] width 22 height 7
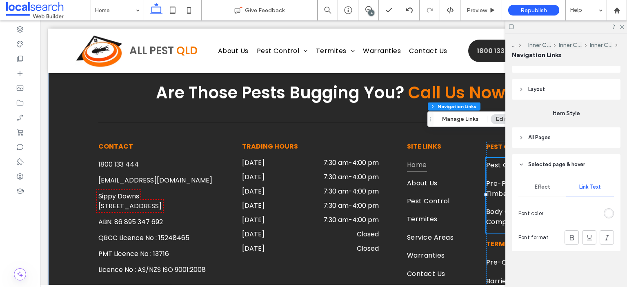
click at [607, 212] on div "rgb(255, 255, 255)" at bounding box center [608, 213] width 7 height 7
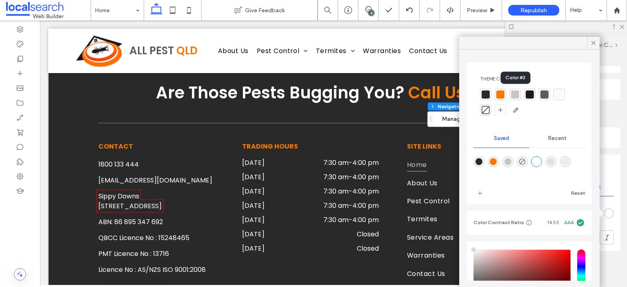
click at [516, 92] on div at bounding box center [515, 94] width 8 height 8
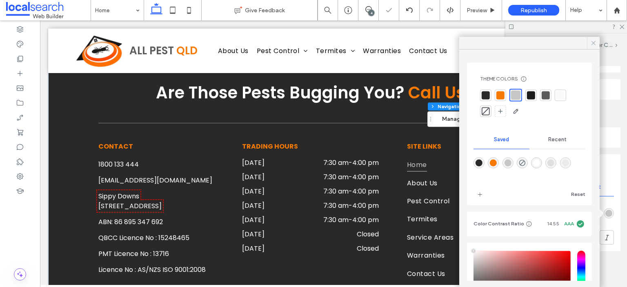
click at [590, 42] on icon at bounding box center [593, 42] width 7 height 7
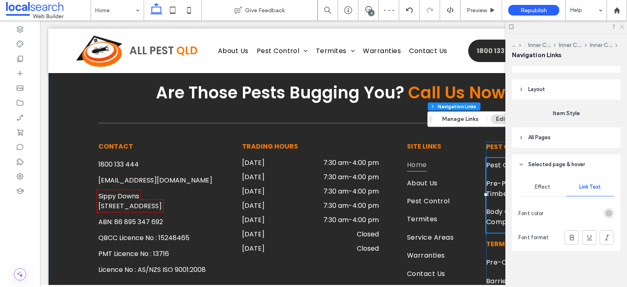
click at [623, 26] on use at bounding box center [622, 27] width 4 height 4
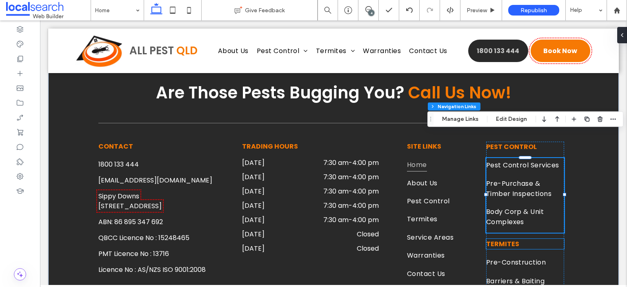
click at [544, 239] on h6 "TERMITES" at bounding box center [525, 244] width 78 height 10
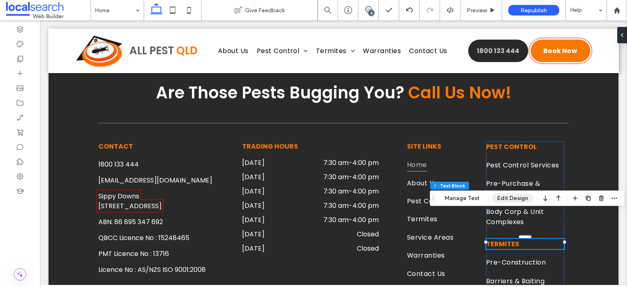
click at [506, 201] on button "Edit Design" at bounding box center [513, 198] width 42 height 10
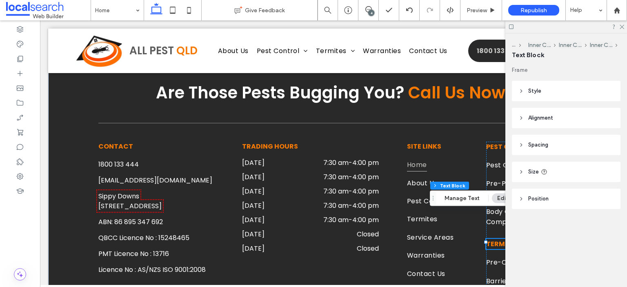
click at [572, 143] on header "Spacing" at bounding box center [566, 145] width 109 height 20
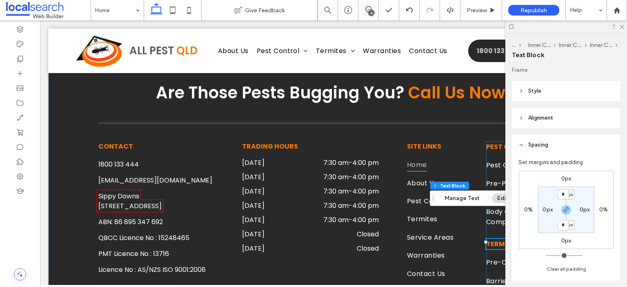
click at [565, 178] on label "0px" at bounding box center [566, 178] width 10 height 7
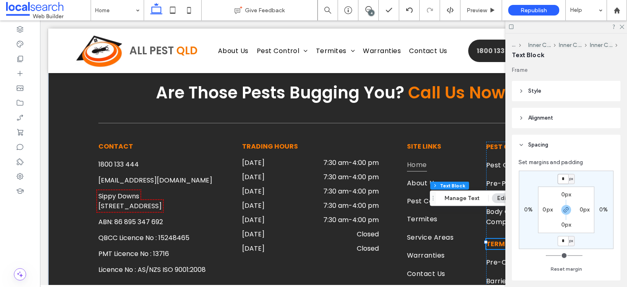
click at [565, 178] on input "*" at bounding box center [563, 179] width 11 height 10
click at [564, 209] on use "button" at bounding box center [566, 209] width 5 height 5
click at [564, 177] on input "*" at bounding box center [563, 179] width 11 height 10
type input "**"
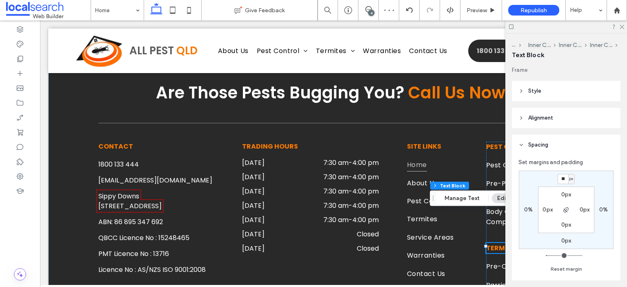
click at [558, 145] on header "Spacing" at bounding box center [566, 145] width 109 height 20
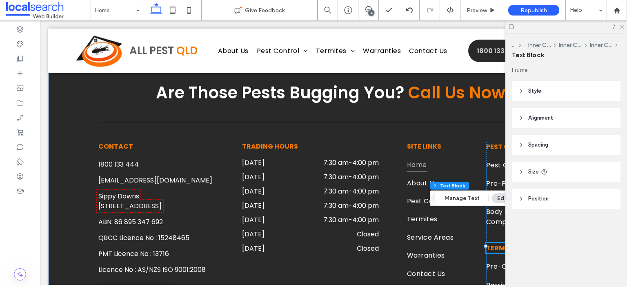
click at [621, 27] on icon at bounding box center [621, 26] width 5 height 5
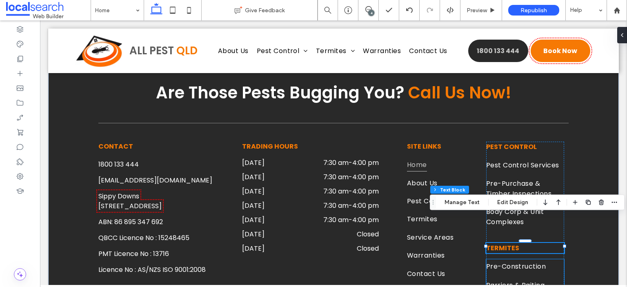
click at [539, 278] on span "Barriers & Baiting Systems" at bounding box center [525, 290] width 78 height 24
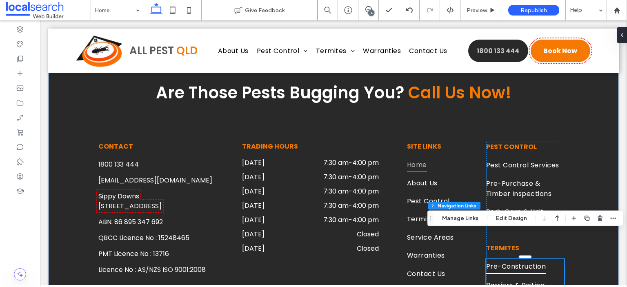
type input "***"
type input "****"
click at [523, 219] on button "Edit Design" at bounding box center [512, 218] width 42 height 10
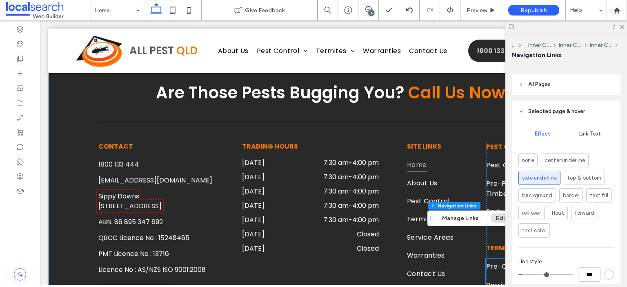
scroll to position [174, 0]
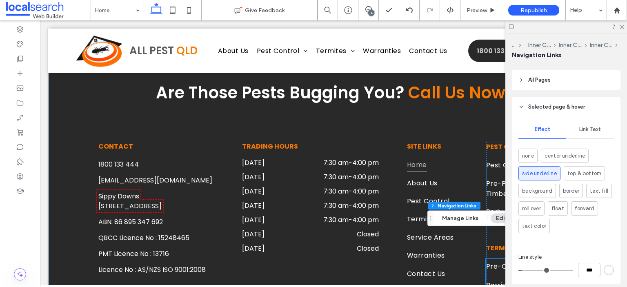
click at [604, 274] on div "rgb(255, 255, 255)" at bounding box center [609, 270] width 10 height 10
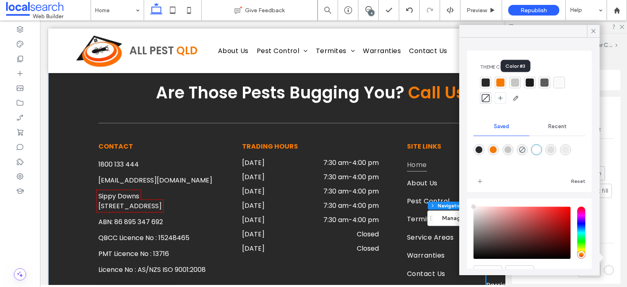
click at [515, 82] on div at bounding box center [515, 82] width 8 height 8
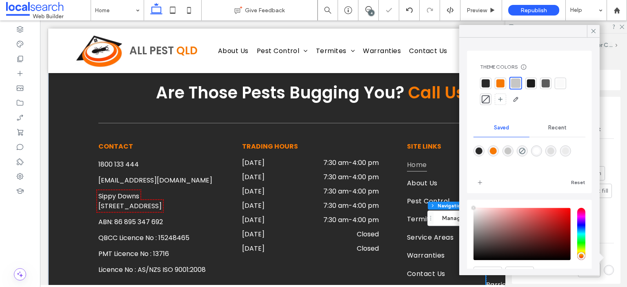
type input "*"
click at [594, 31] on icon at bounding box center [593, 30] width 7 height 7
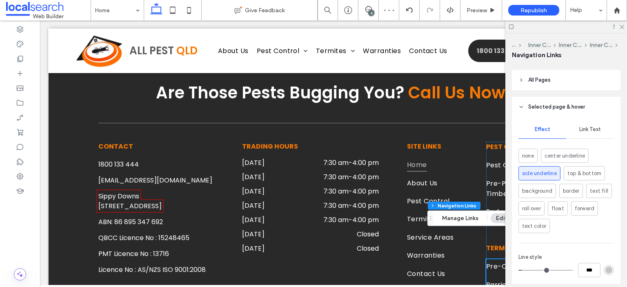
click at [587, 129] on span "Link Text" at bounding box center [590, 129] width 22 height 7
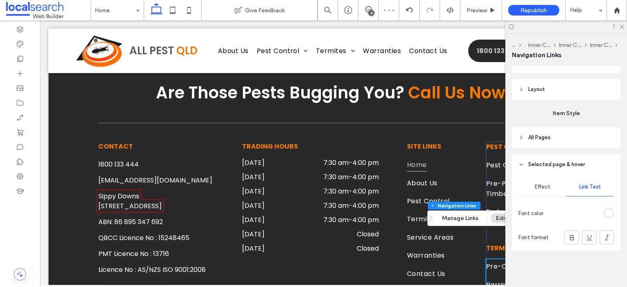
scroll to position [117, 0]
click at [605, 212] on div "rgb(255, 255, 255)" at bounding box center [608, 213] width 7 height 7
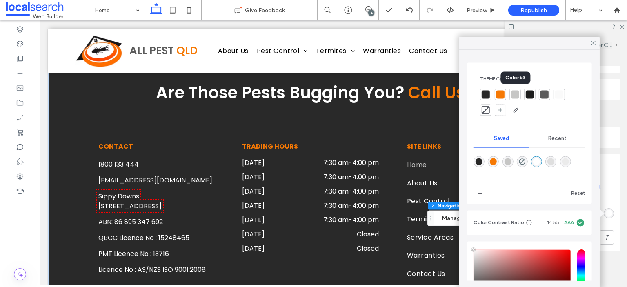
click at [516, 93] on div at bounding box center [515, 94] width 8 height 8
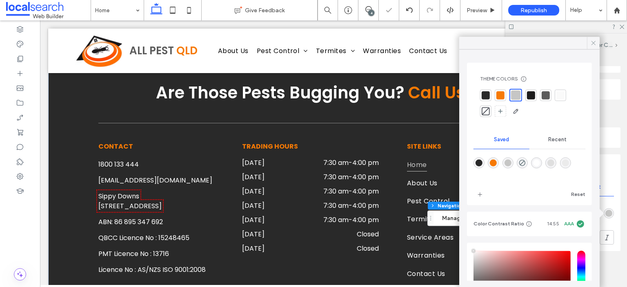
click at [596, 43] on icon at bounding box center [593, 42] width 7 height 7
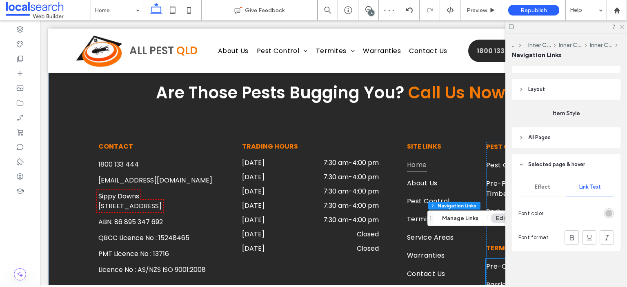
click at [622, 26] on icon at bounding box center [621, 26] width 5 height 5
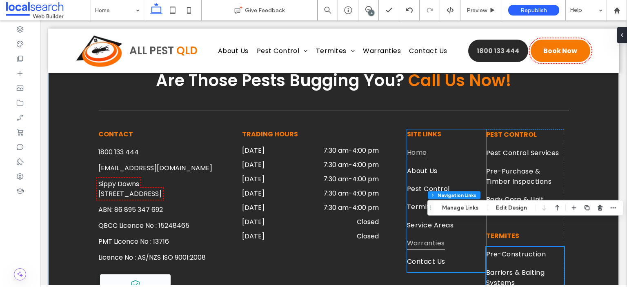
scroll to position [2815, 0]
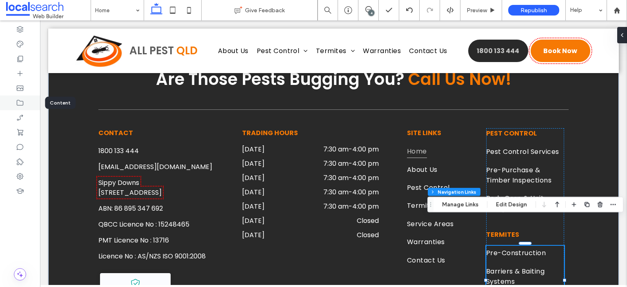
click at [23, 99] on icon at bounding box center [20, 103] width 8 height 8
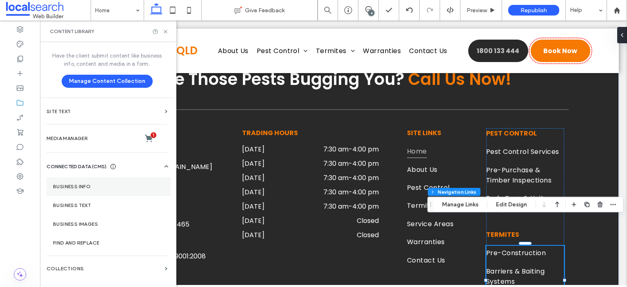
click at [73, 192] on section "Business Info" at bounding box center [109, 186] width 124 height 19
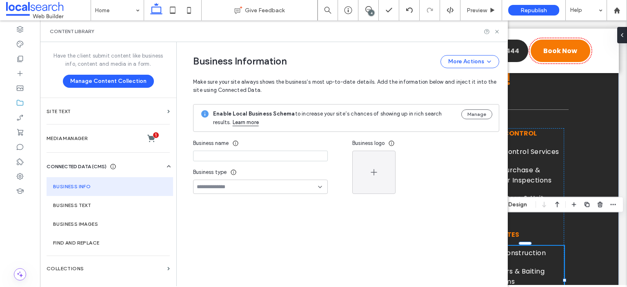
type input "**********"
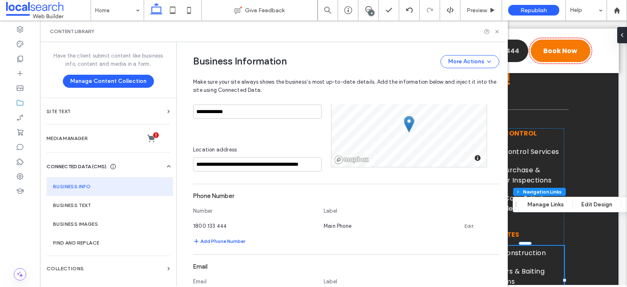
scroll to position [229, 0]
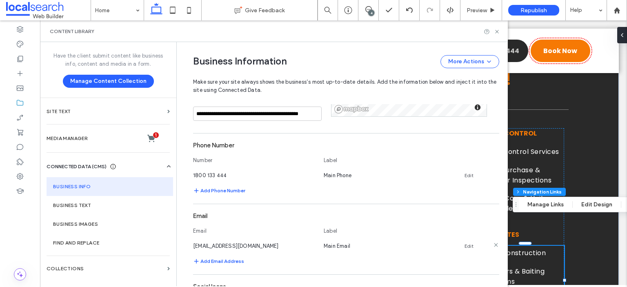
click at [466, 246] on link "Edit" at bounding box center [469, 246] width 9 height 7
click at [227, 246] on input "**********" at bounding box center [254, 245] width 122 height 14
click at [224, 247] on input "**********" at bounding box center [254, 245] width 122 height 14
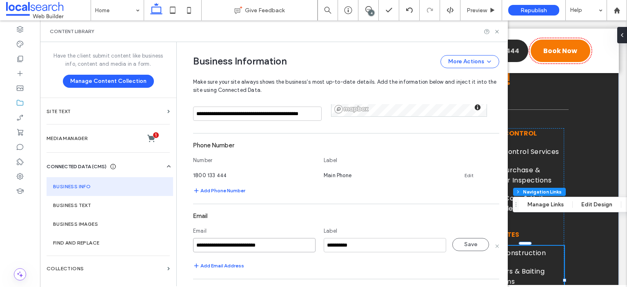
click at [224, 247] on input "**********" at bounding box center [254, 245] width 122 height 14
paste input
type input "**********"
click at [457, 245] on button "Save" at bounding box center [470, 244] width 37 height 13
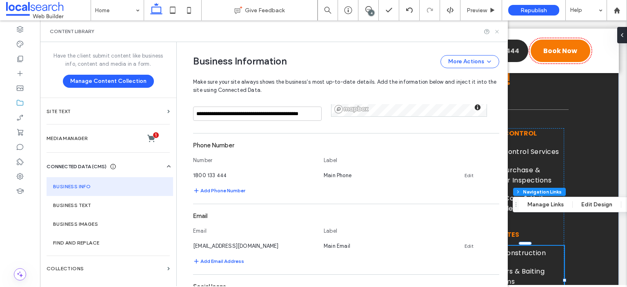
click at [495, 32] on icon at bounding box center [497, 32] width 6 height 6
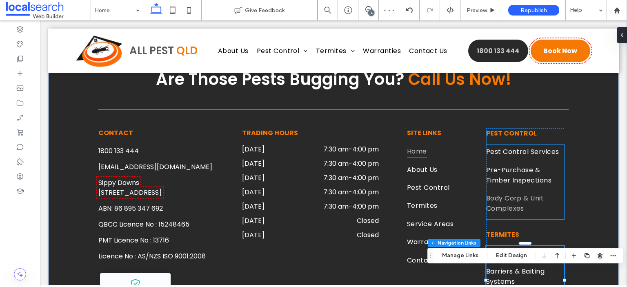
type input "***"
type input "****"
